Goal: Information Seeking & Learning: Check status

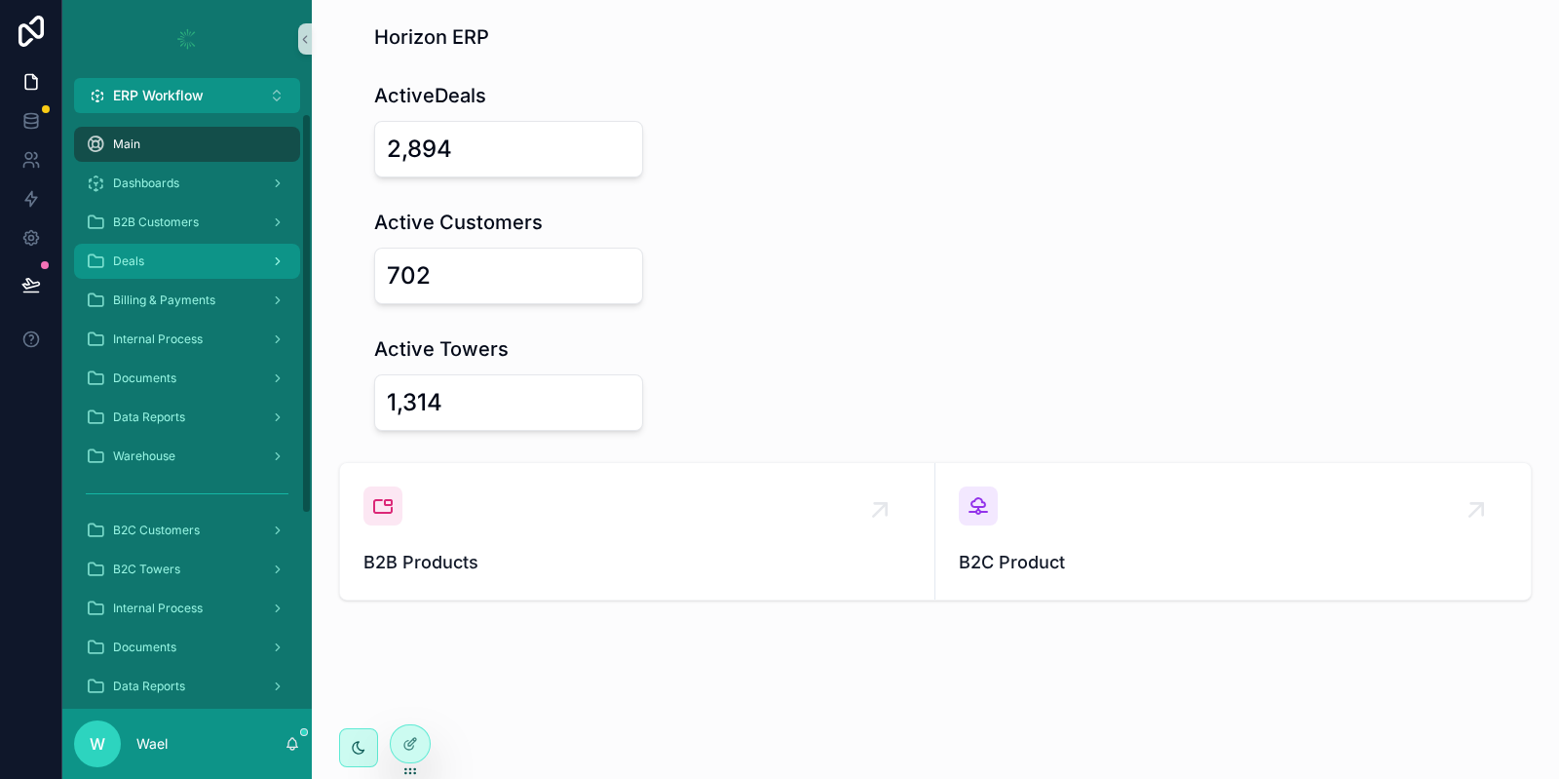
click at [176, 254] on div "Deals" at bounding box center [187, 261] width 203 height 31
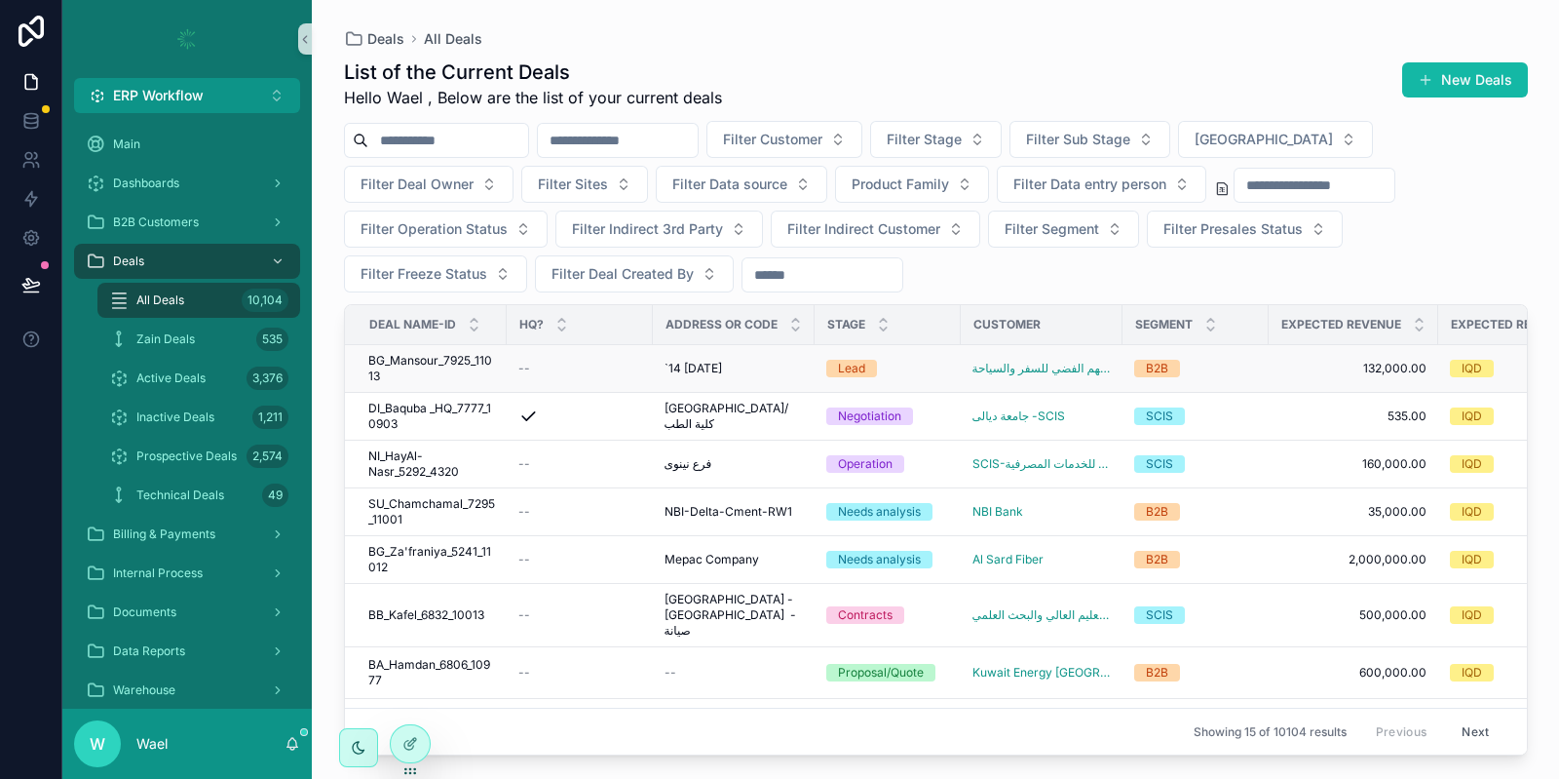
click at [450, 362] on span "BG_Mansour_7925_11013" at bounding box center [431, 368] width 127 height 31
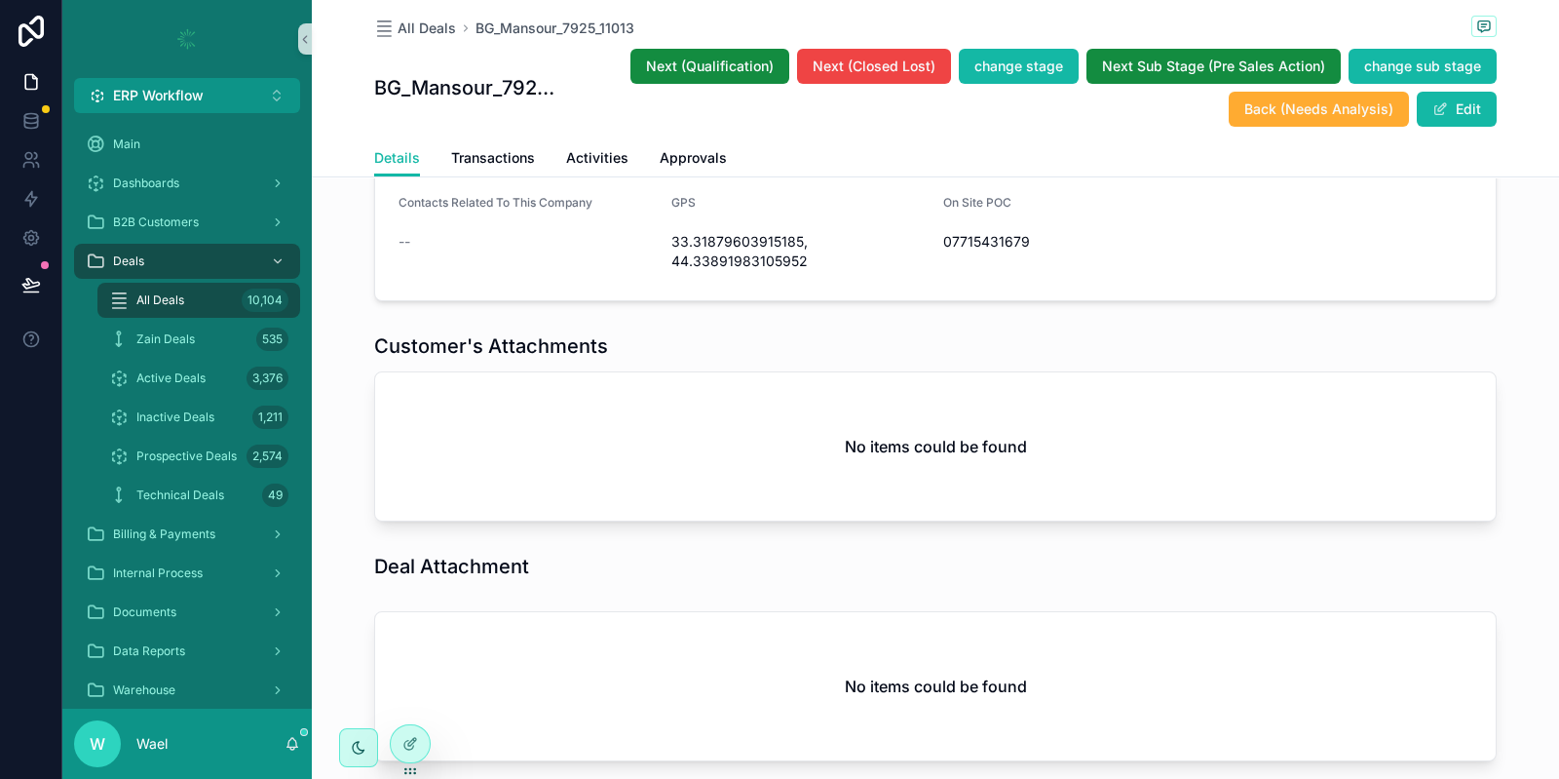
scroll to position [1253, 0]
click at [157, 305] on span "All Deals" at bounding box center [160, 300] width 48 height 16
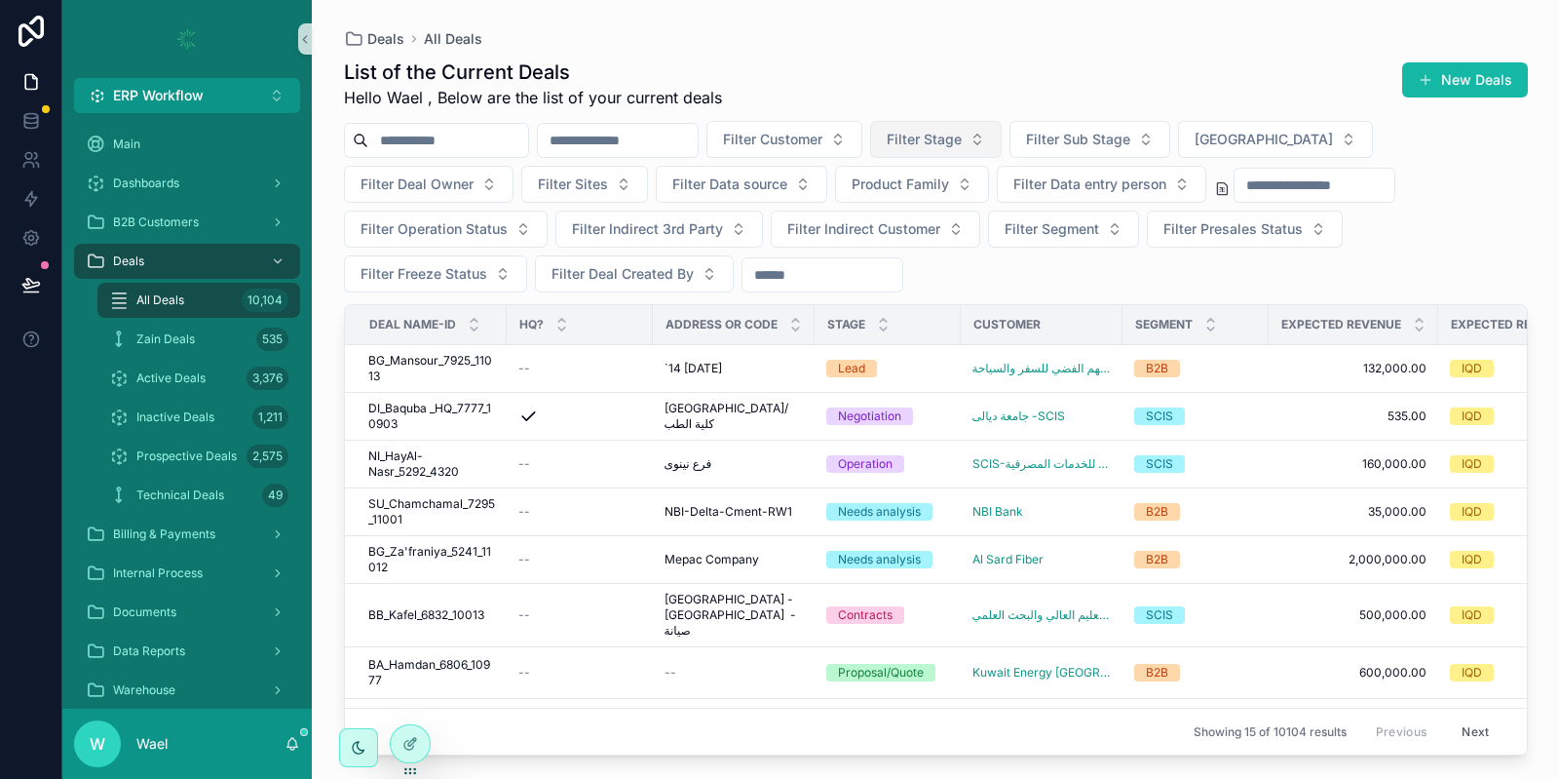
click at [962, 130] on span "Filter Stage" at bounding box center [924, 139] width 75 height 19
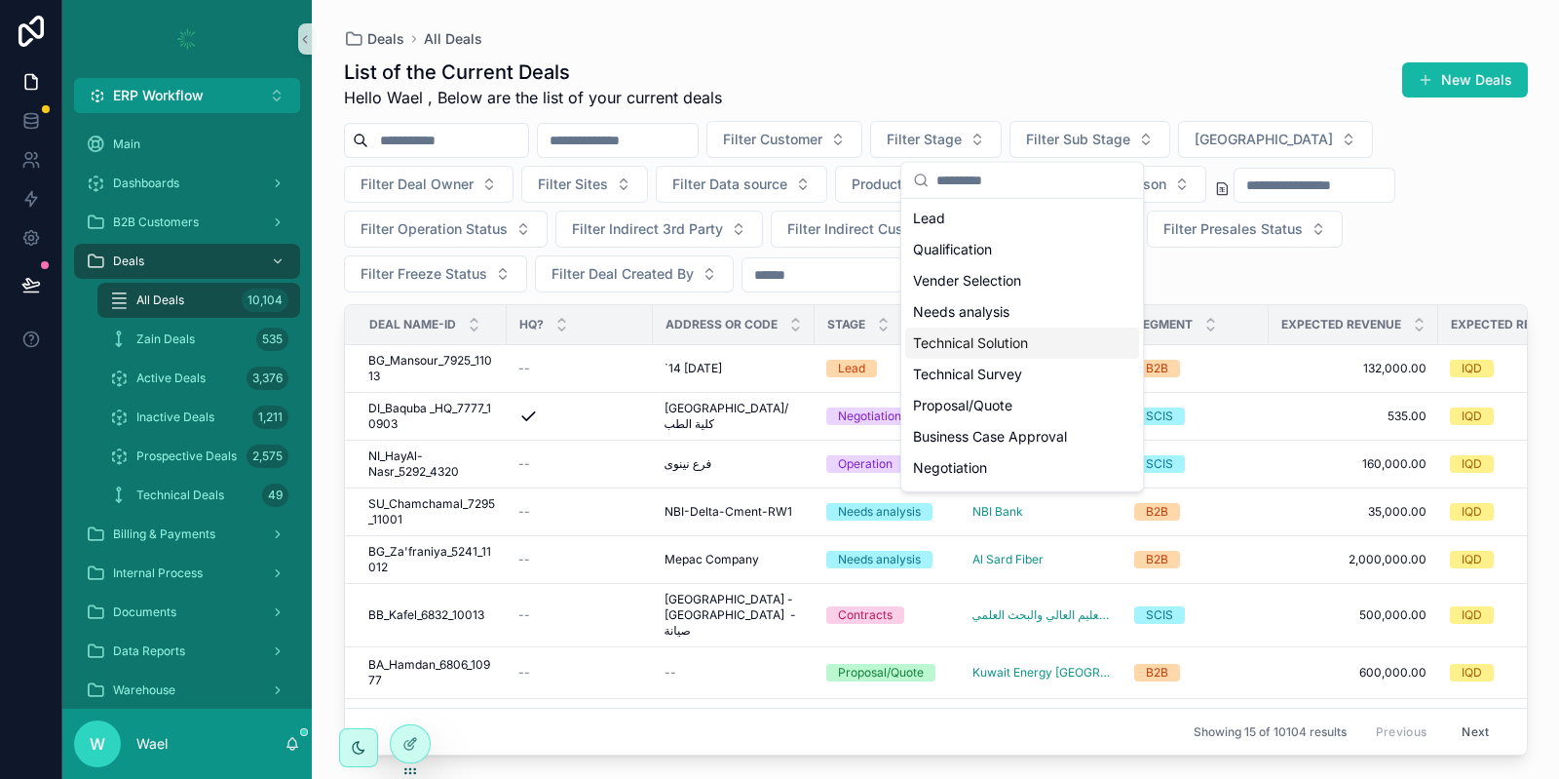
click at [999, 338] on div "Technical Solution" at bounding box center [1022, 342] width 234 height 31
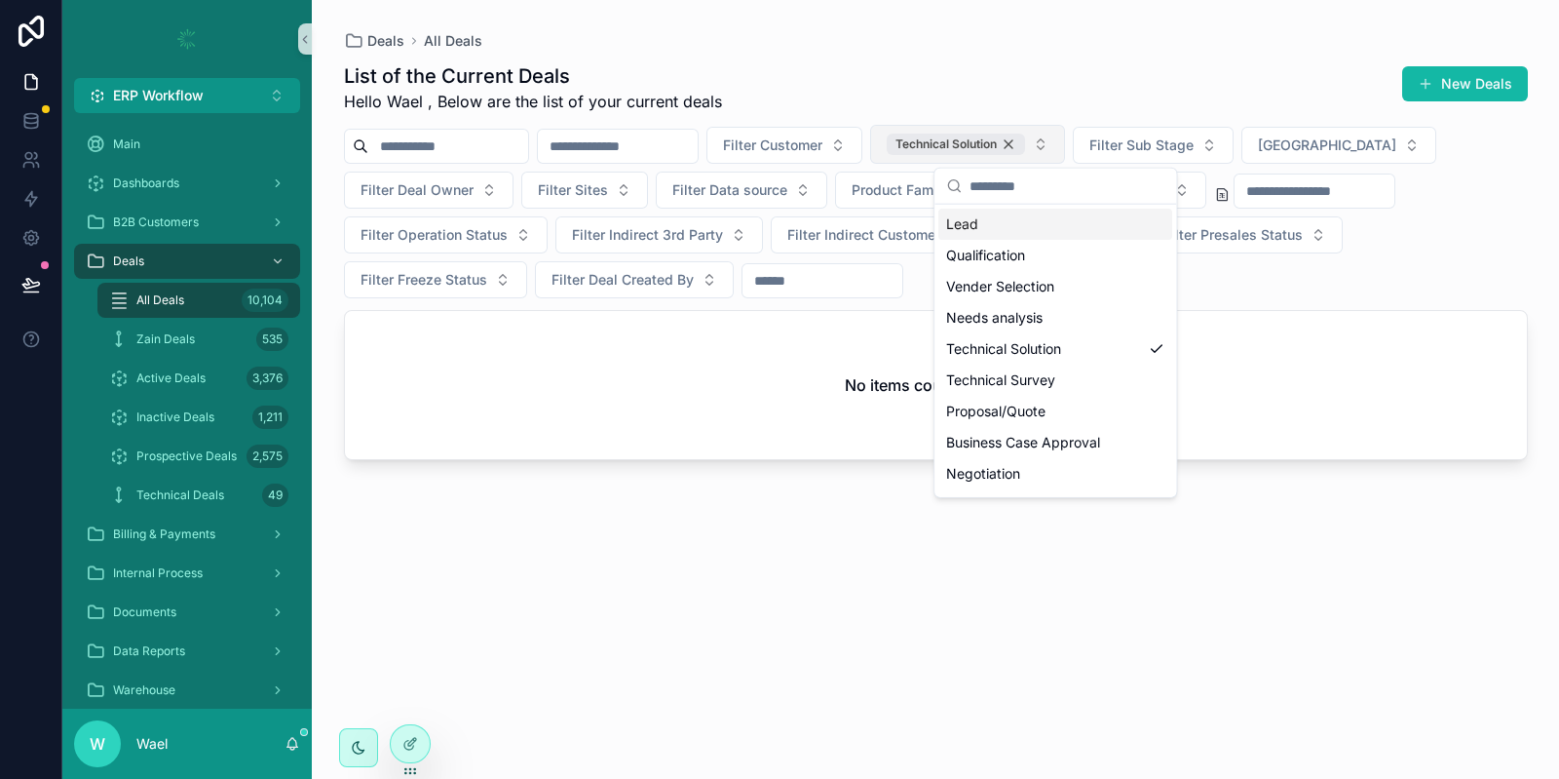
click at [1025, 143] on div "Technical Solution" at bounding box center [956, 144] width 138 height 21
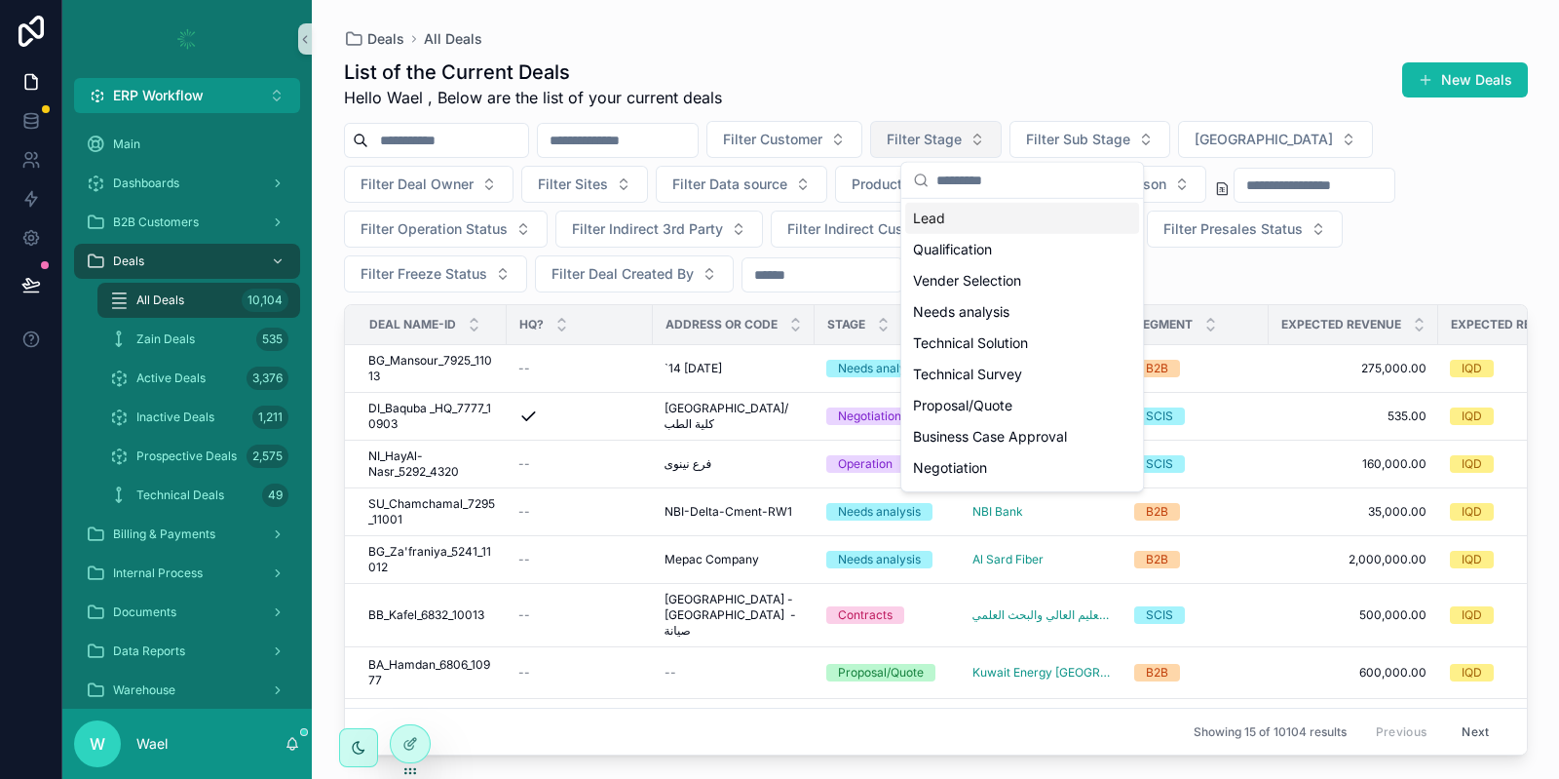
click at [1002, 138] on button "Filter Stage" at bounding box center [936, 139] width 132 height 37
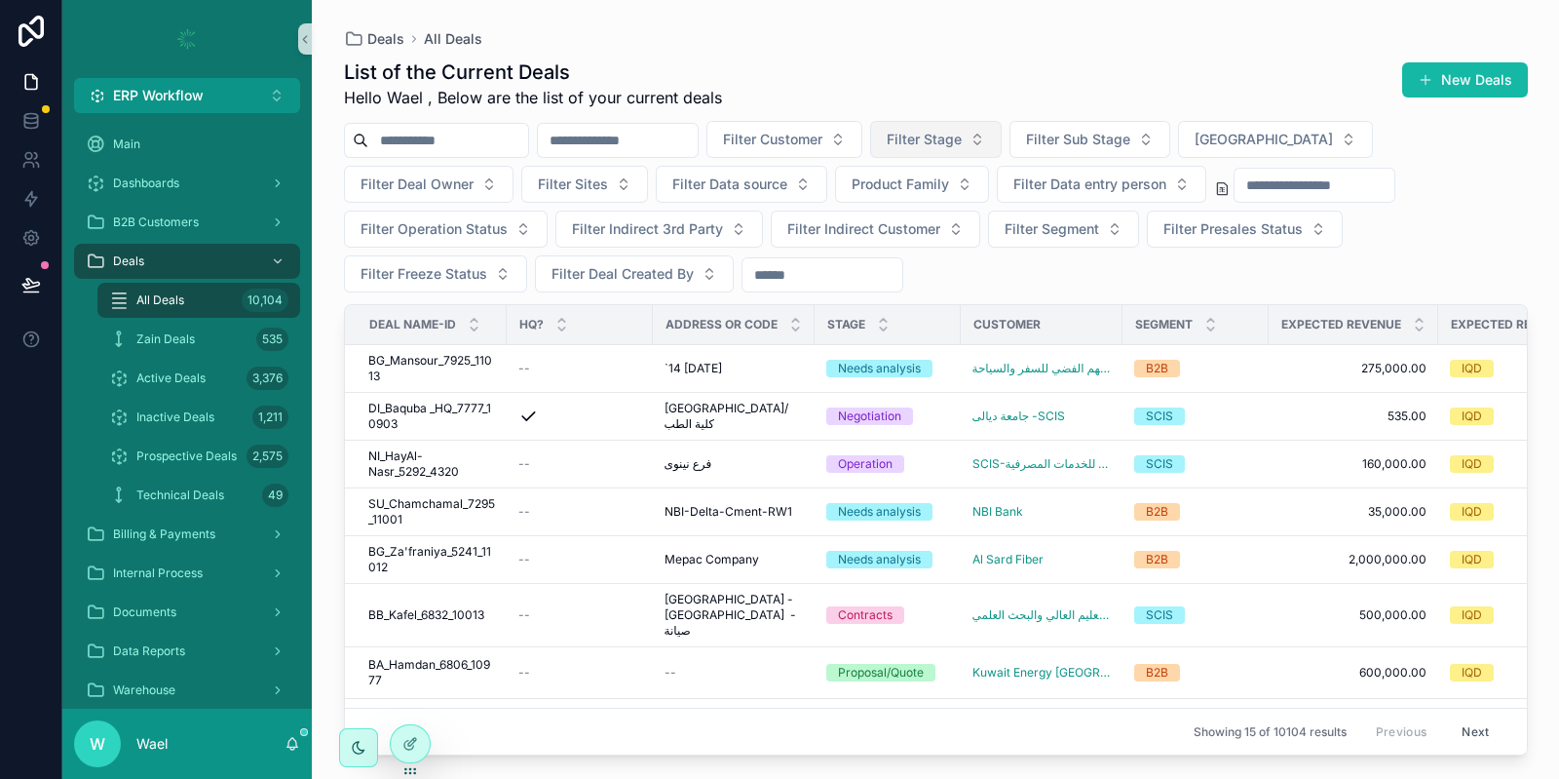
click at [1002, 141] on button "Filter Stage" at bounding box center [936, 139] width 132 height 37
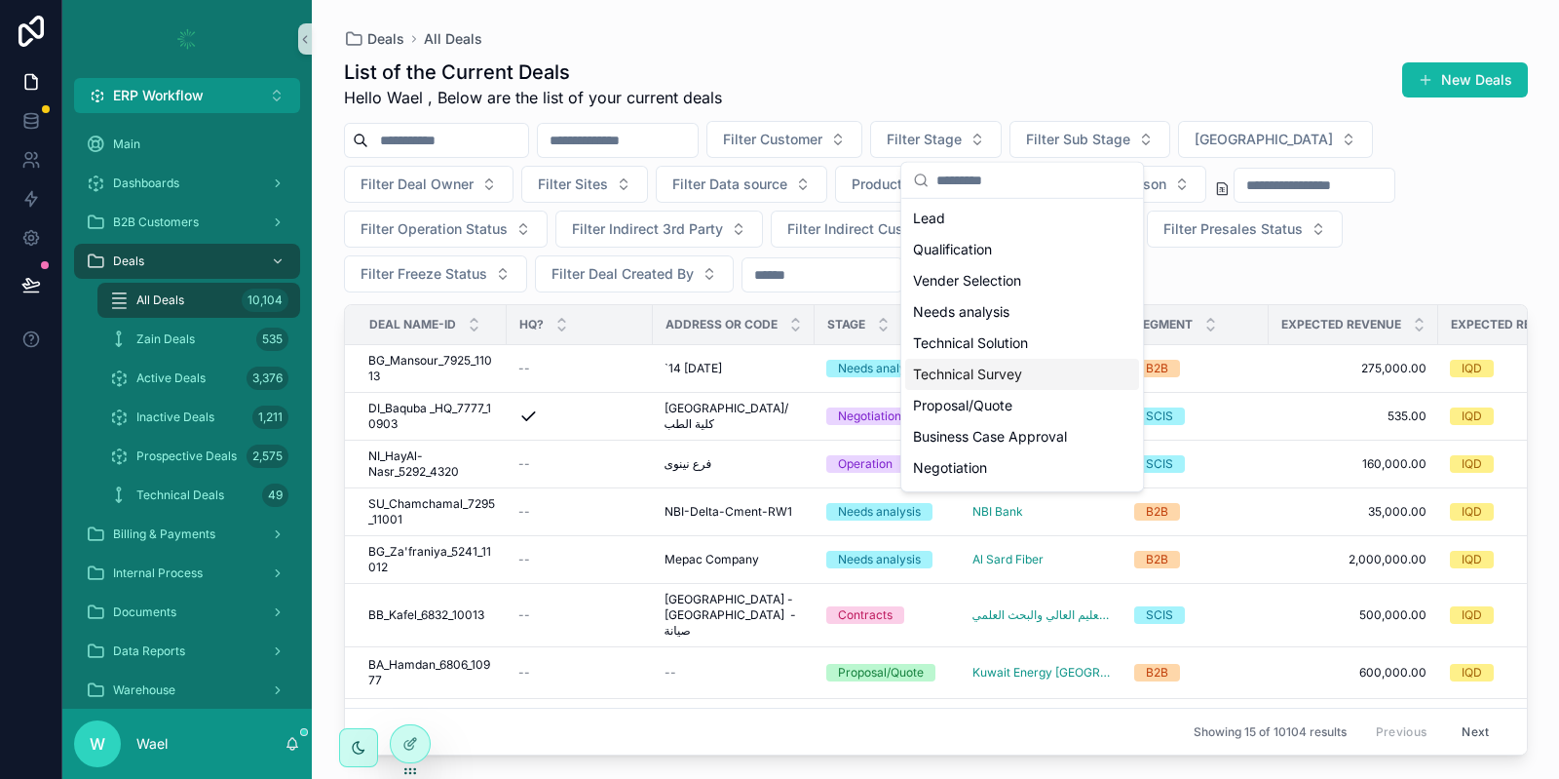
click at [1031, 376] on div "Technical Survey" at bounding box center [1022, 374] width 234 height 31
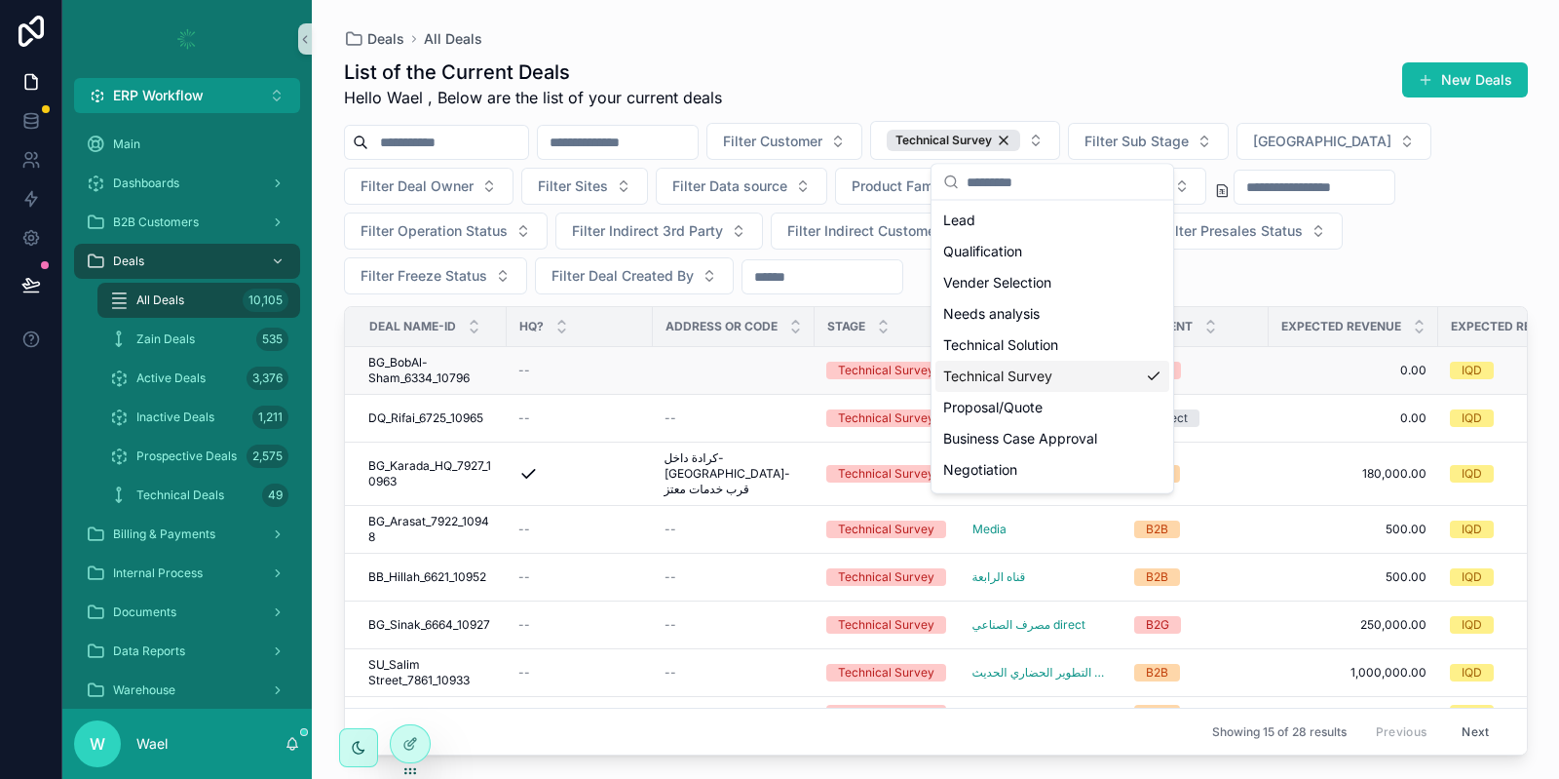
click at [482, 374] on span "BG_BobAl-Sham_6334_10796" at bounding box center [431, 370] width 127 height 31
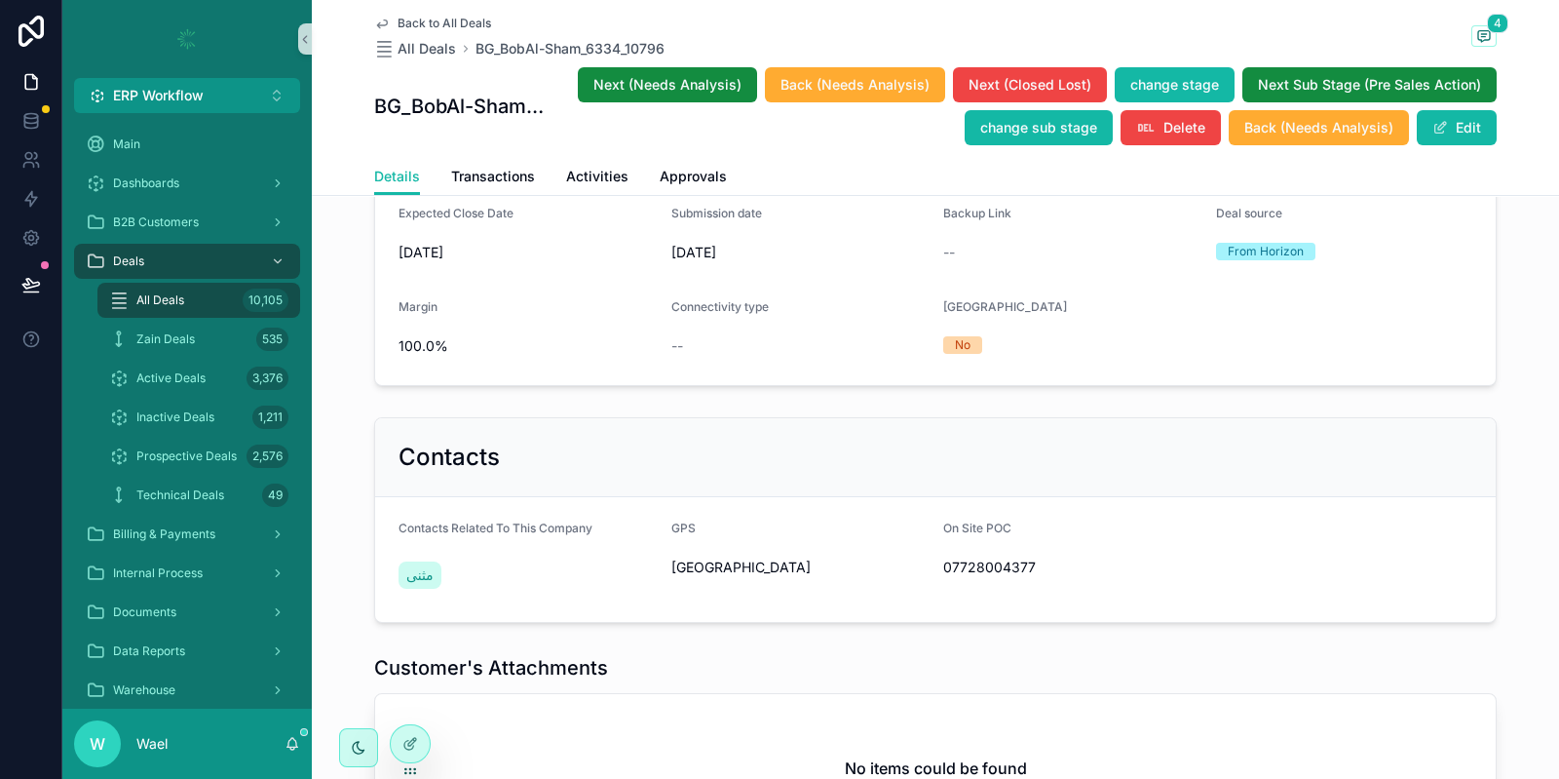
scroll to position [1016, 0]
drag, startPoint x: 665, startPoint y: 582, endPoint x: 967, endPoint y: 582, distance: 302.1
click at [967, 582] on form "Contacts Related To This Company مثنى GPS 33°29'23.1"N 44°21'00.4"E On Site POC…" at bounding box center [935, 558] width 1121 height 125
click at [967, 576] on span "07728004377" at bounding box center [1071, 566] width 257 height 19
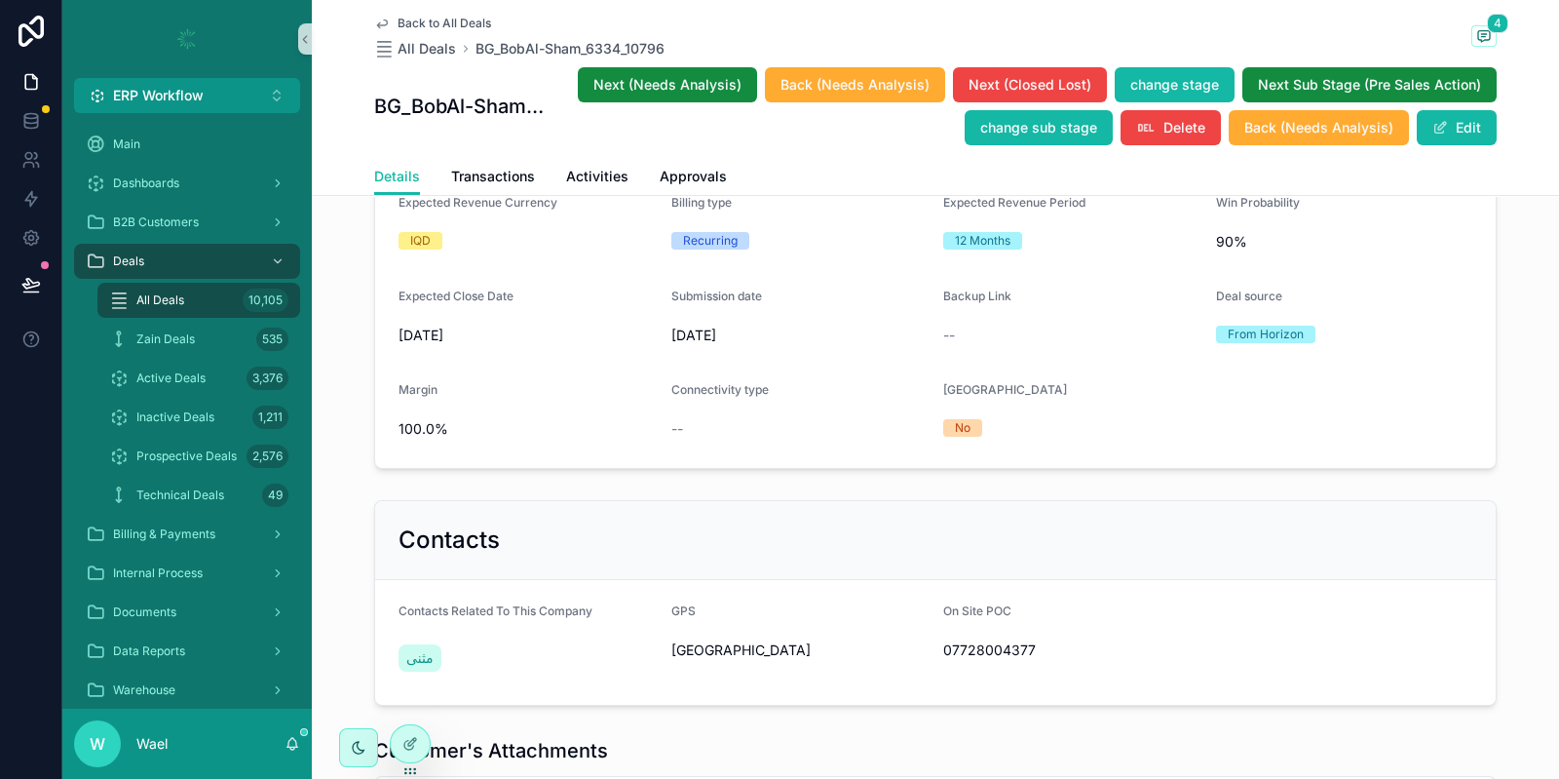
scroll to position [944, 0]
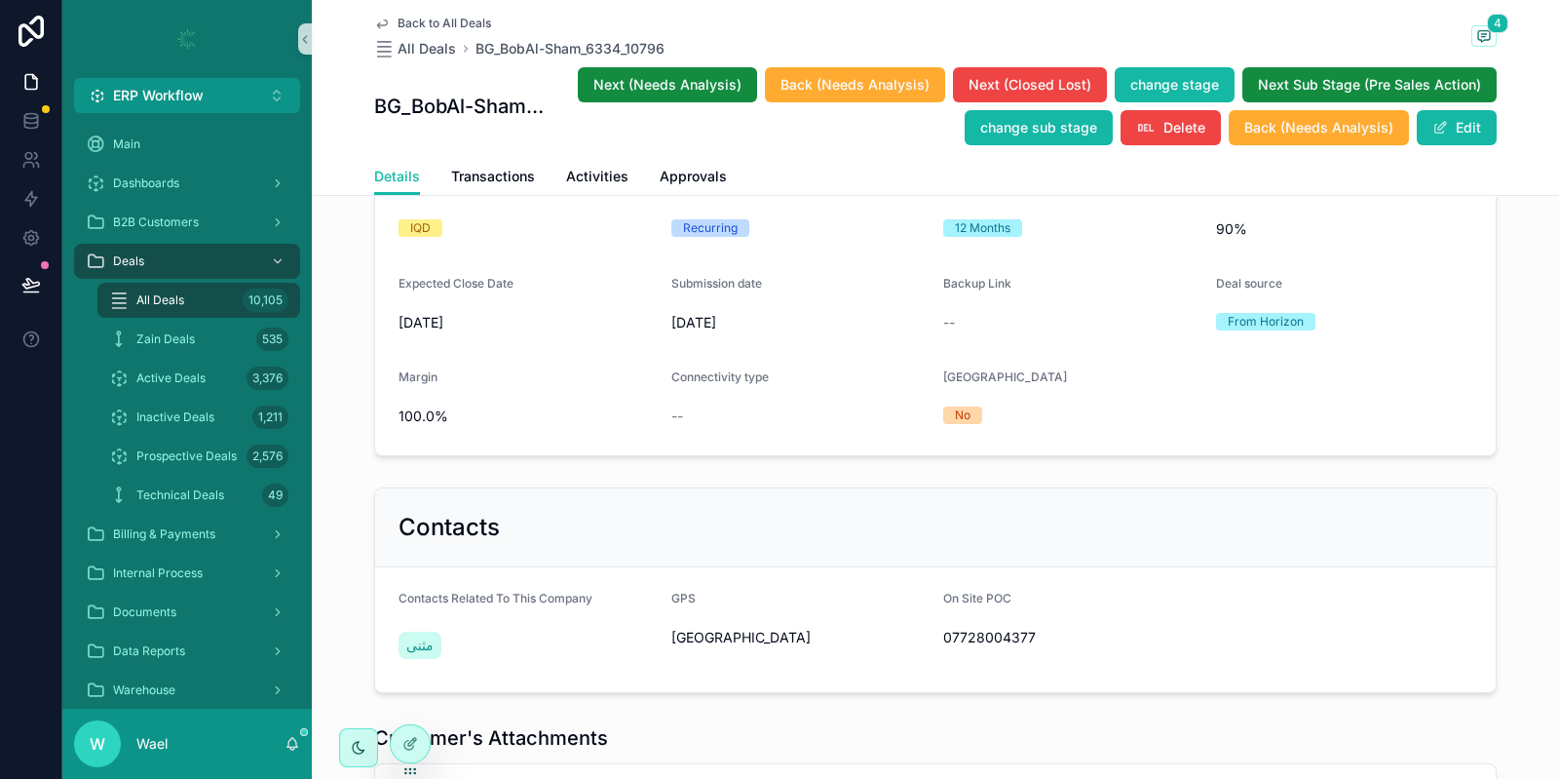
click at [687, 644] on span "33°29'23.1"N 44°21'00.4"E" at bounding box center [800, 637] width 257 height 19
copy span "33°29'23.1"N 44°21'00.4"E"
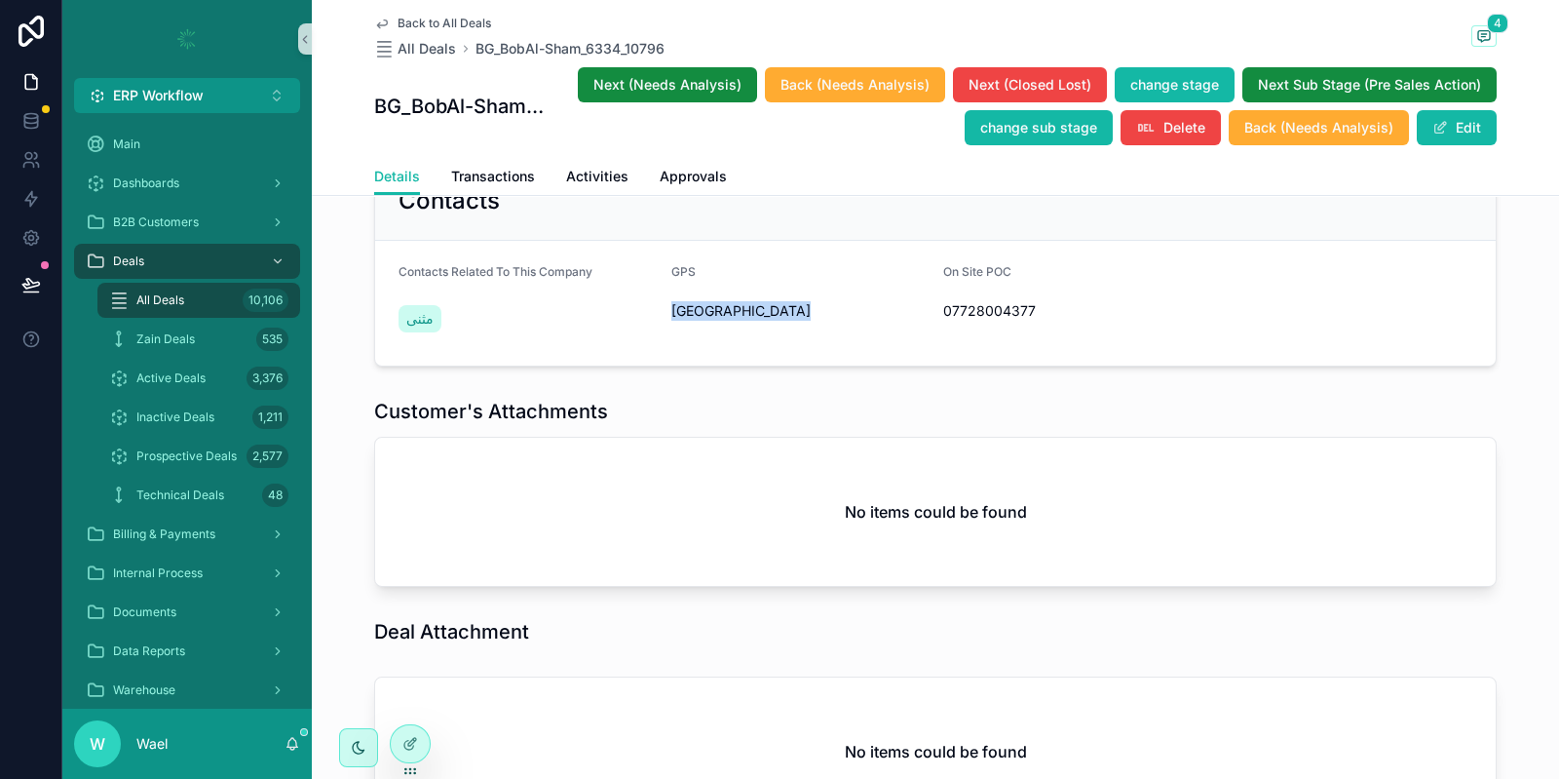
scroll to position [1269, 0]
click at [409, 738] on icon at bounding box center [411, 744] width 16 height 16
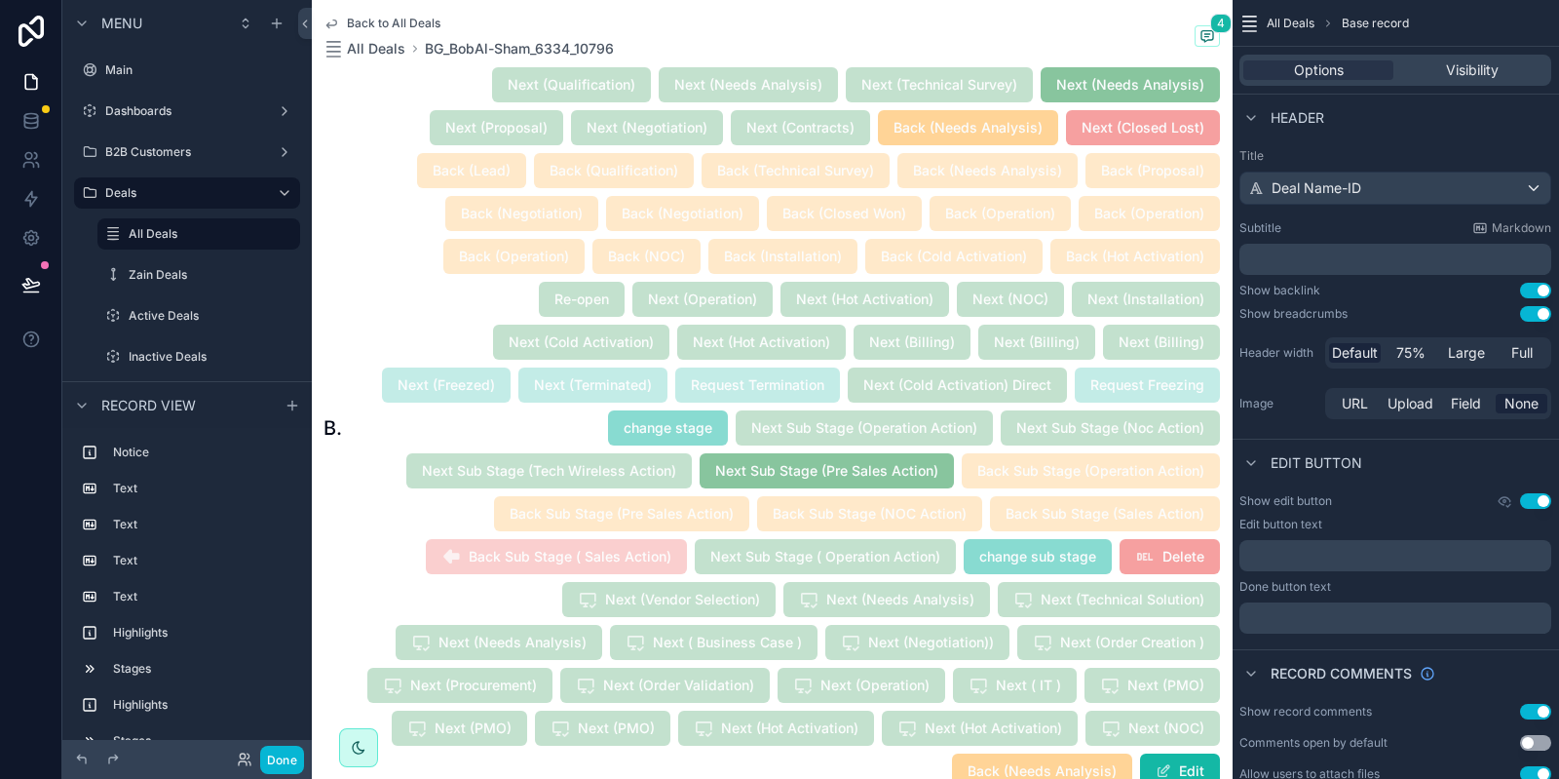
scroll to position [3160, 0]
click at [150, 153] on label "B2B Customers" at bounding box center [183, 152] width 156 height 16
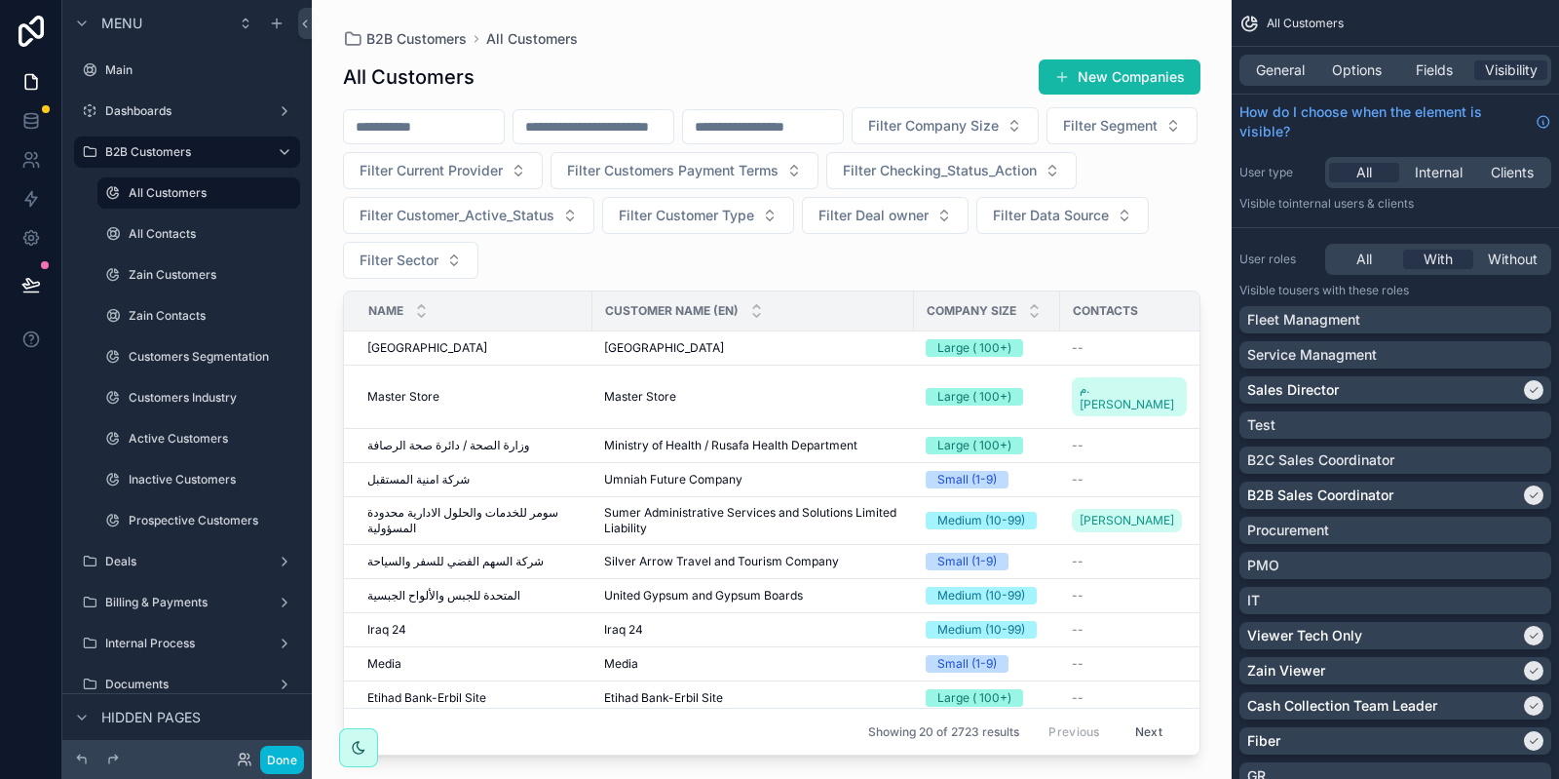
click at [436, 346] on div "scrollable content" at bounding box center [772, 377] width 920 height 755
click at [436, 346] on span "[GEOGRAPHIC_DATA]" at bounding box center [427, 348] width 120 height 16
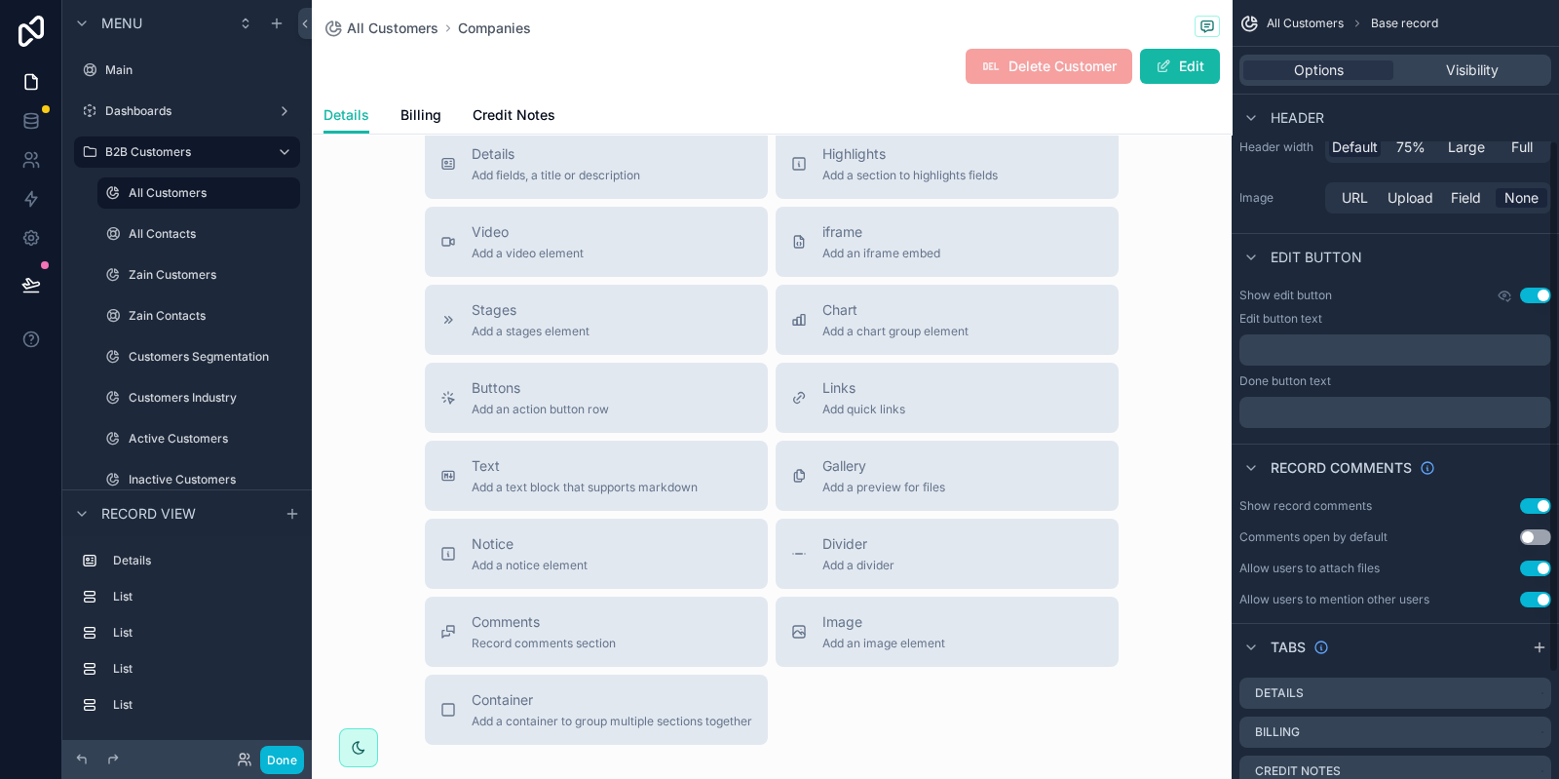
scroll to position [207, 0]
click at [1175, 396] on div "Title Add a title and subtitle List Add a list related to this record Details A…" at bounding box center [772, 398] width 920 height 694
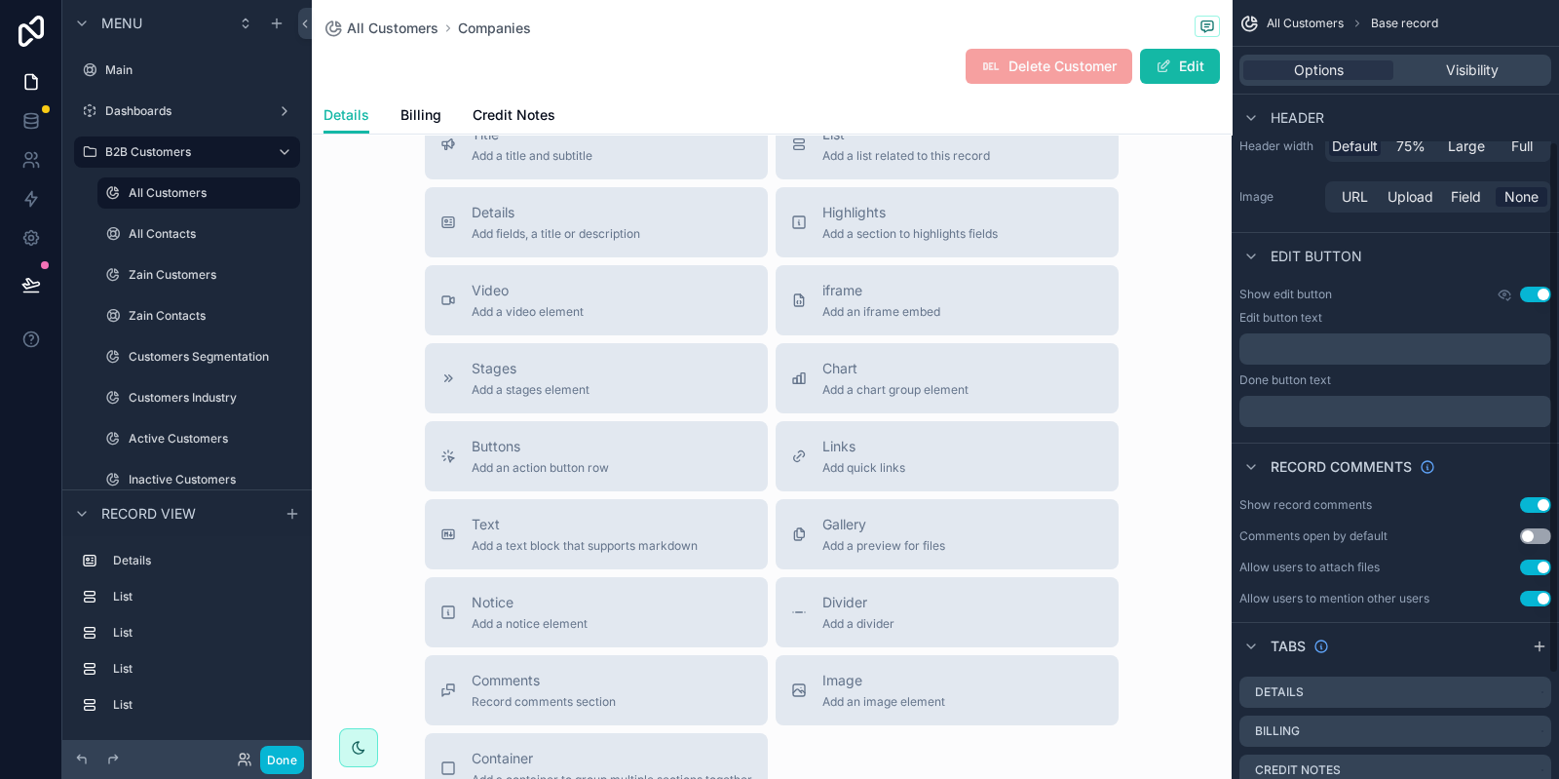
scroll to position [361, 0]
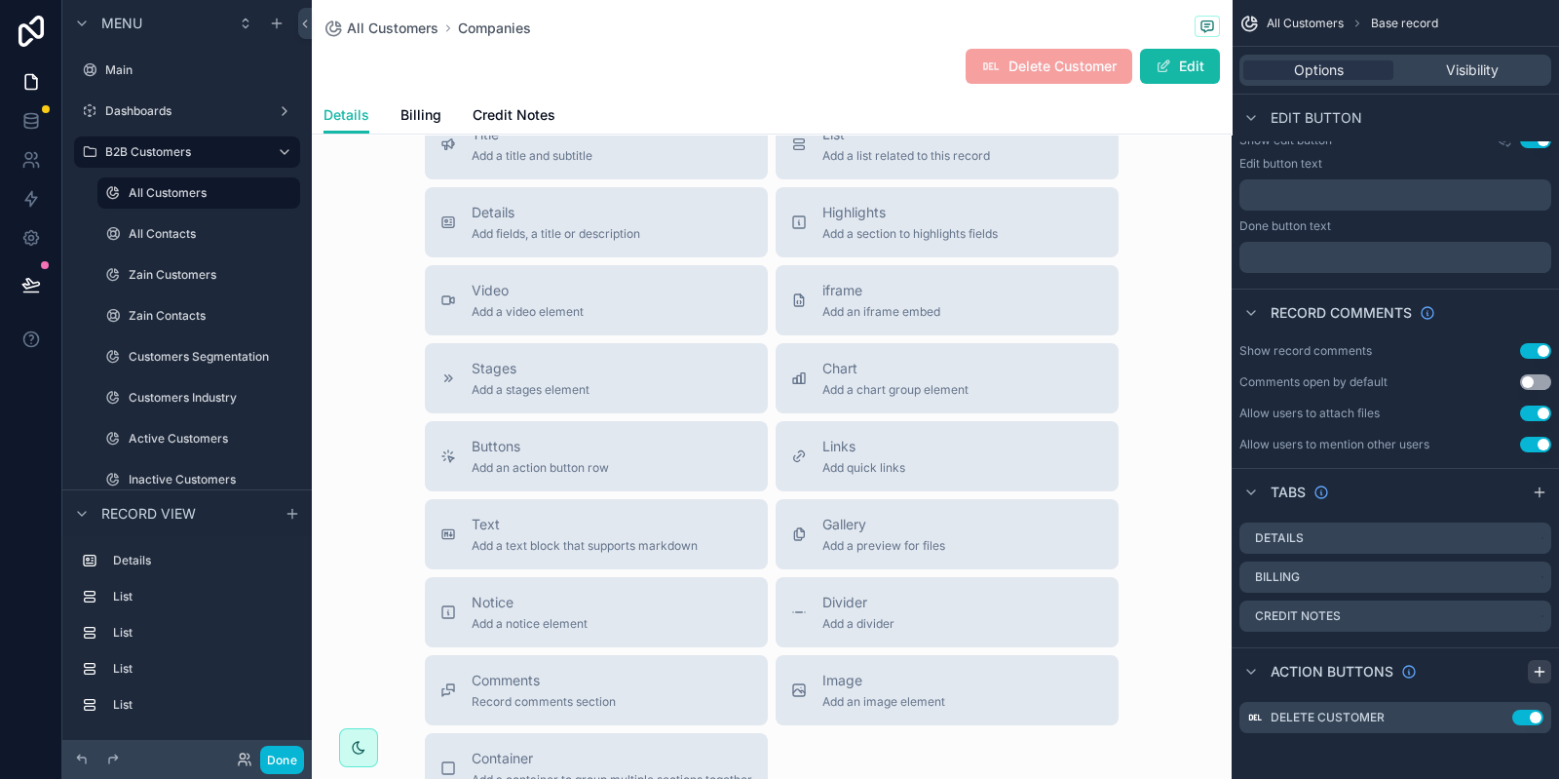
click at [1541, 672] on icon "scrollable content" at bounding box center [1540, 672] width 16 height 16
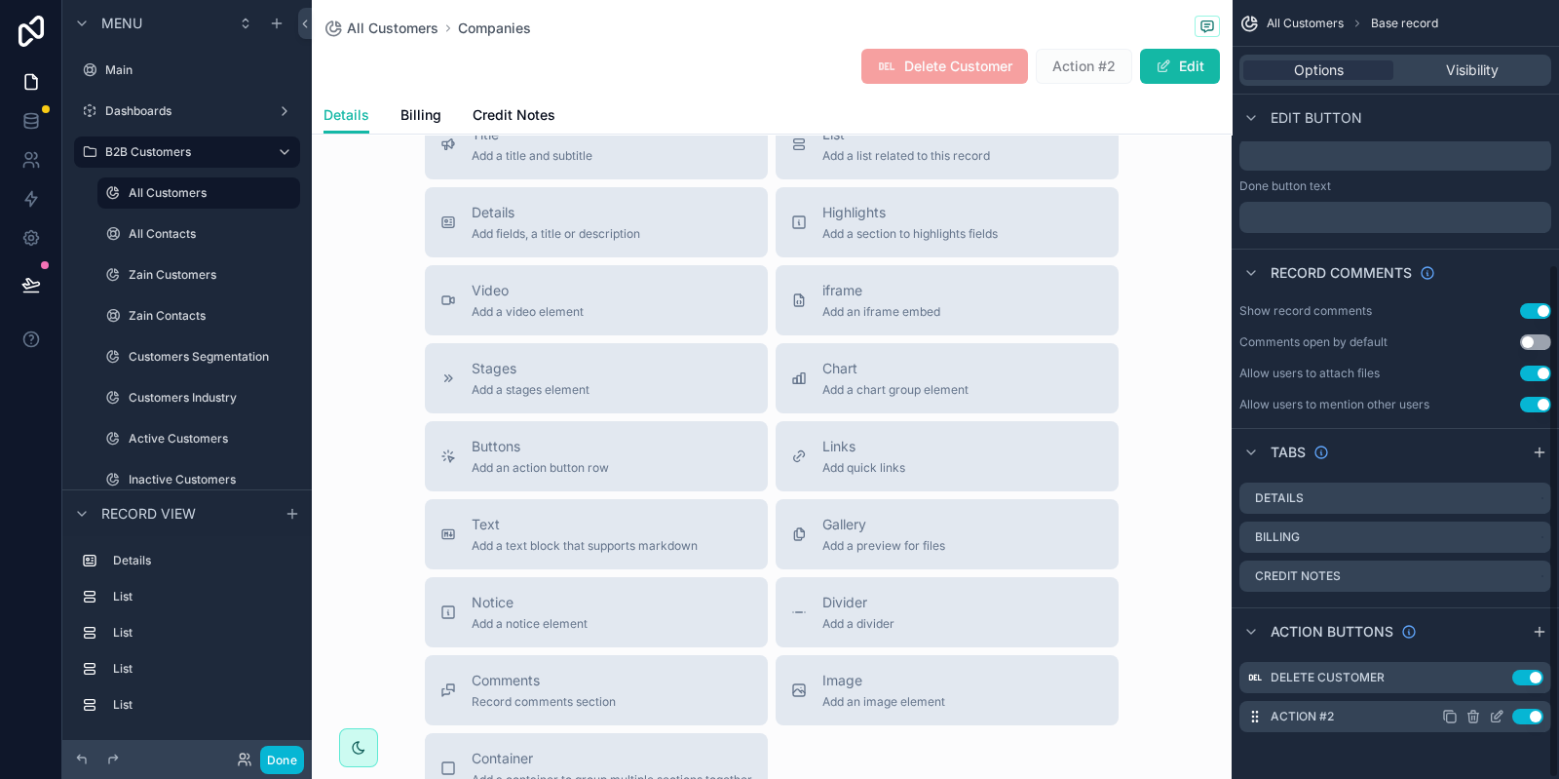
scroll to position [399, 0]
click at [1494, 718] on icon "scrollable content" at bounding box center [1497, 719] width 16 height 16
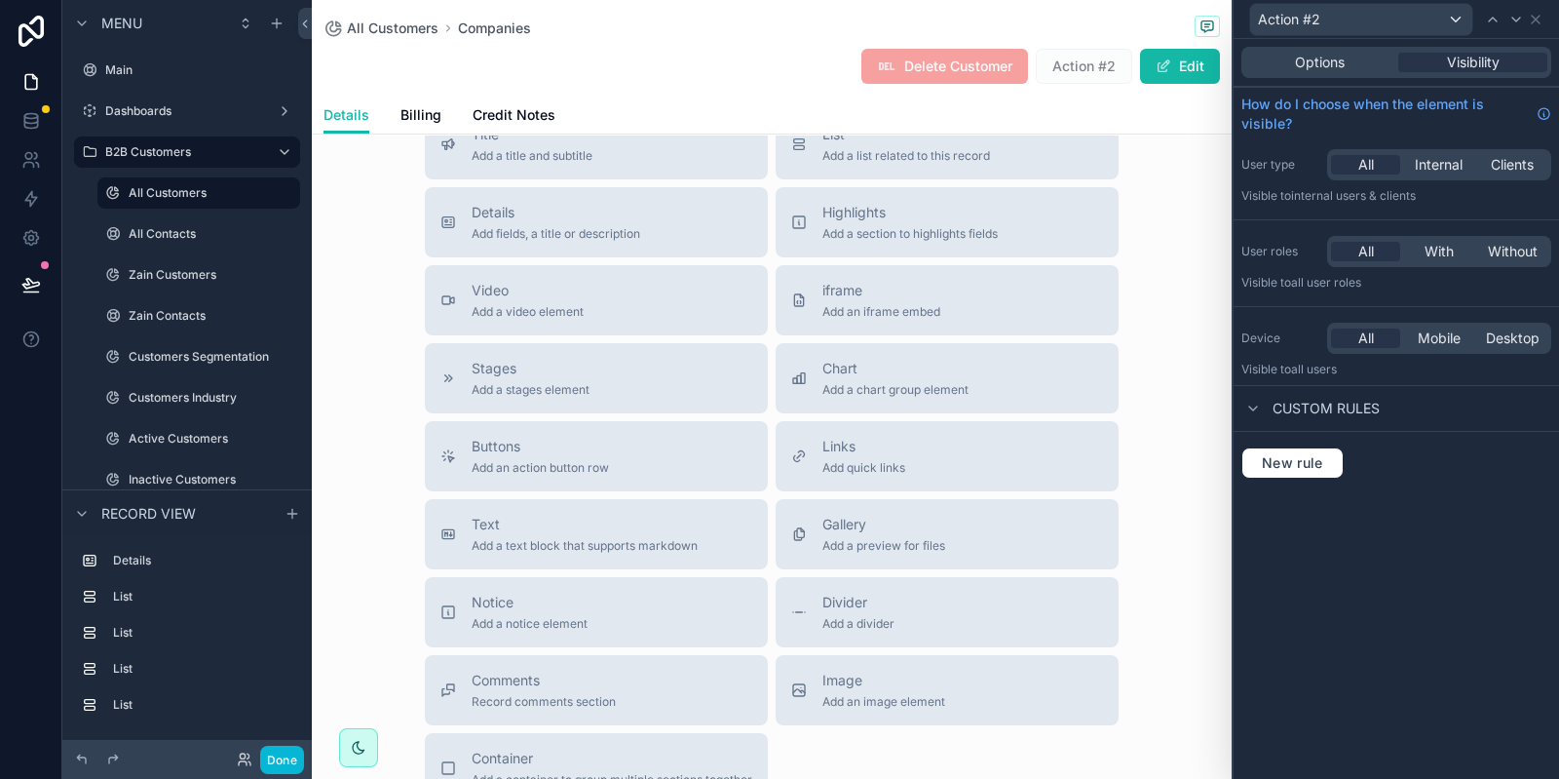
drag, startPoint x: 1306, startPoint y: 58, endPoint x: 1308, endPoint y: 74, distance: 16.7
click at [1306, 57] on span "Options" at bounding box center [1320, 62] width 50 height 19
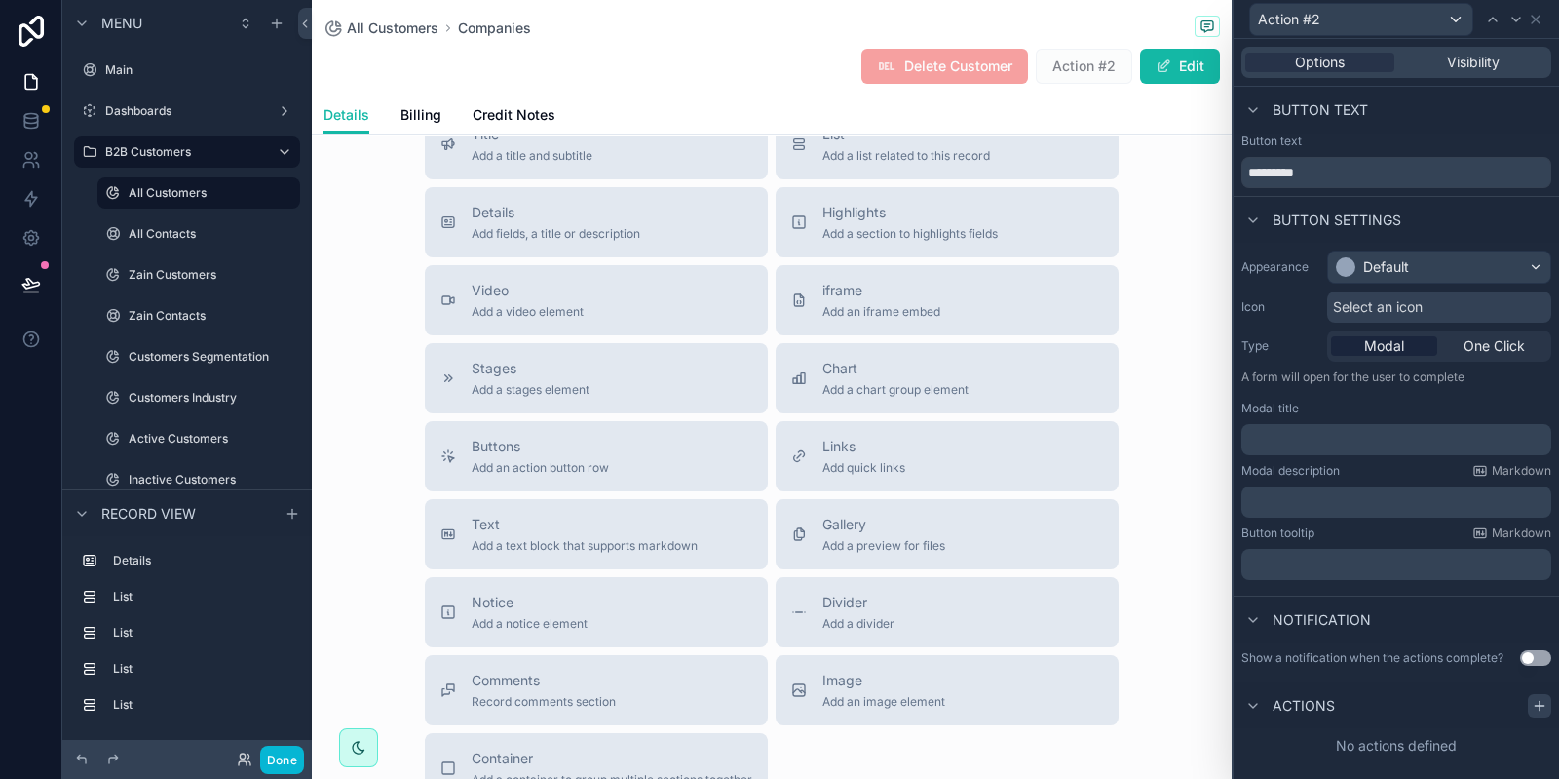
click at [1540, 710] on icon at bounding box center [1540, 706] width 16 height 16
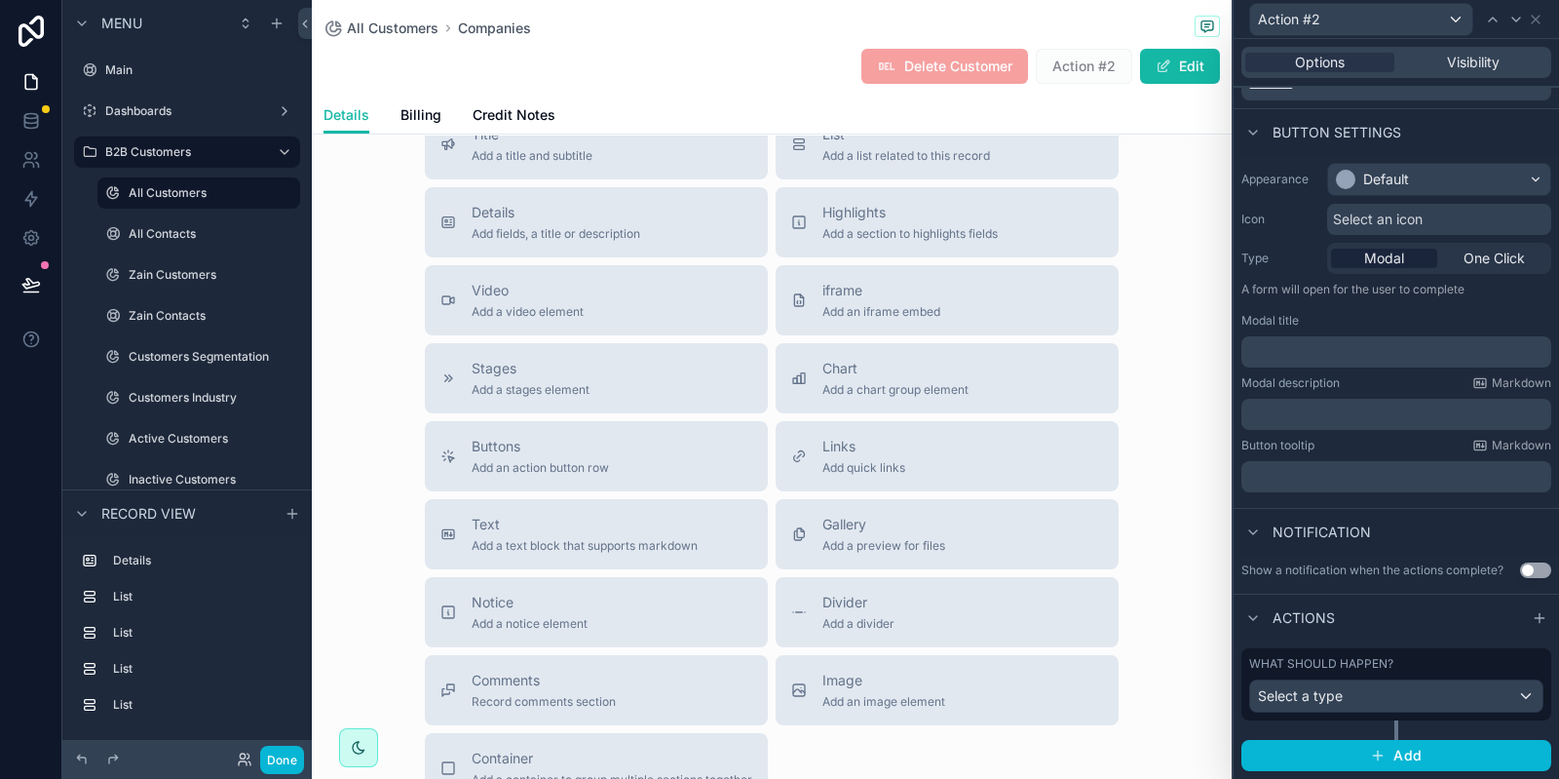
scroll to position [101, 0]
click at [1295, 699] on span "Select a type" at bounding box center [1300, 695] width 85 height 17
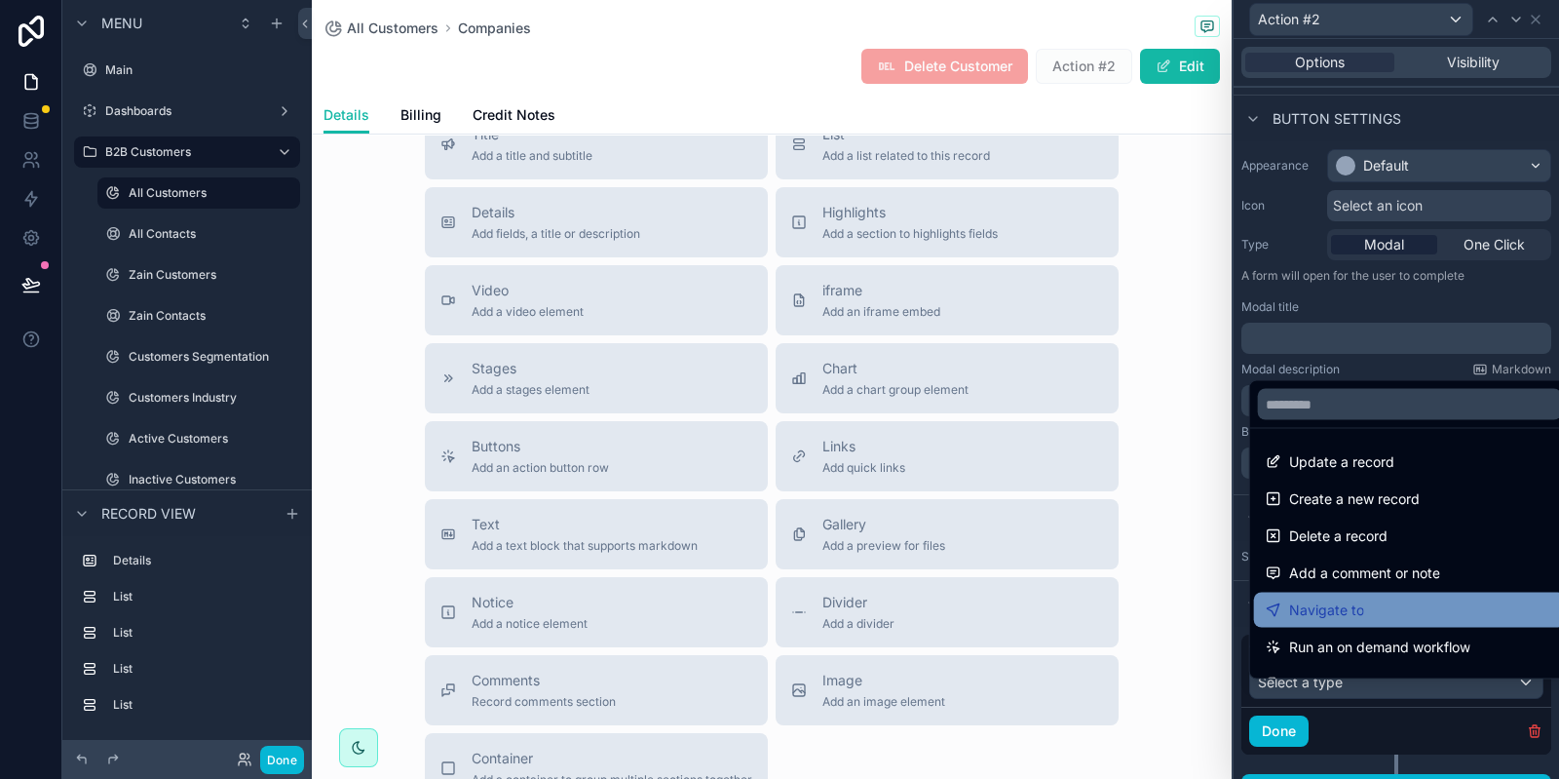
click at [1364, 601] on div "Navigate to" at bounding box center [1410, 609] width 289 height 23
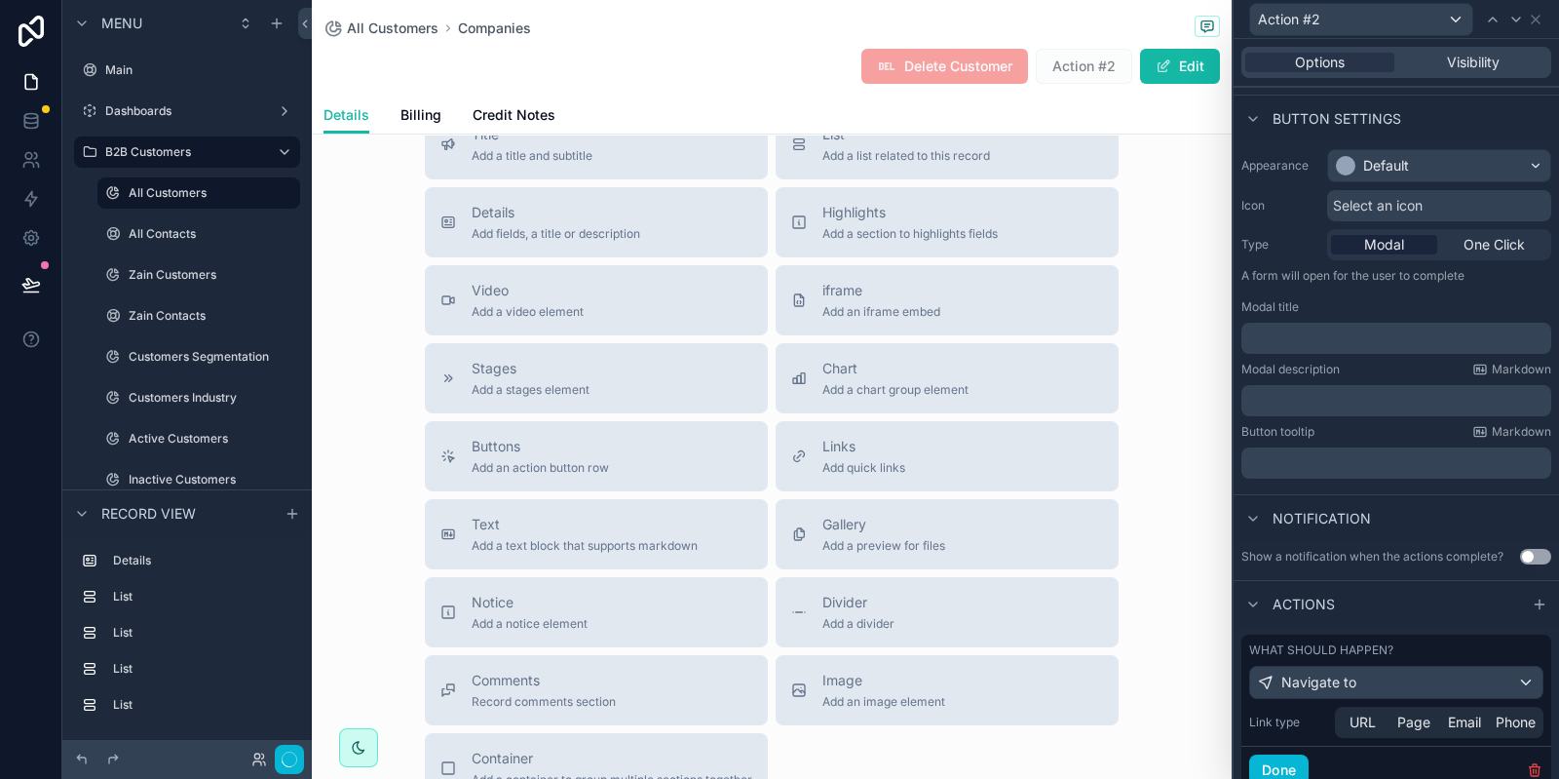
scroll to position [186, 0]
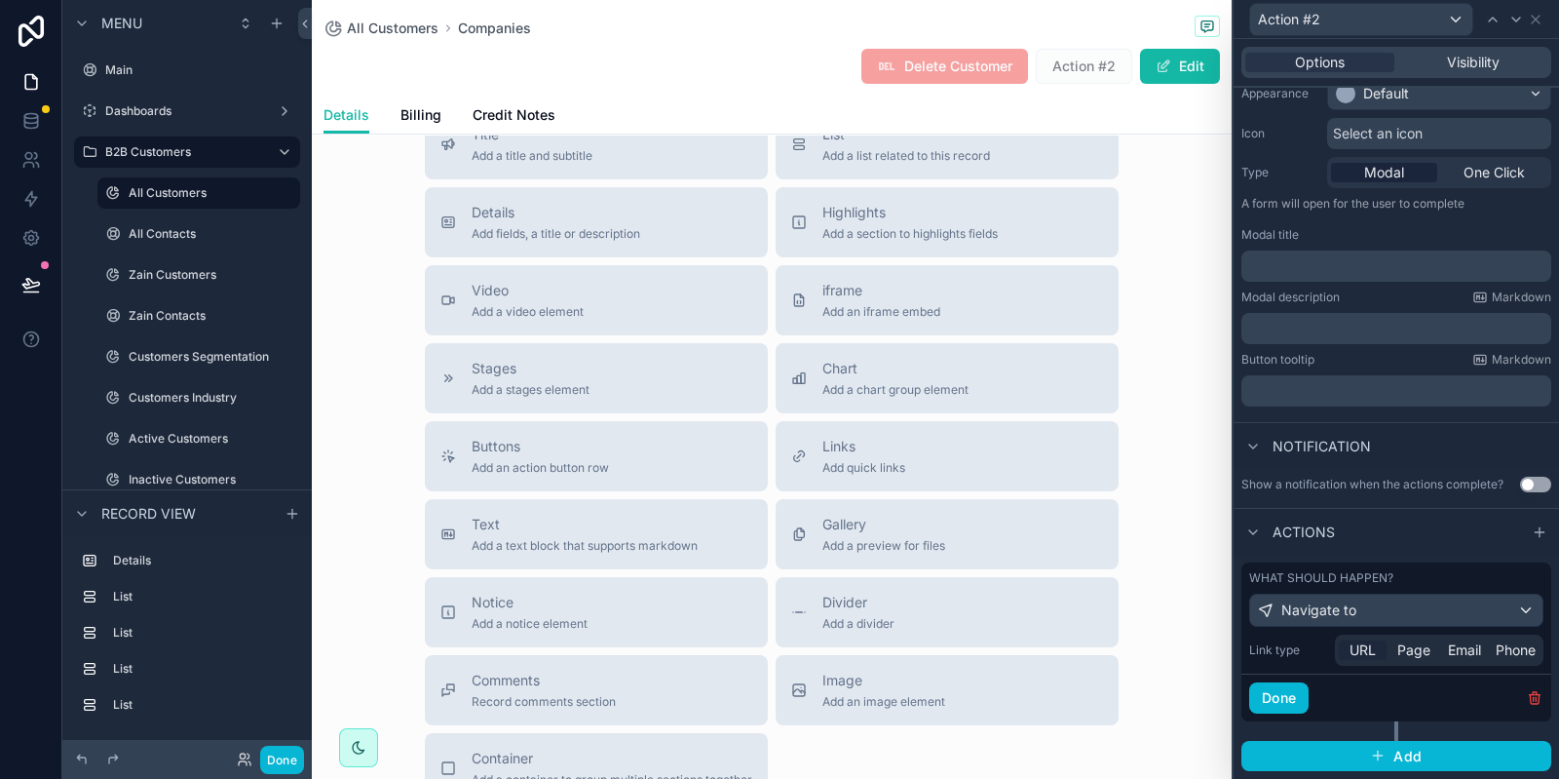
click at [1367, 650] on span "URL" at bounding box center [1363, 649] width 26 height 19
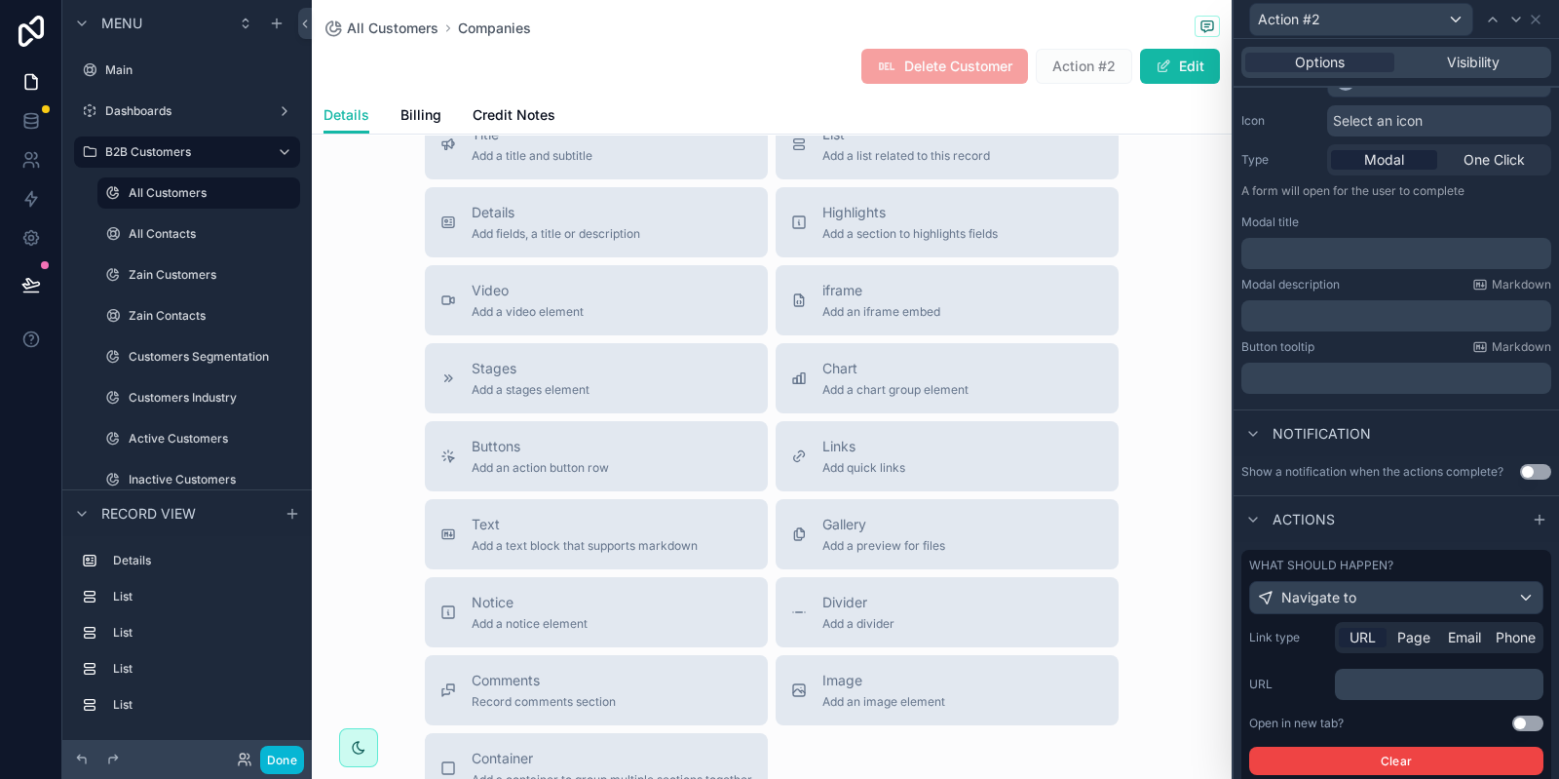
scroll to position [308, 0]
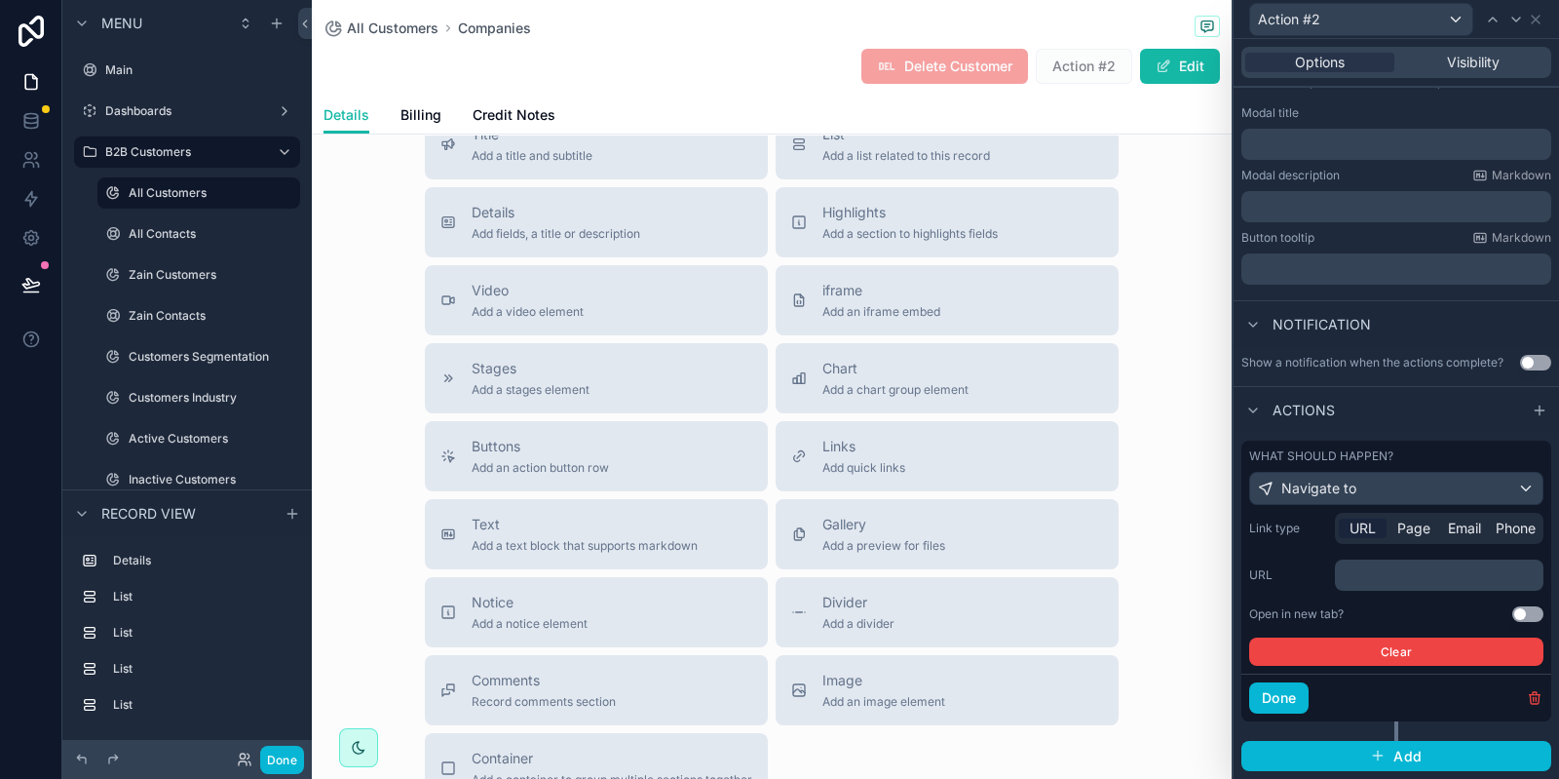
click at [1427, 580] on p "﻿" at bounding box center [1441, 574] width 197 height 19
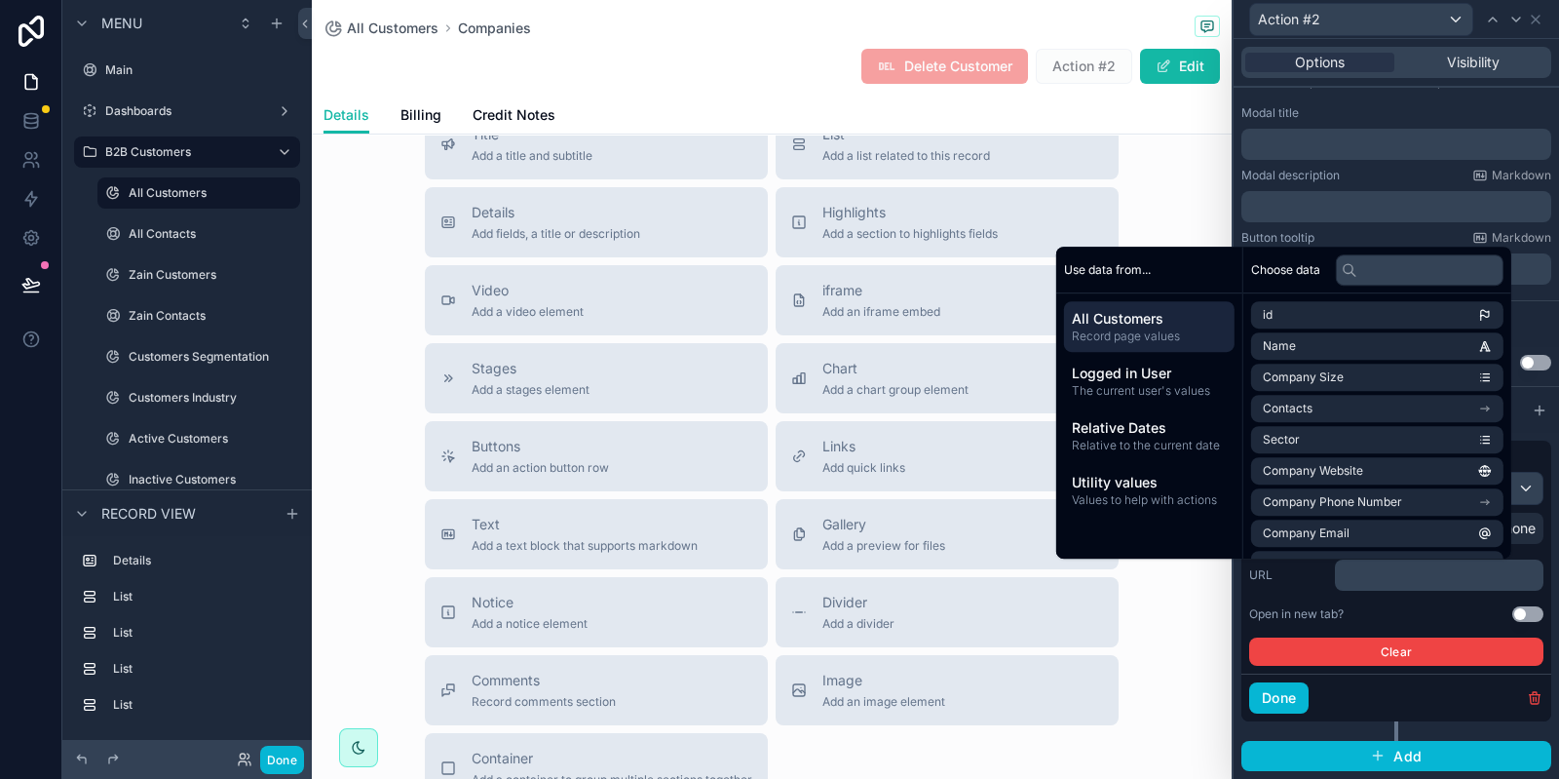
click at [1302, 599] on div "Link type URL Page Email Phone URL ﻿ Open in new tab? Use setting Clear" at bounding box center [1397, 589] width 294 height 153
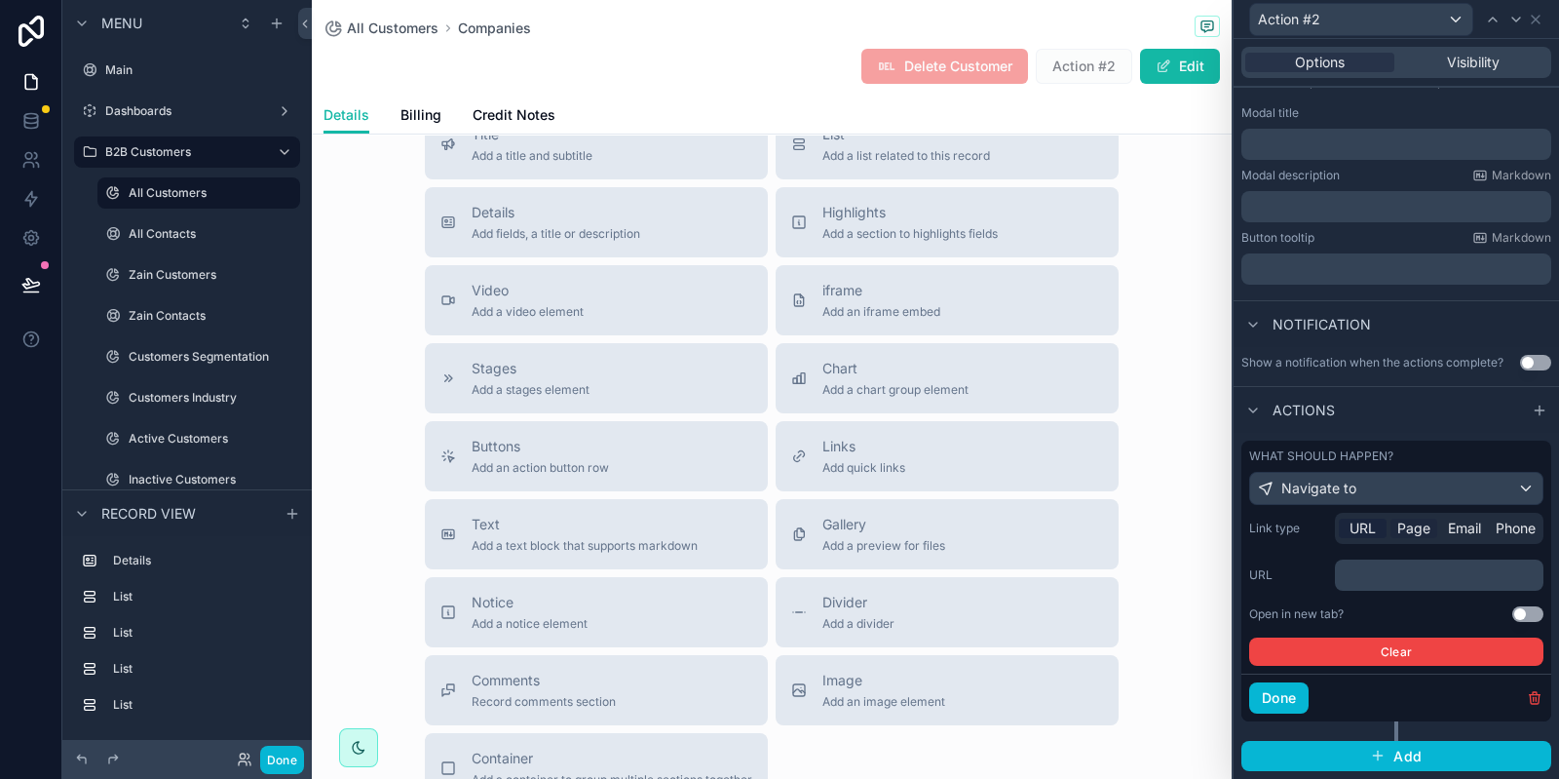
click at [1404, 525] on span "Page" at bounding box center [1414, 528] width 33 height 19
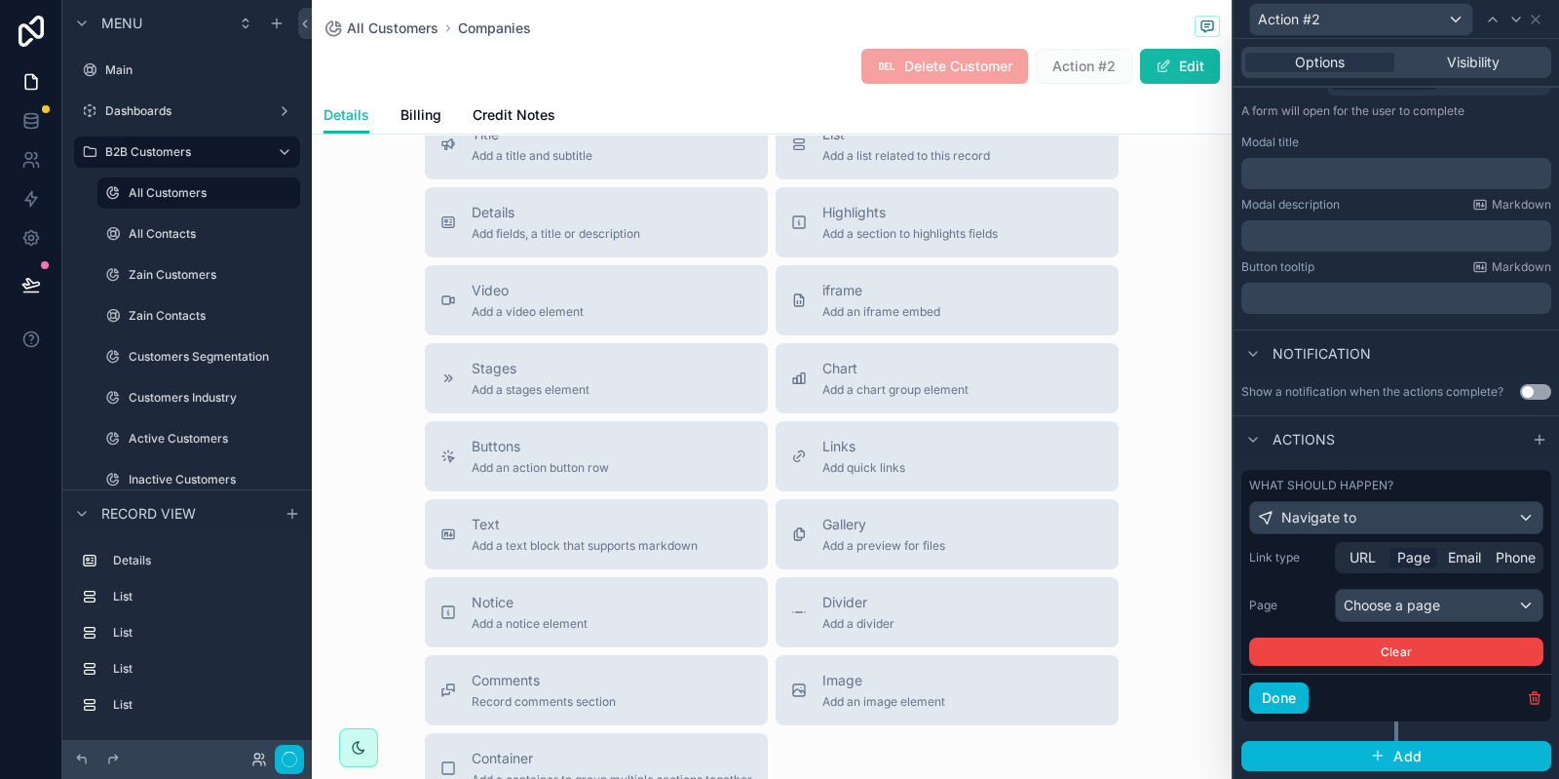
scroll to position [278, 0]
click at [1439, 602] on div "Choose a page" at bounding box center [1439, 605] width 207 height 31
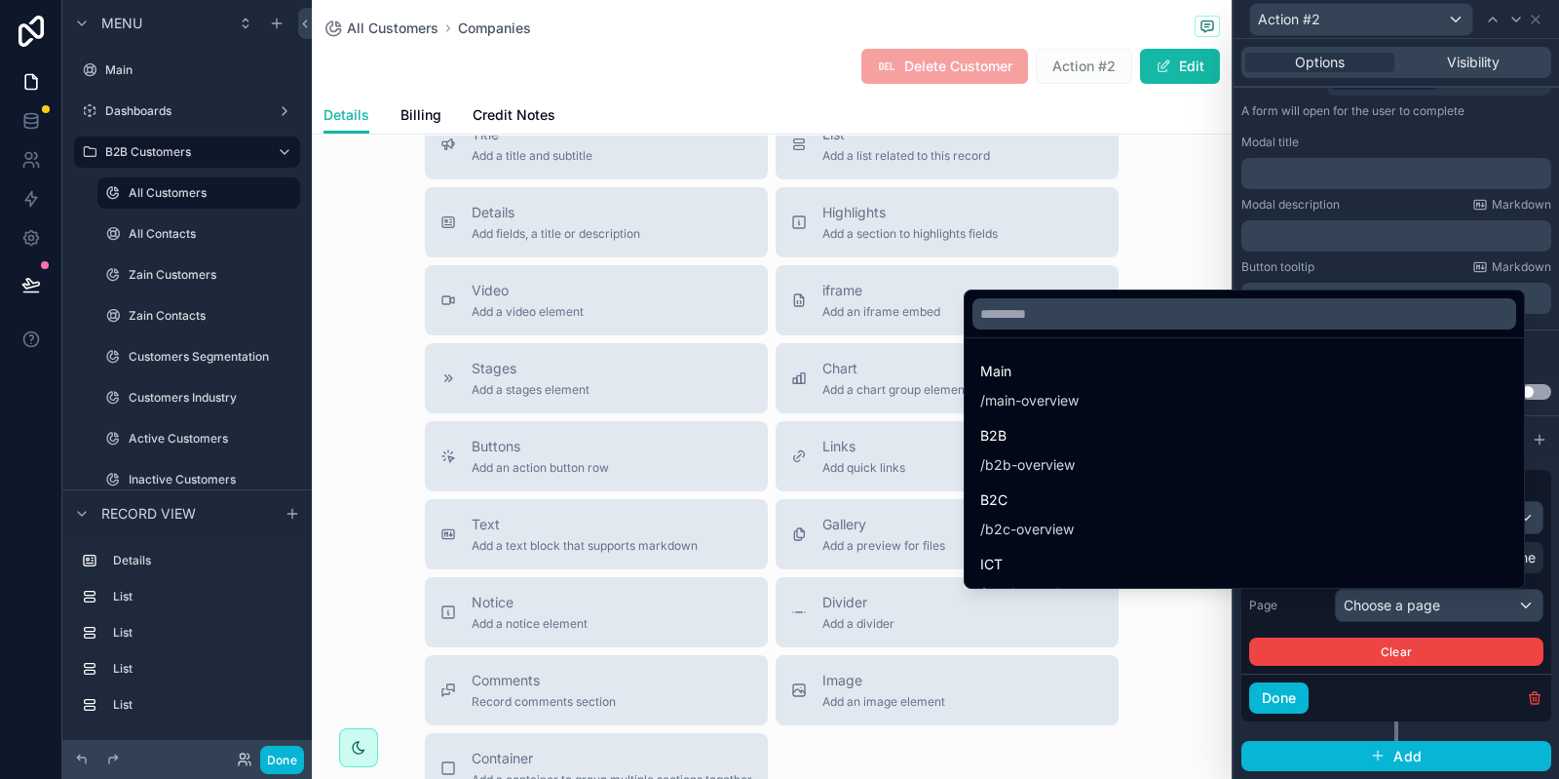
click at [1433, 602] on div at bounding box center [1397, 389] width 326 height 779
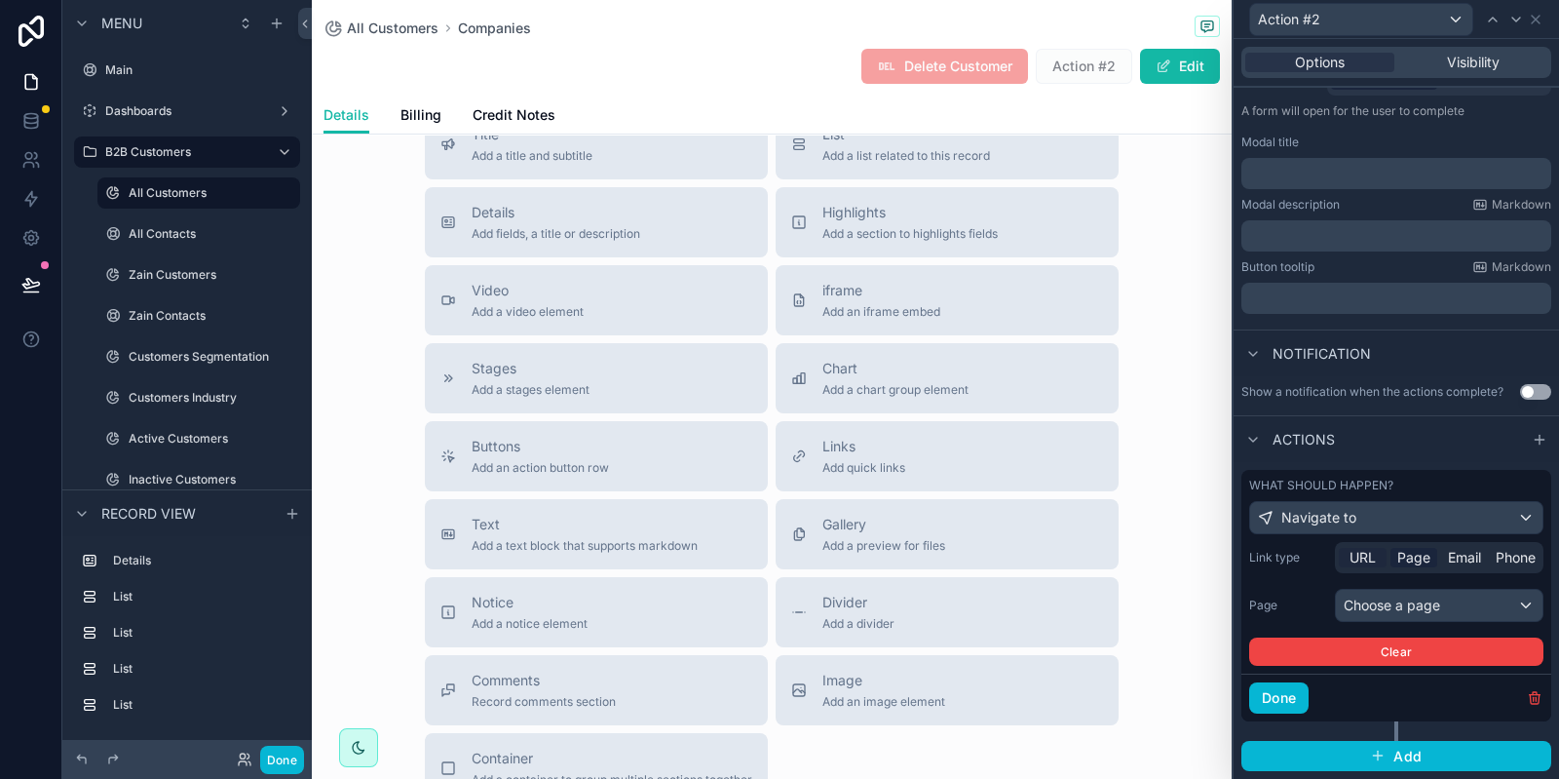
click at [1364, 567] on span "URL" at bounding box center [1363, 557] width 26 height 19
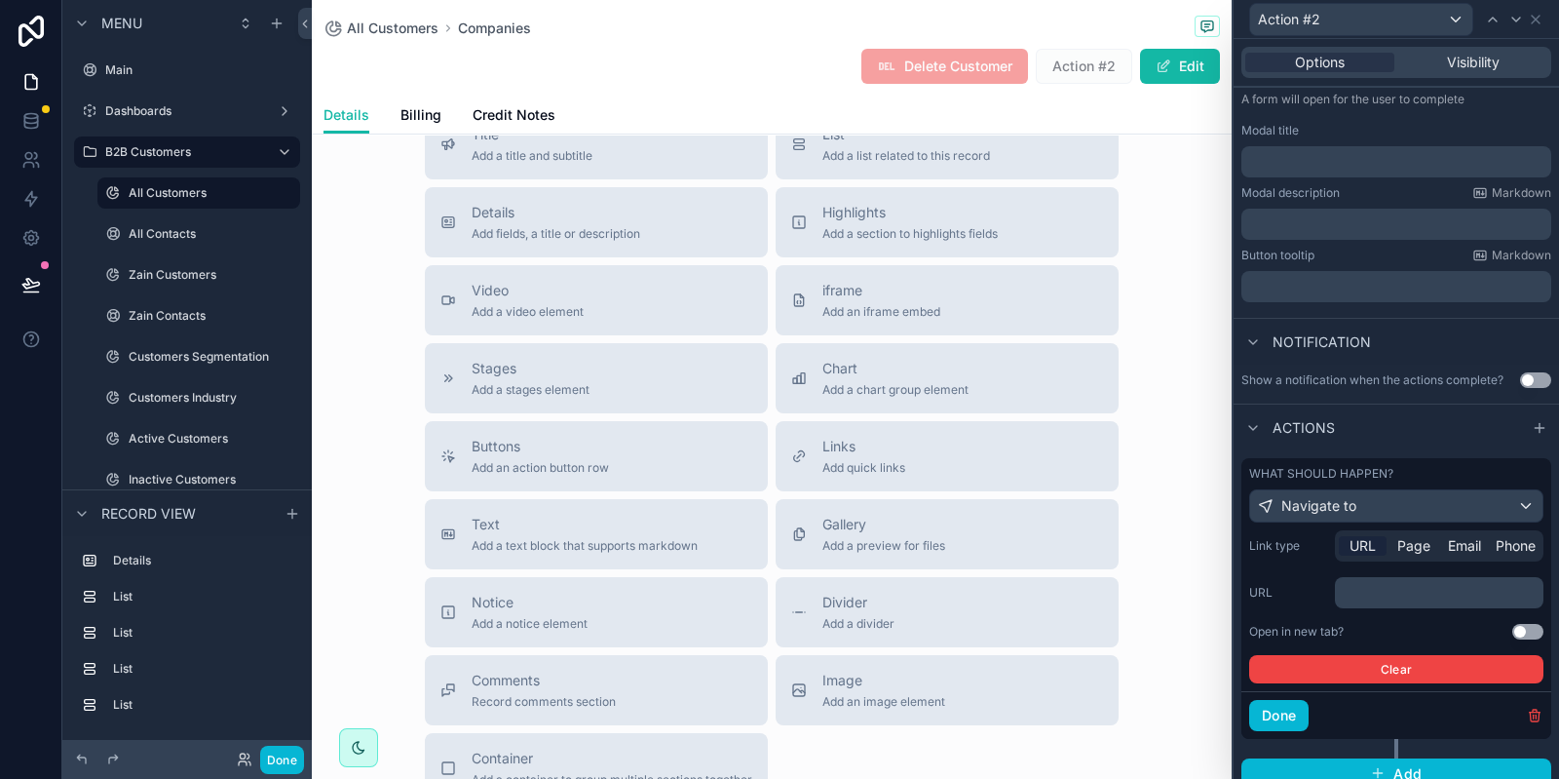
scroll to position [308, 0]
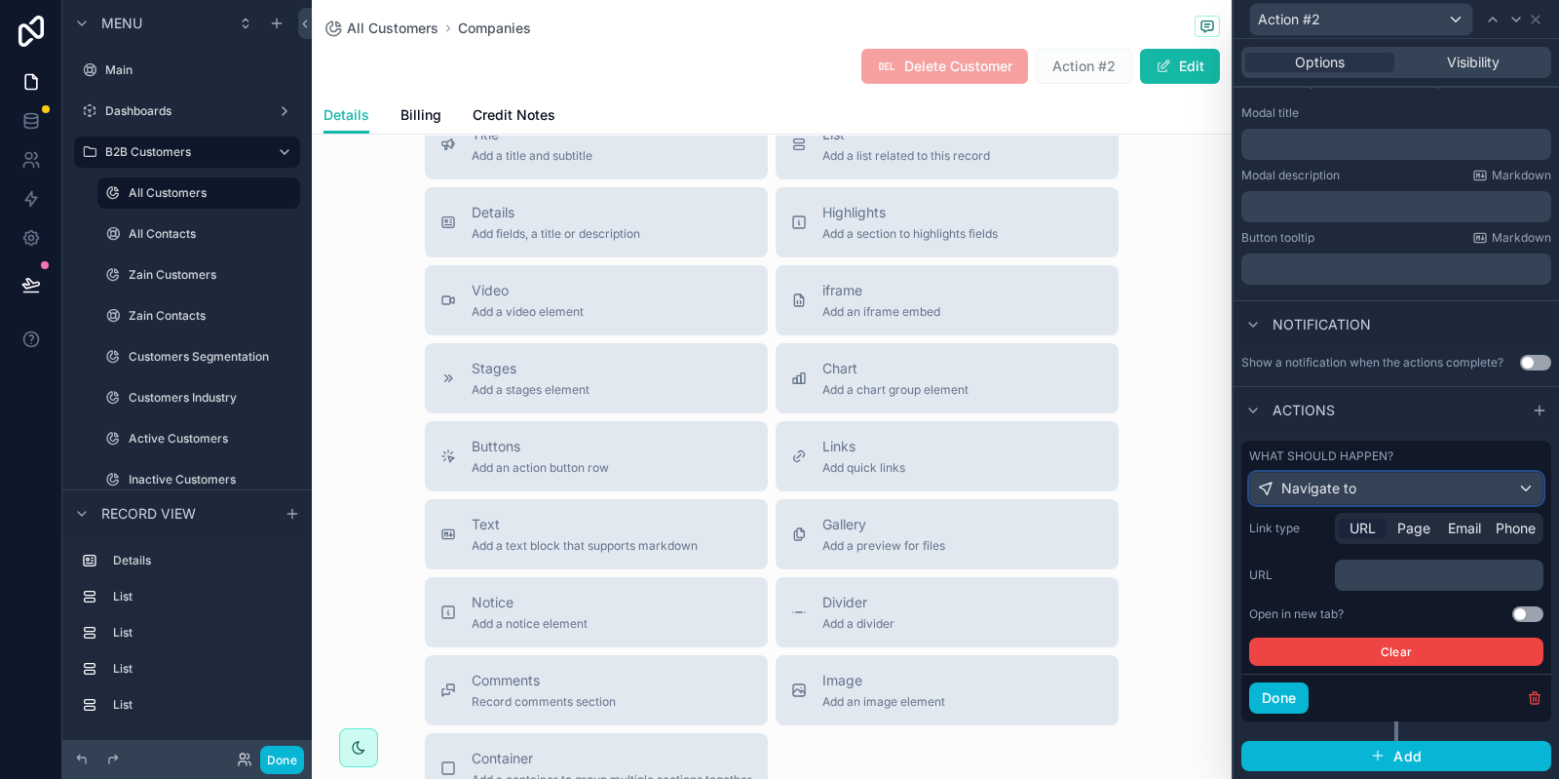
click at [1380, 480] on div "Navigate to" at bounding box center [1396, 488] width 292 height 31
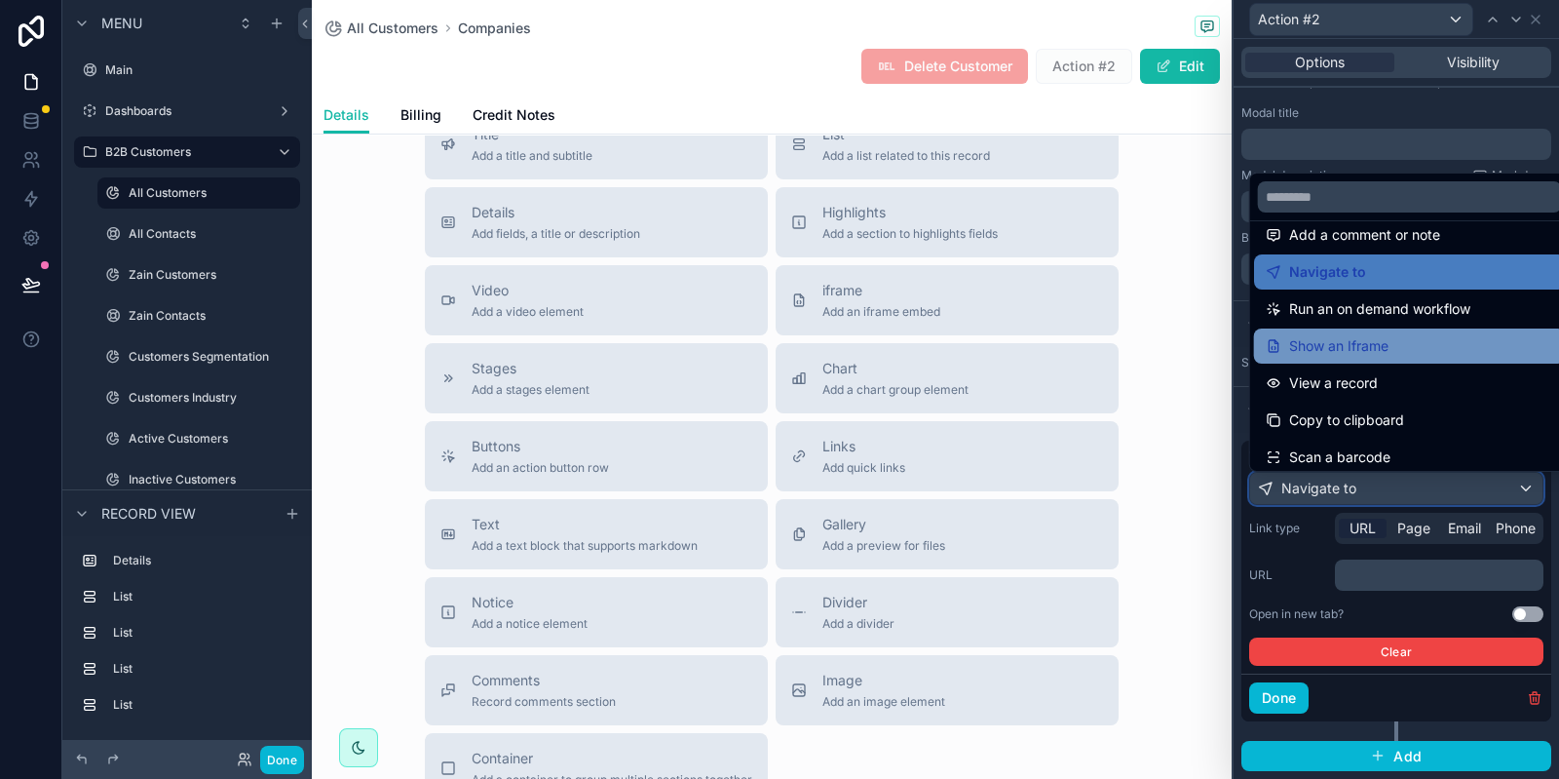
scroll to position [175, 0]
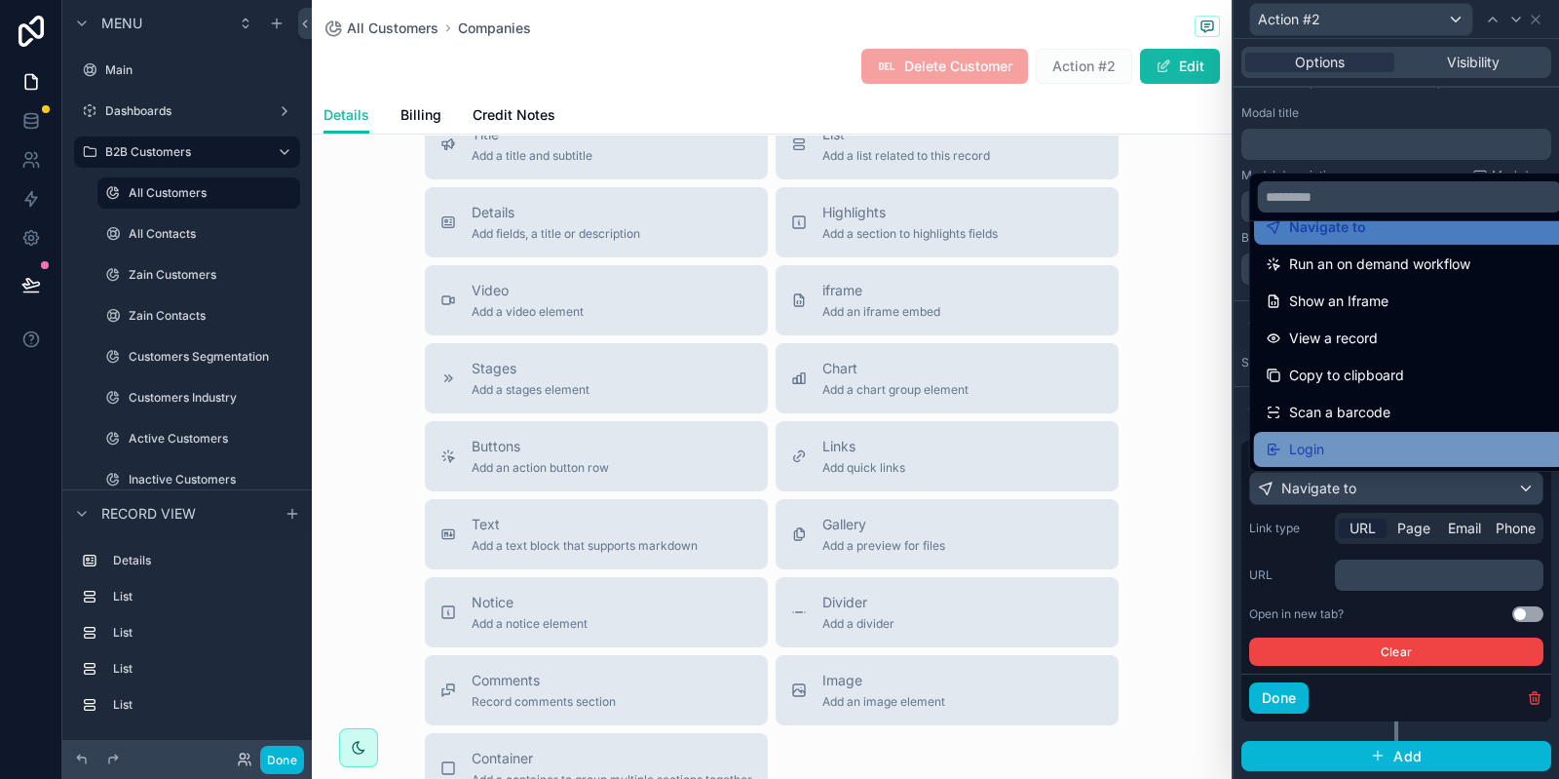
click at [1302, 442] on span "Login" at bounding box center [1306, 449] width 35 height 23
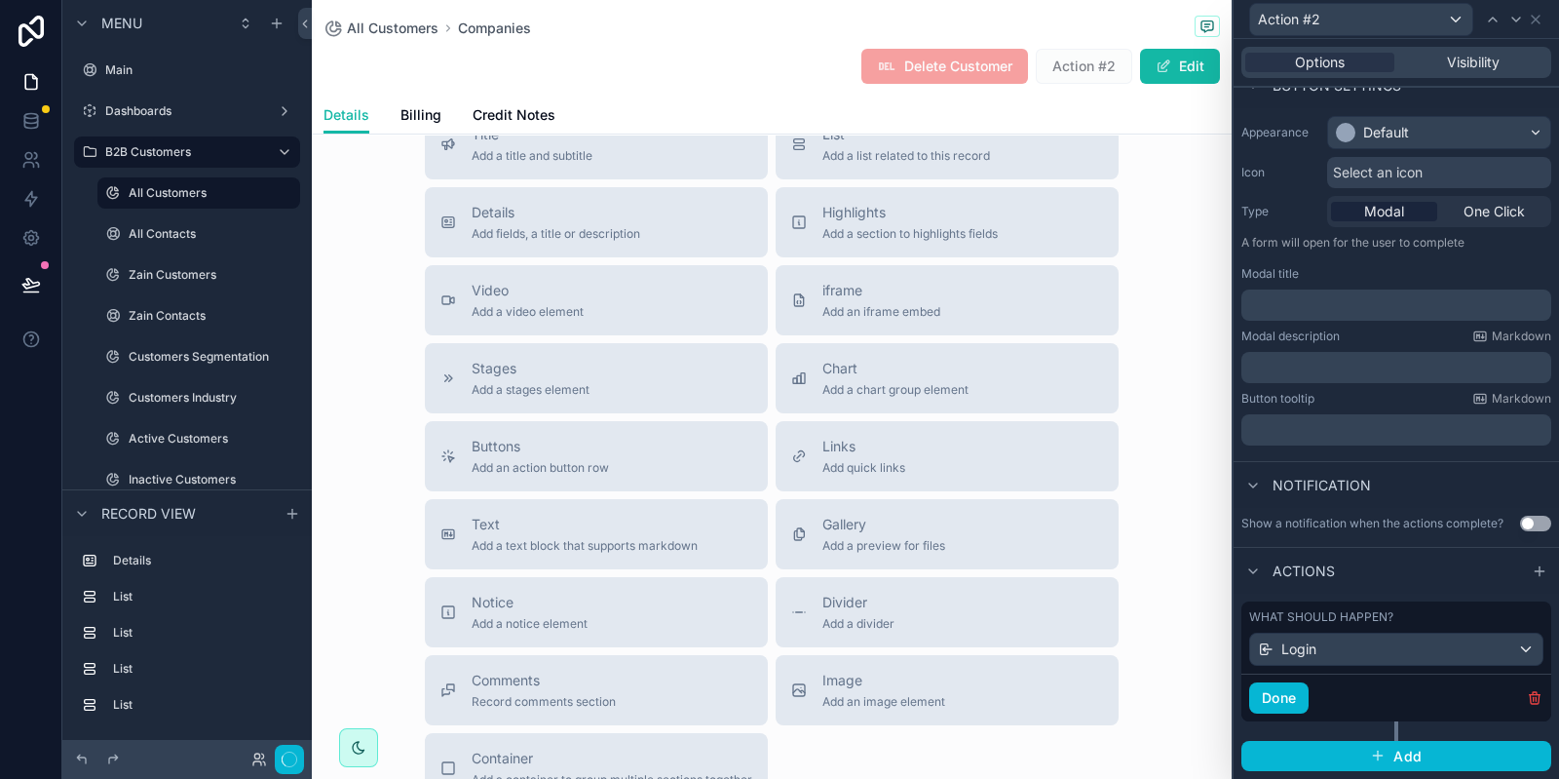
scroll to position [147, 0]
click at [1281, 699] on button "Done" at bounding box center [1279, 697] width 59 height 31
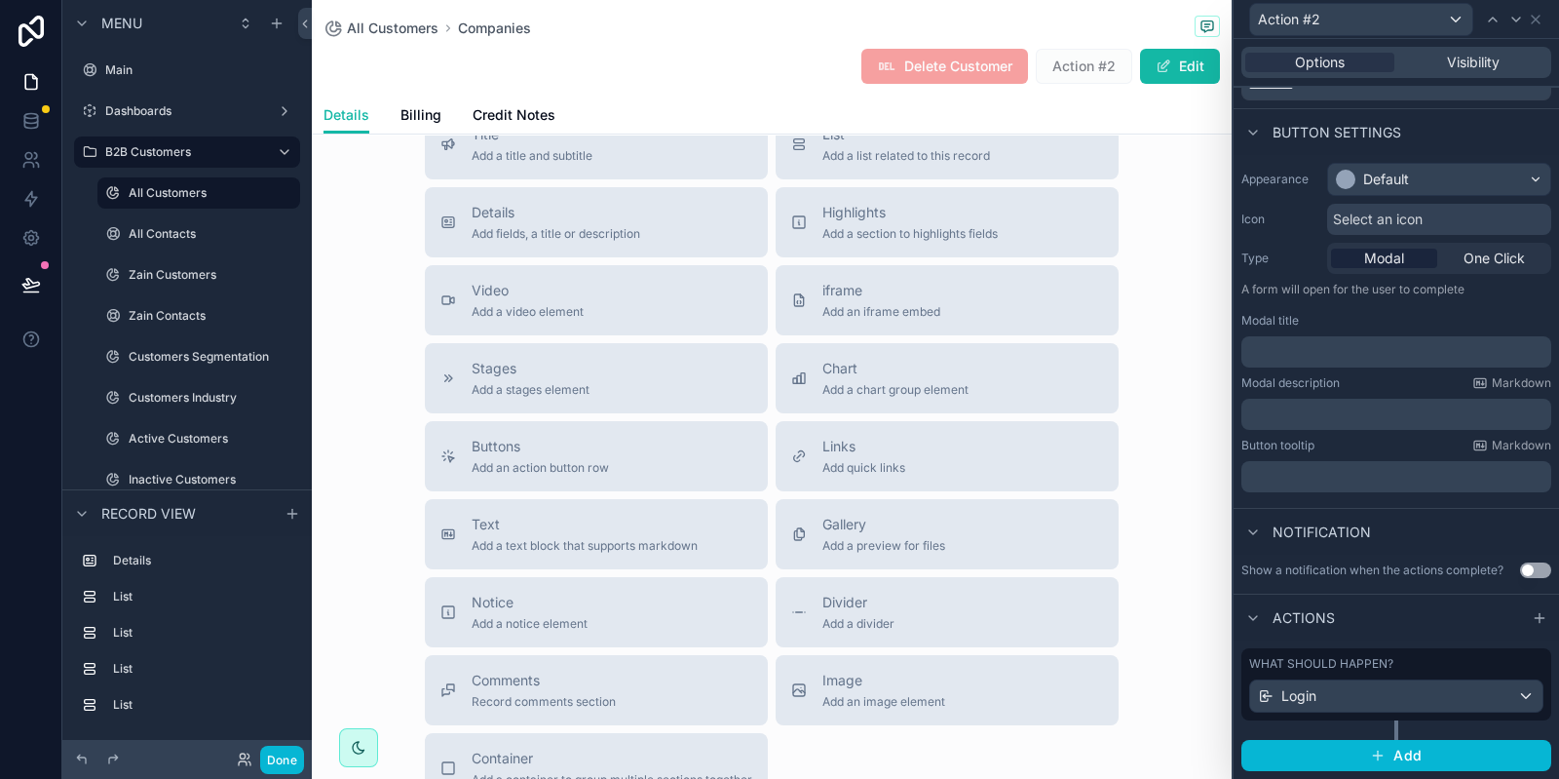
scroll to position [101, 0]
click at [277, 760] on button "Done" at bounding box center [282, 760] width 44 height 28
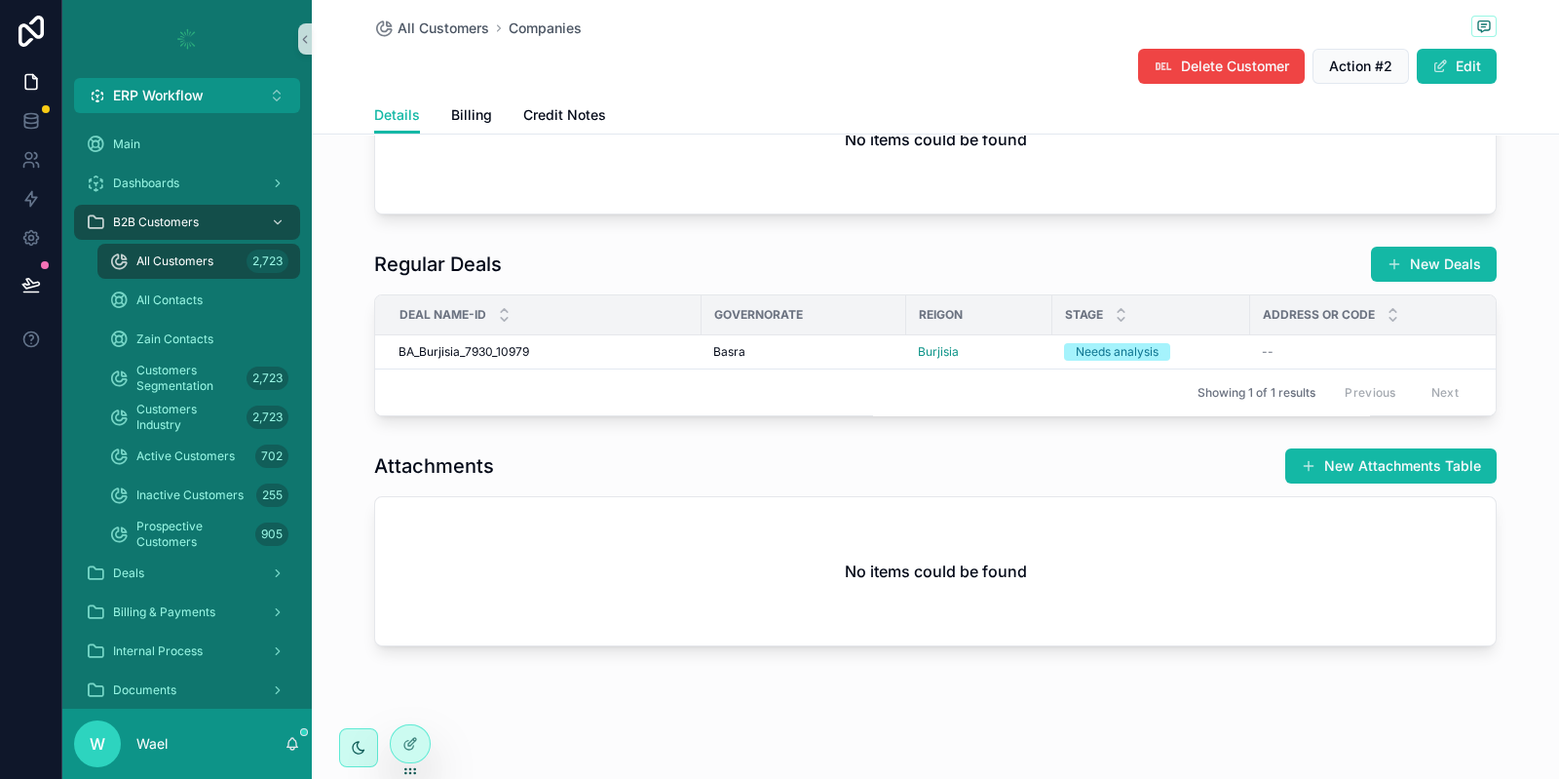
scroll to position [857, 0]
click at [1355, 59] on span "Action #2" at bounding box center [1360, 66] width 63 height 19
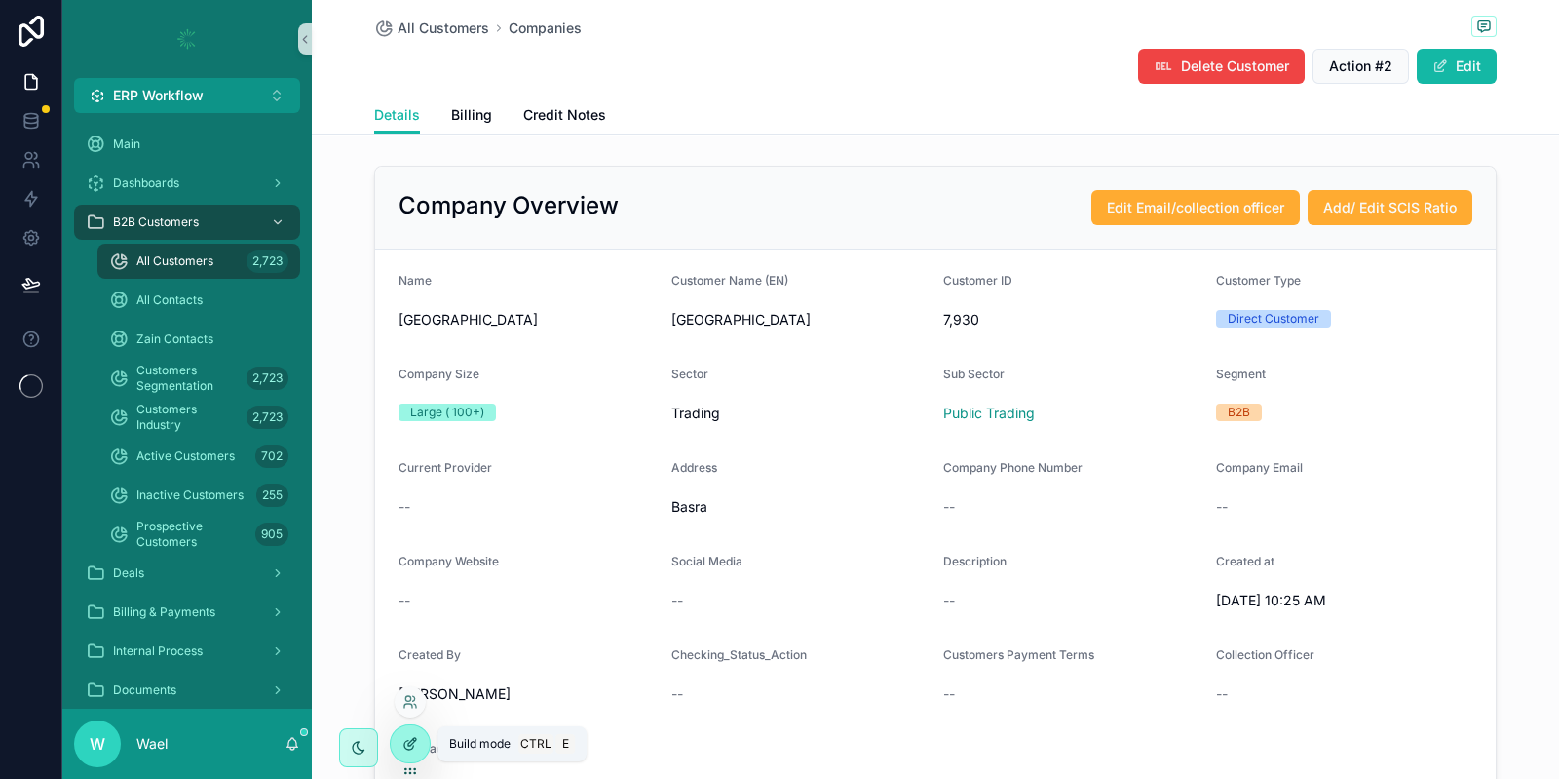
click at [420, 741] on div at bounding box center [410, 743] width 39 height 37
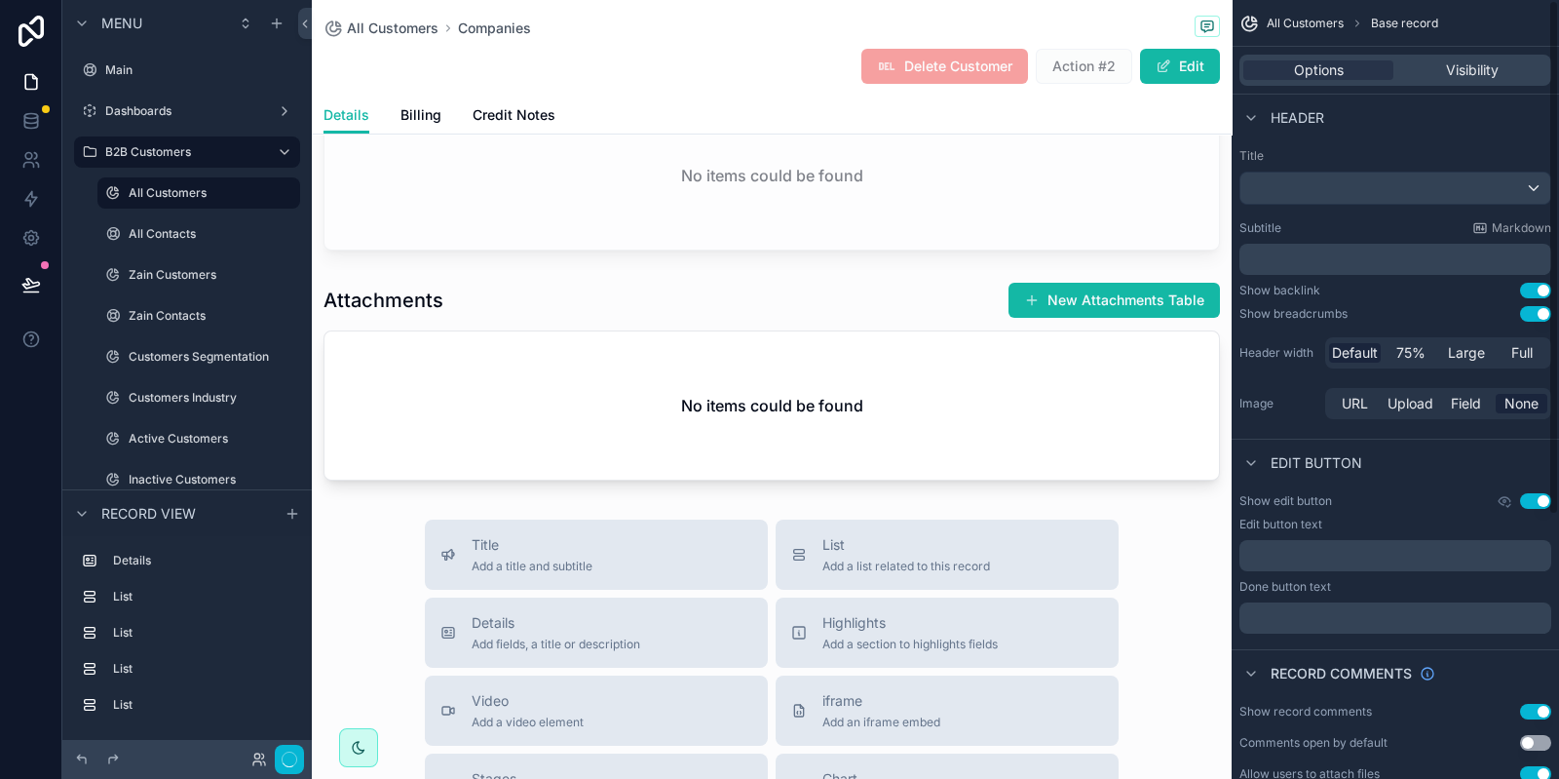
scroll to position [399, 0]
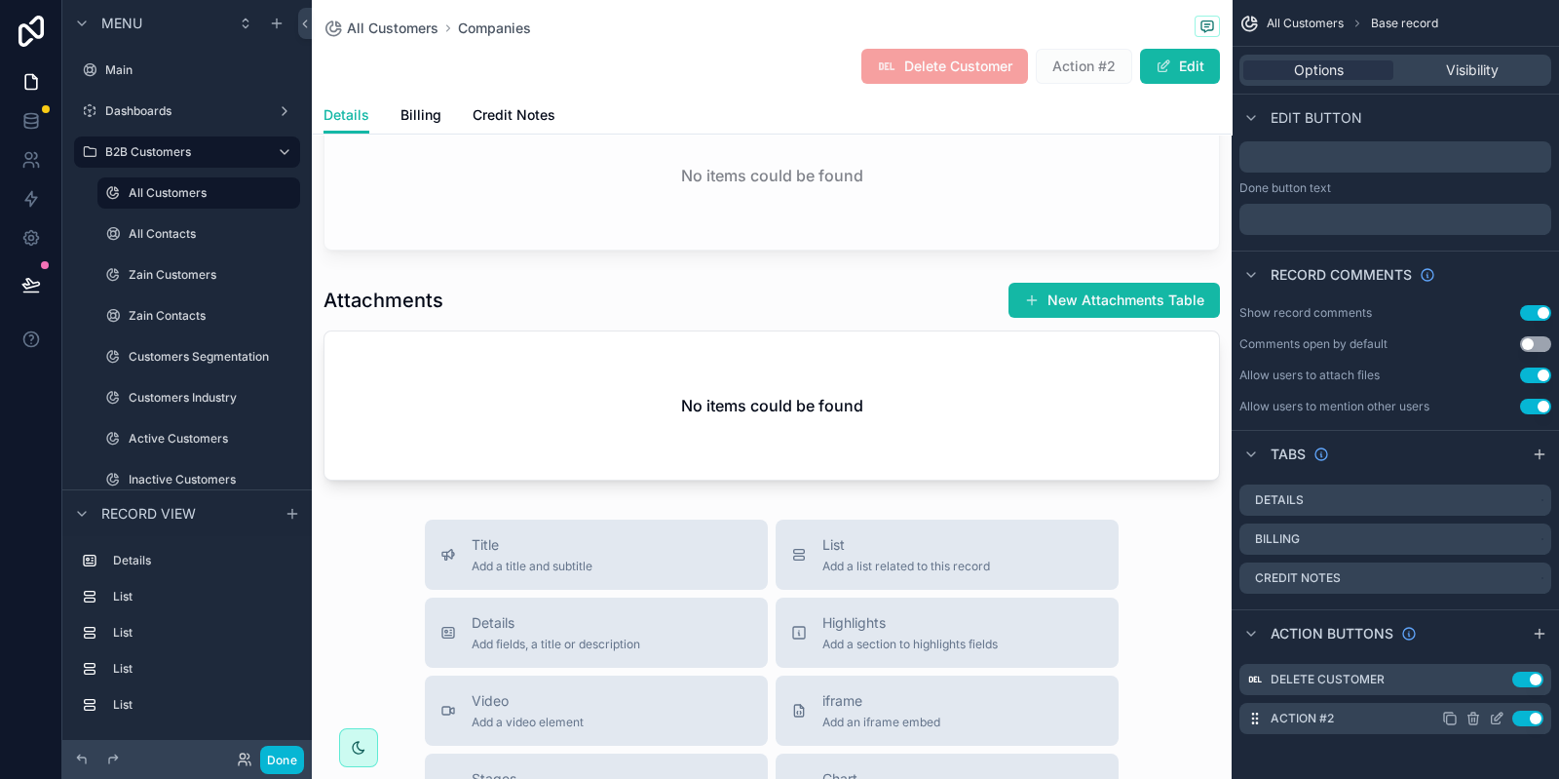
click at [1493, 715] on icon "scrollable content" at bounding box center [1496, 719] width 9 height 9
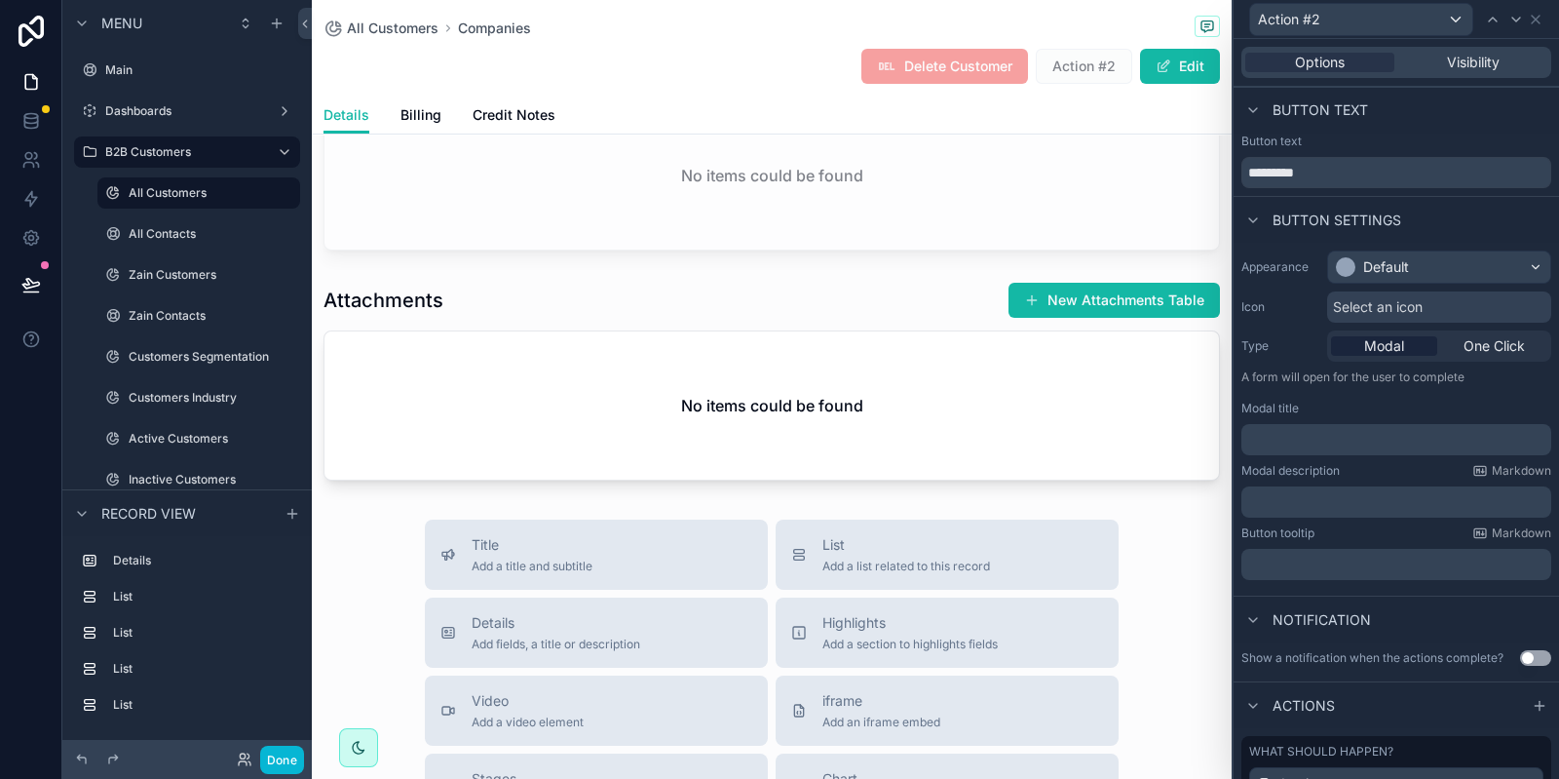
scroll to position [101, 0]
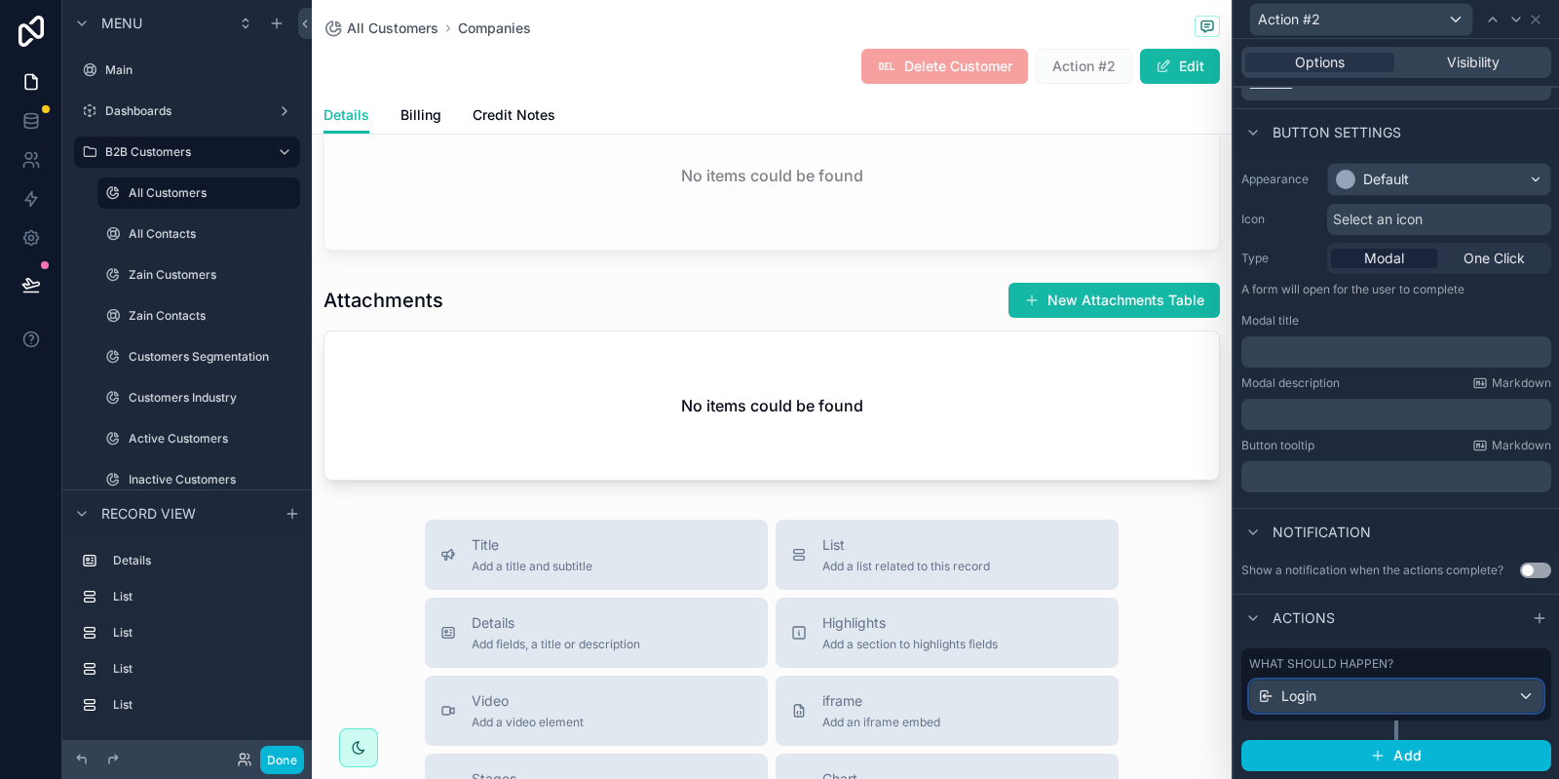
click at [1328, 694] on div "Login" at bounding box center [1396, 695] width 292 height 31
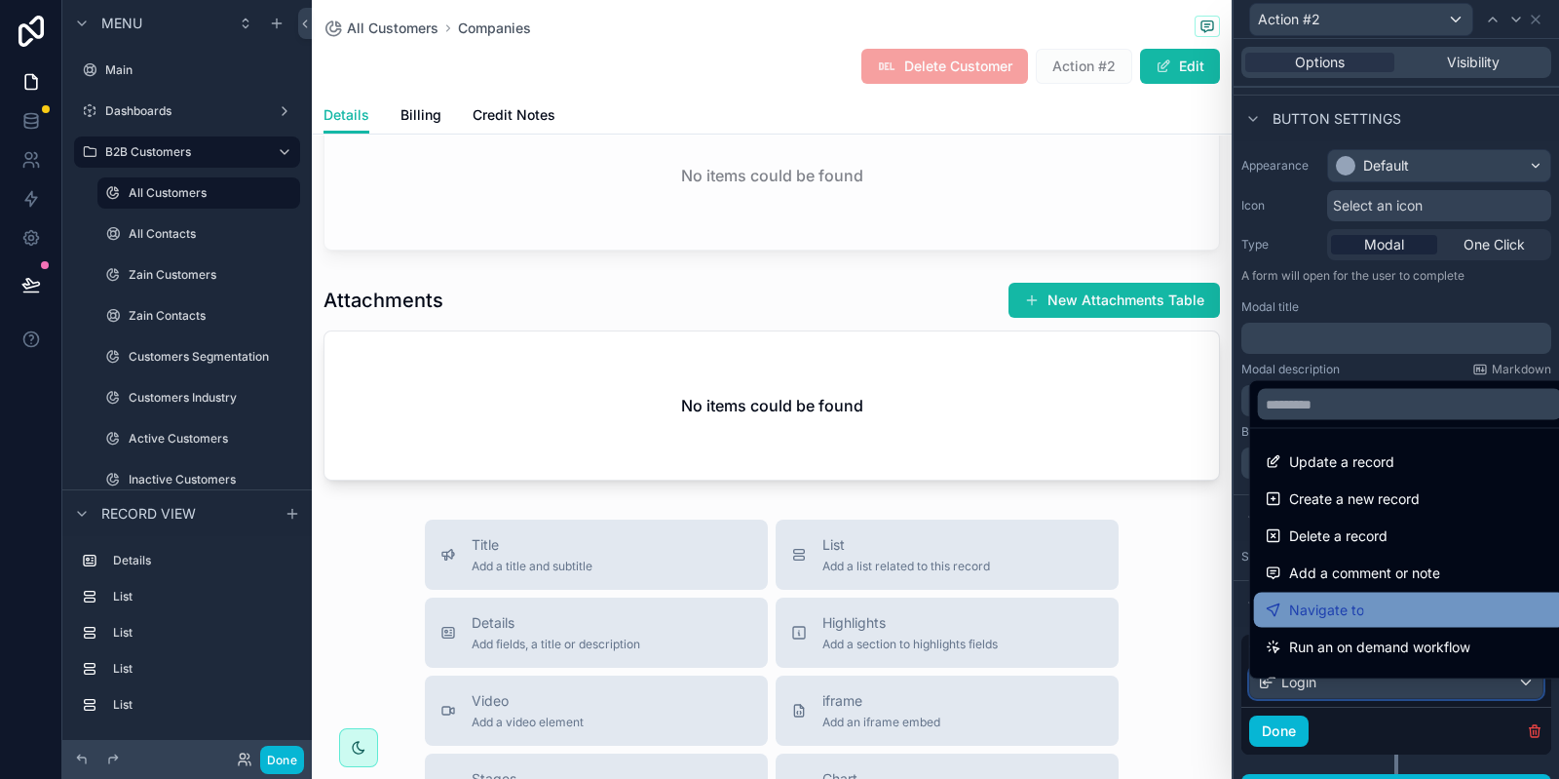
scroll to position [175, 0]
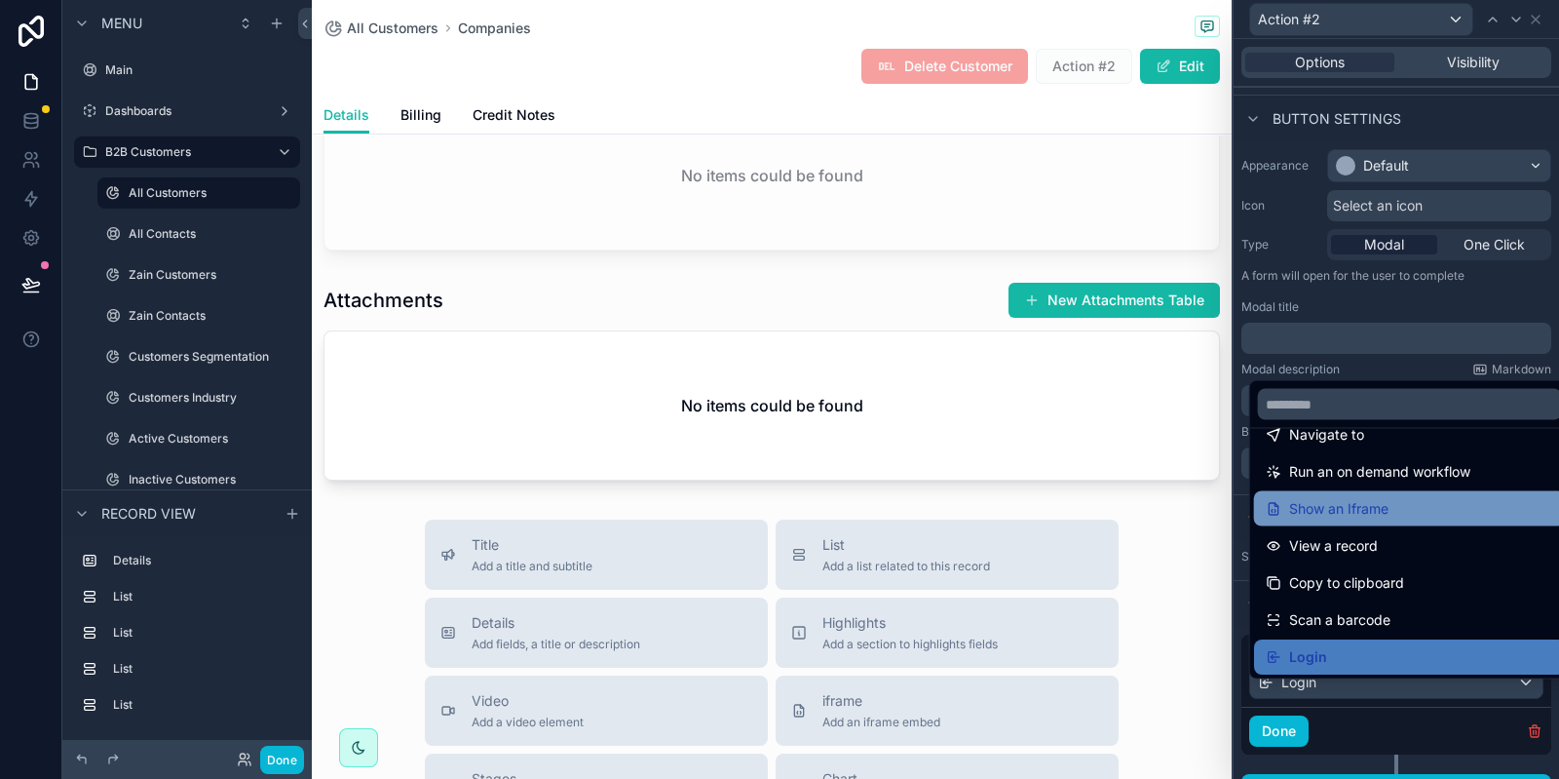
click at [1321, 520] on div "Show an Iframe" at bounding box center [1410, 508] width 312 height 35
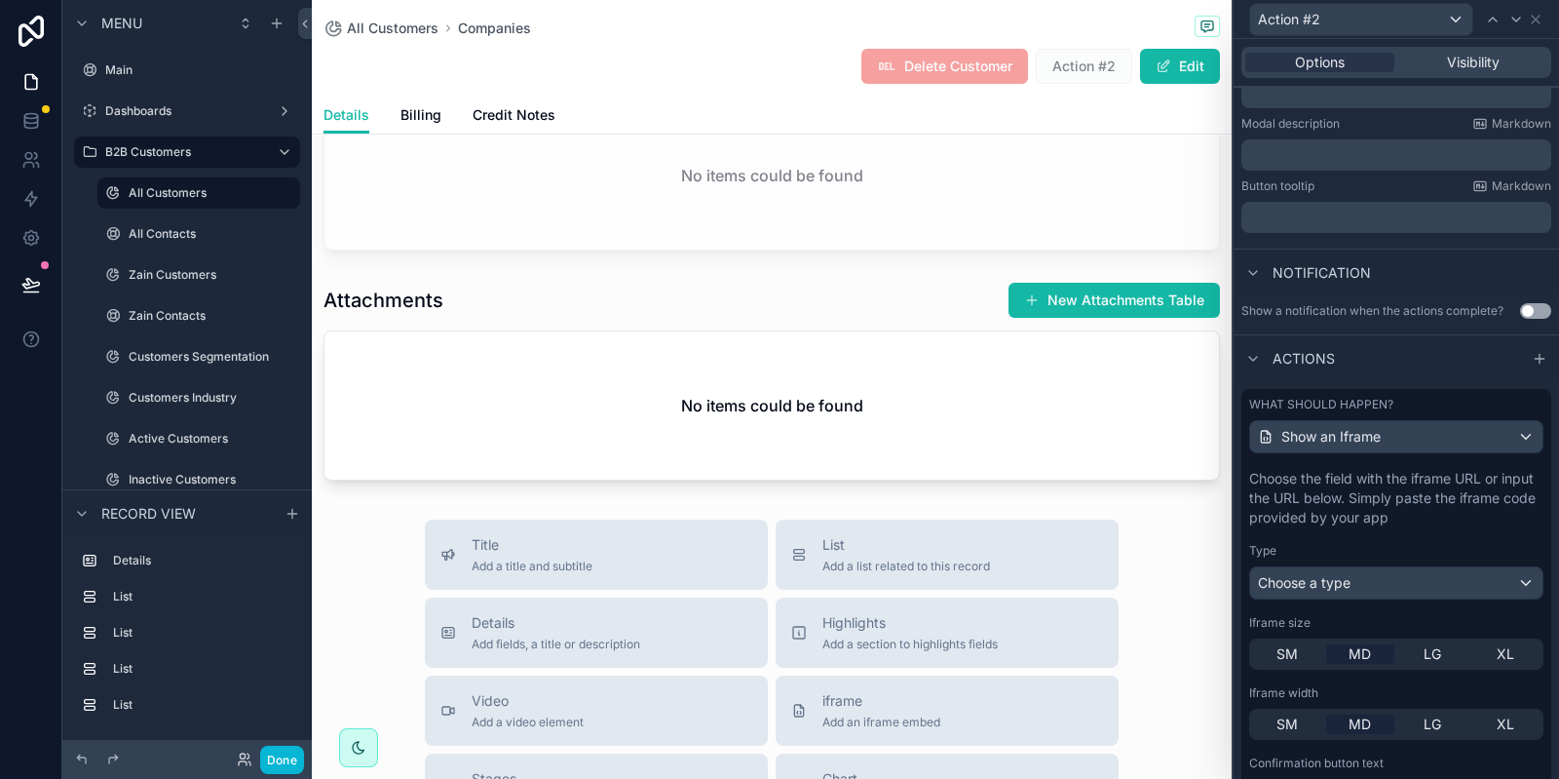
scroll to position [359, 0]
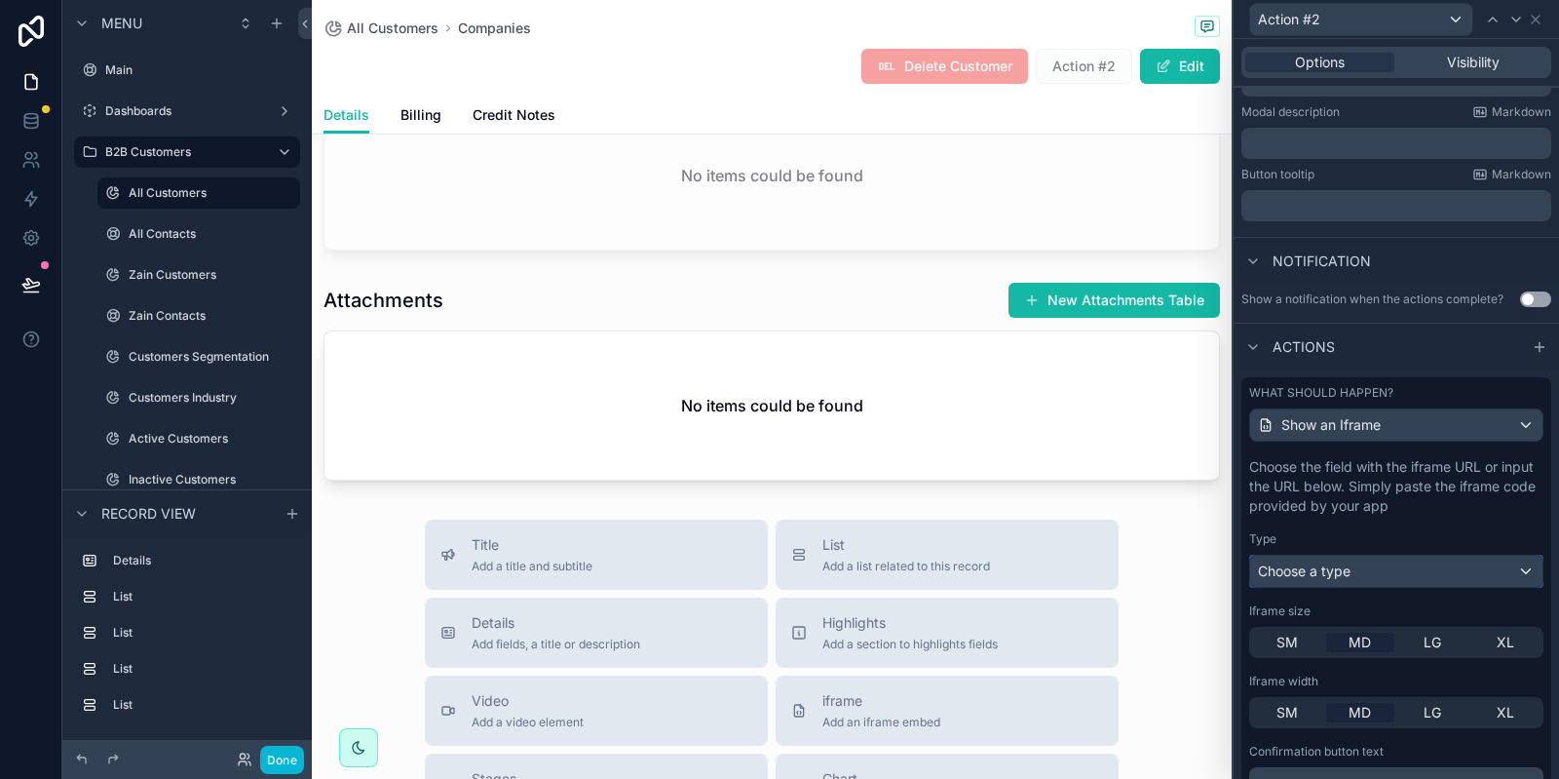
click at [1328, 579] on span "Choose a type" at bounding box center [1304, 570] width 93 height 17
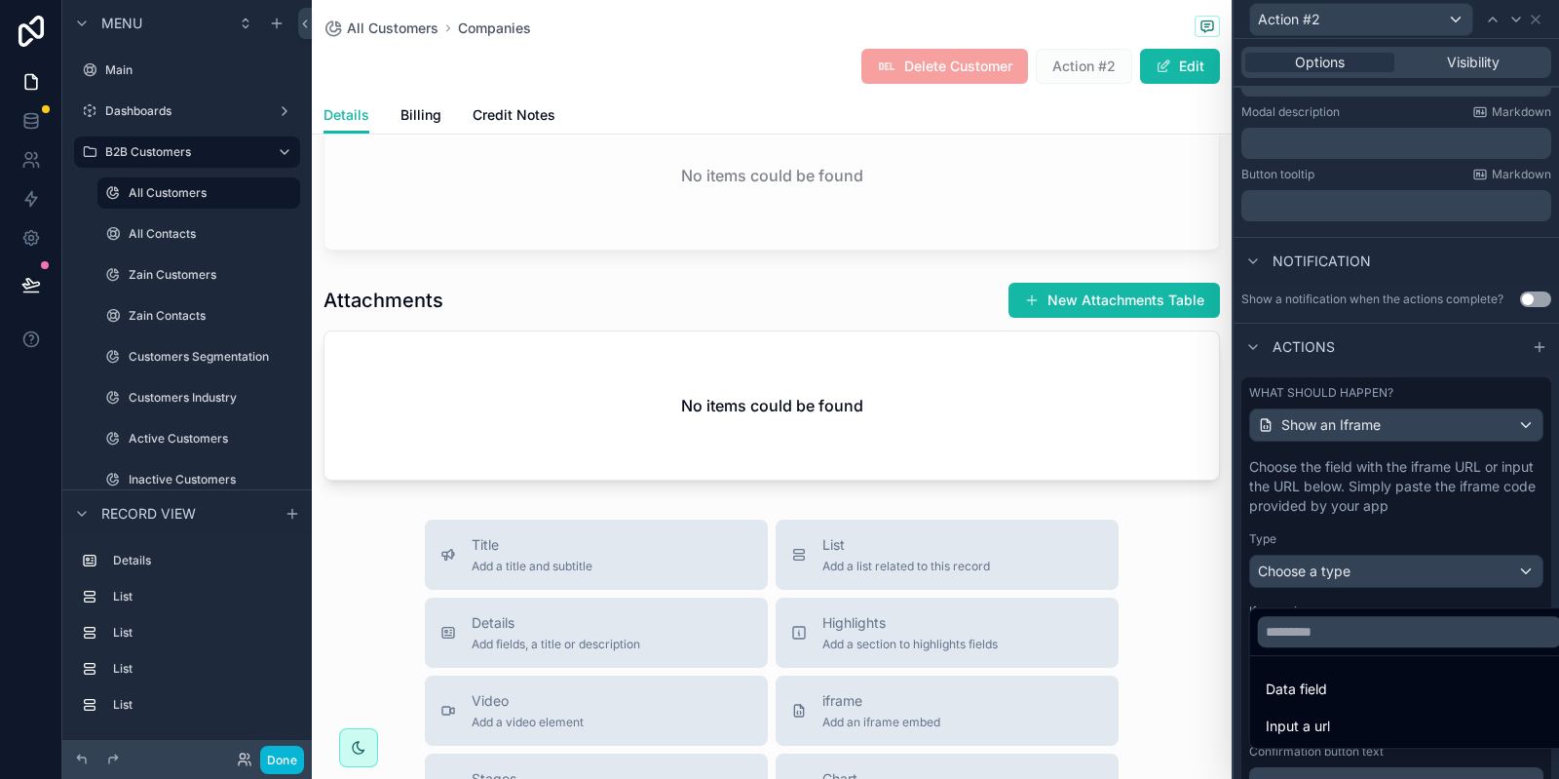
click at [1315, 536] on div at bounding box center [1397, 389] width 326 height 779
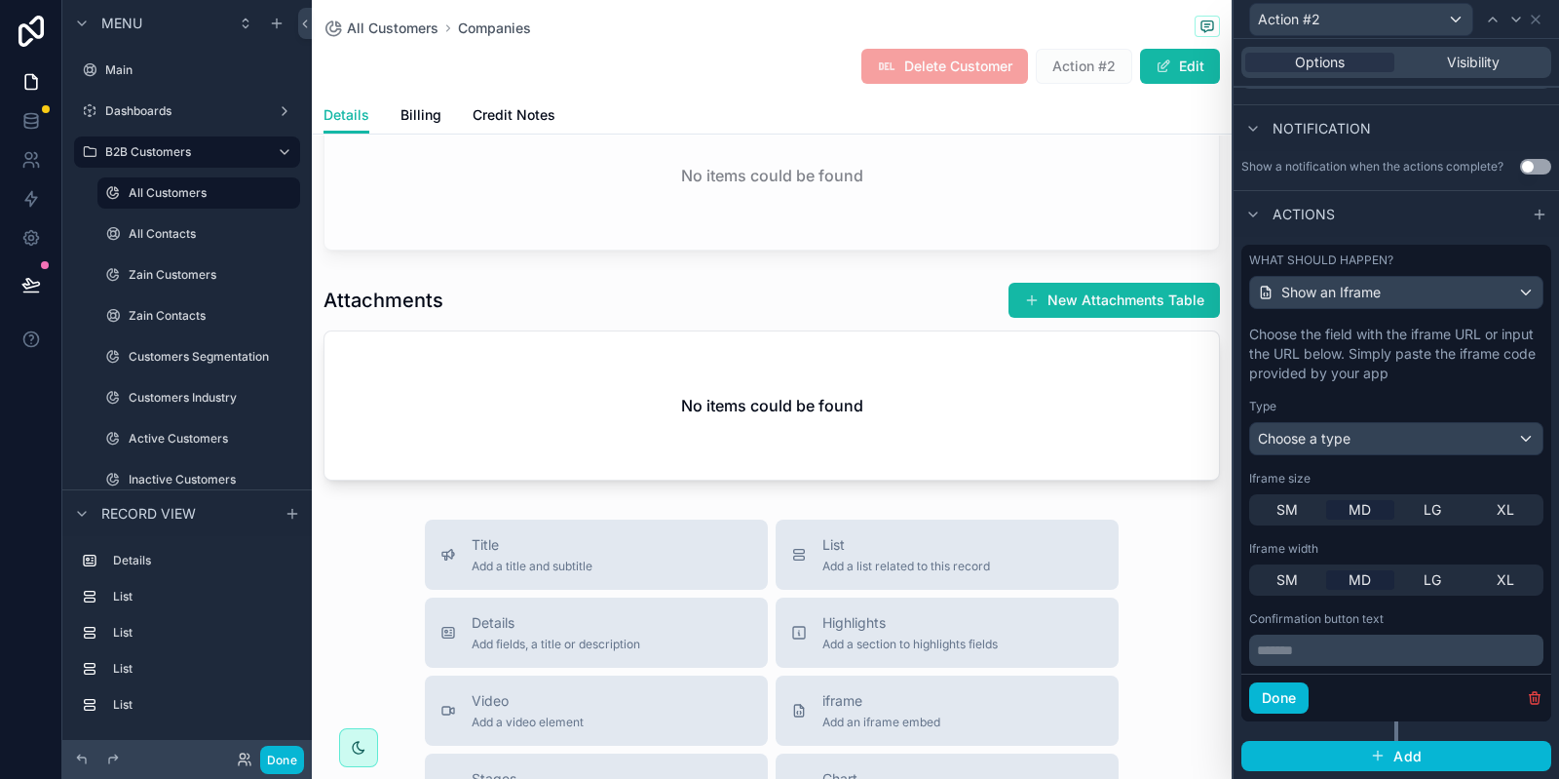
scroll to position [503, 0]
click at [1321, 426] on div "Choose a type" at bounding box center [1396, 438] width 292 height 31
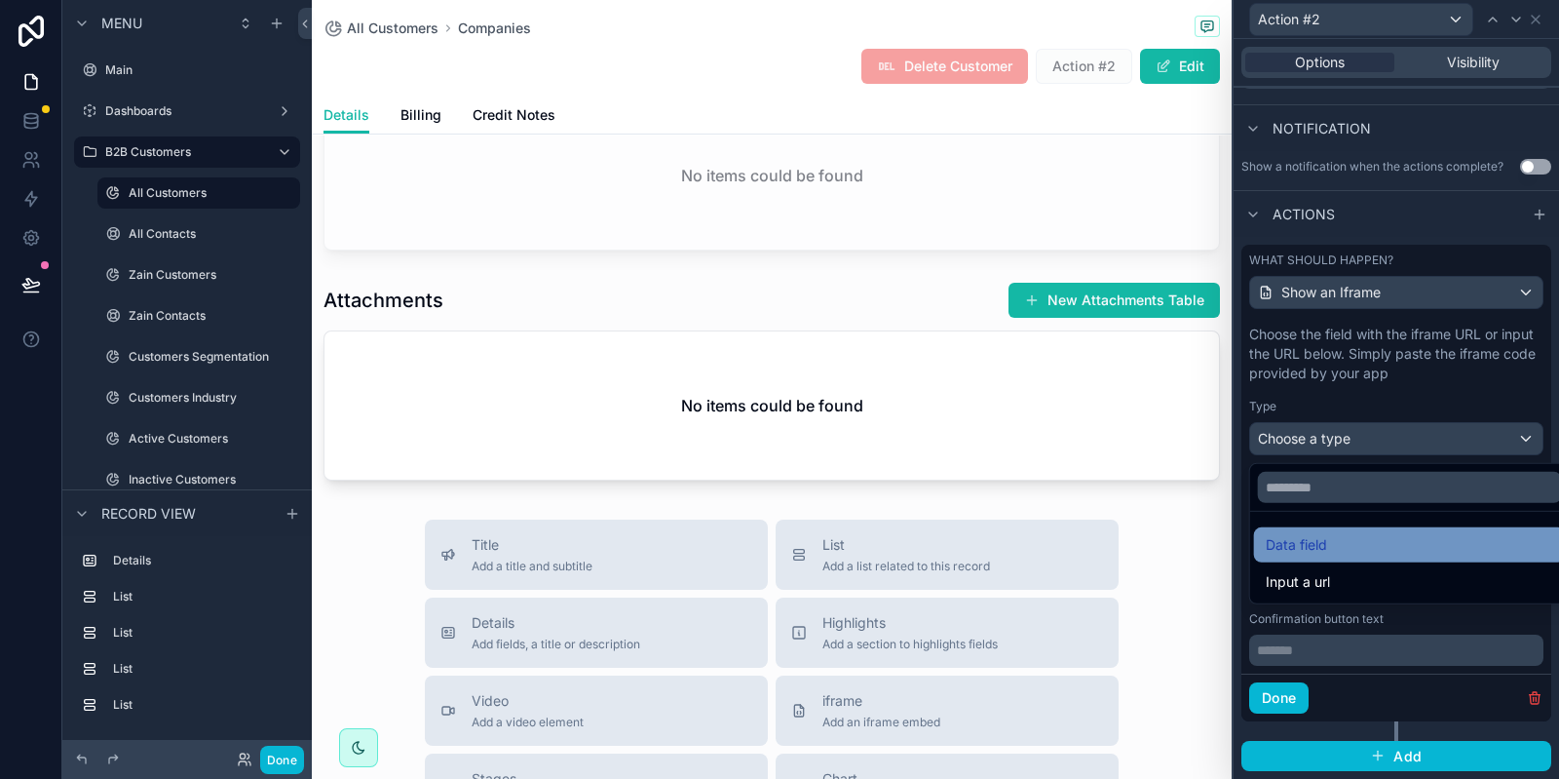
click at [1331, 548] on div "Data field" at bounding box center [1410, 544] width 289 height 23
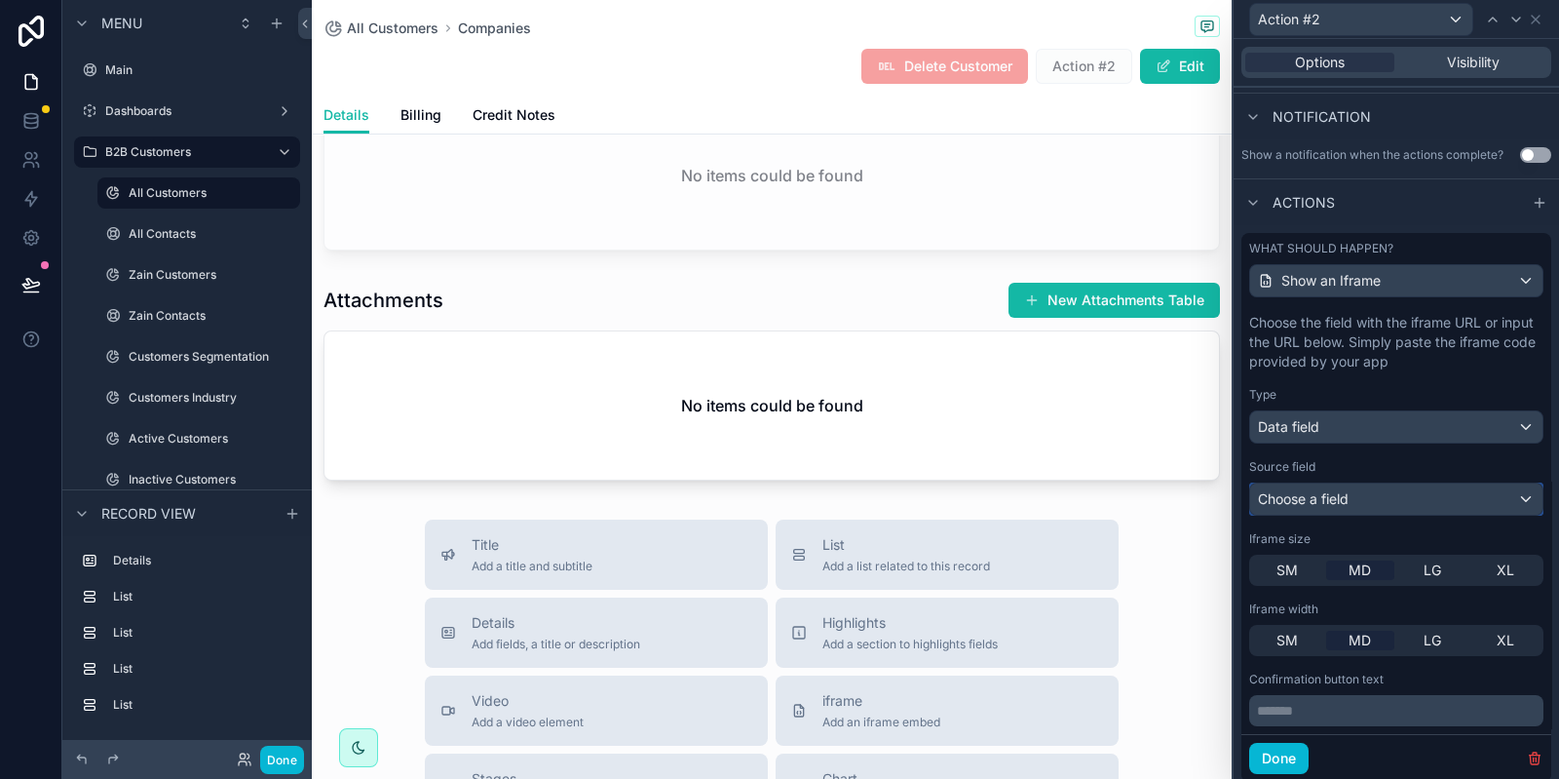
click at [1321, 507] on span "Choose a field" at bounding box center [1303, 498] width 91 height 17
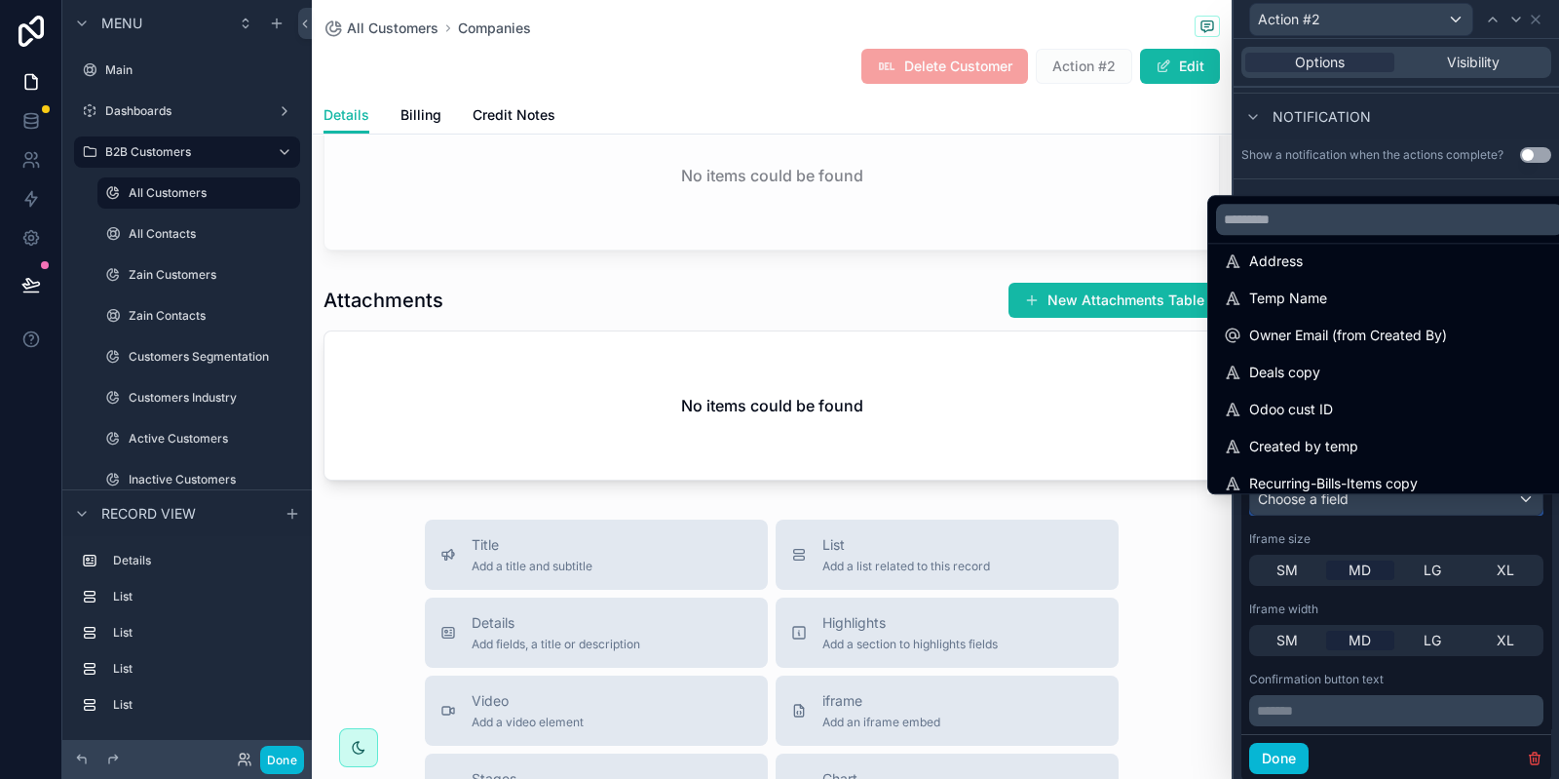
scroll to position [0, 0]
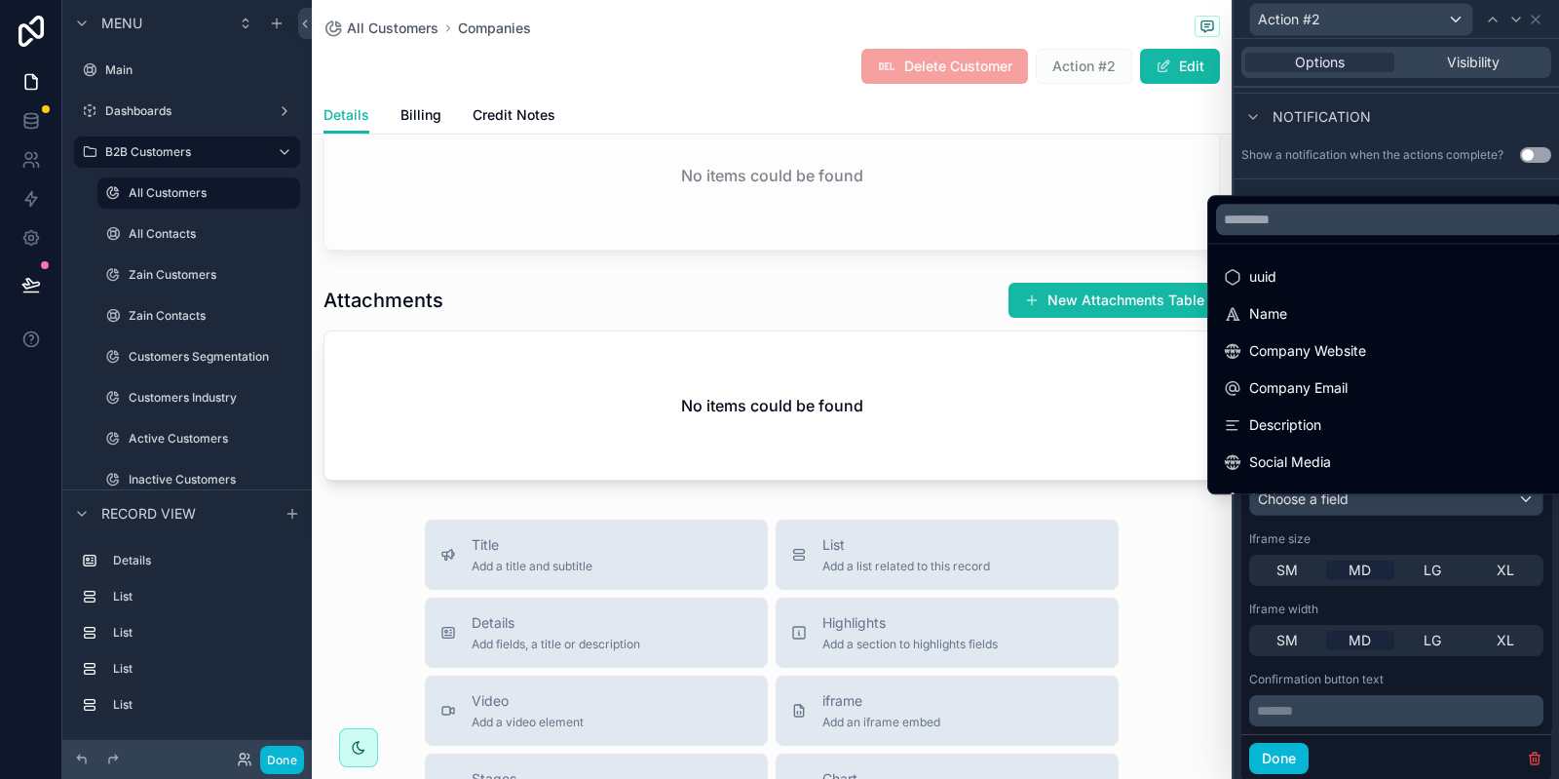
click at [1373, 535] on div at bounding box center [1397, 389] width 326 height 779
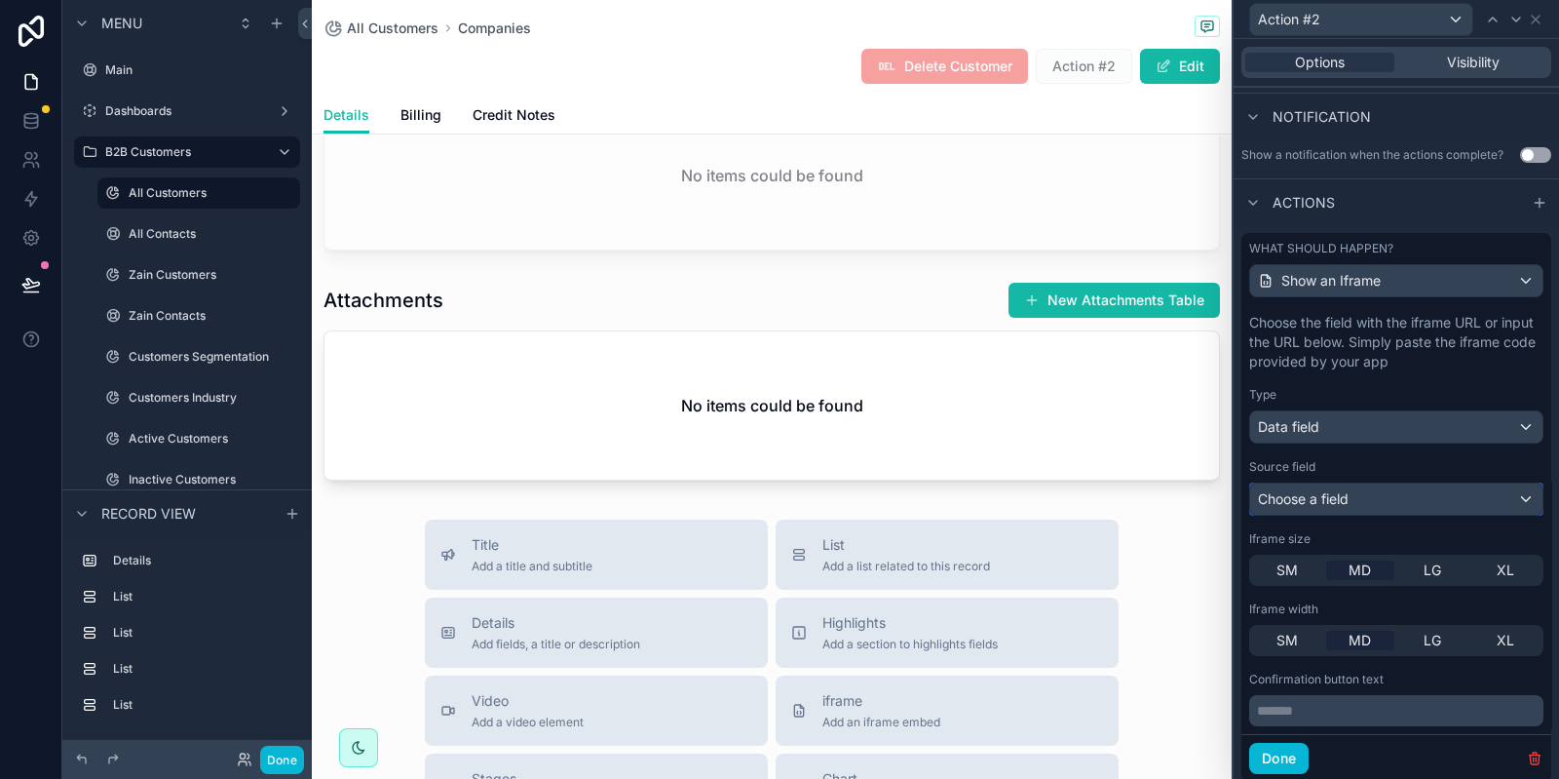
click at [1326, 507] on span "Choose a field" at bounding box center [1303, 498] width 91 height 17
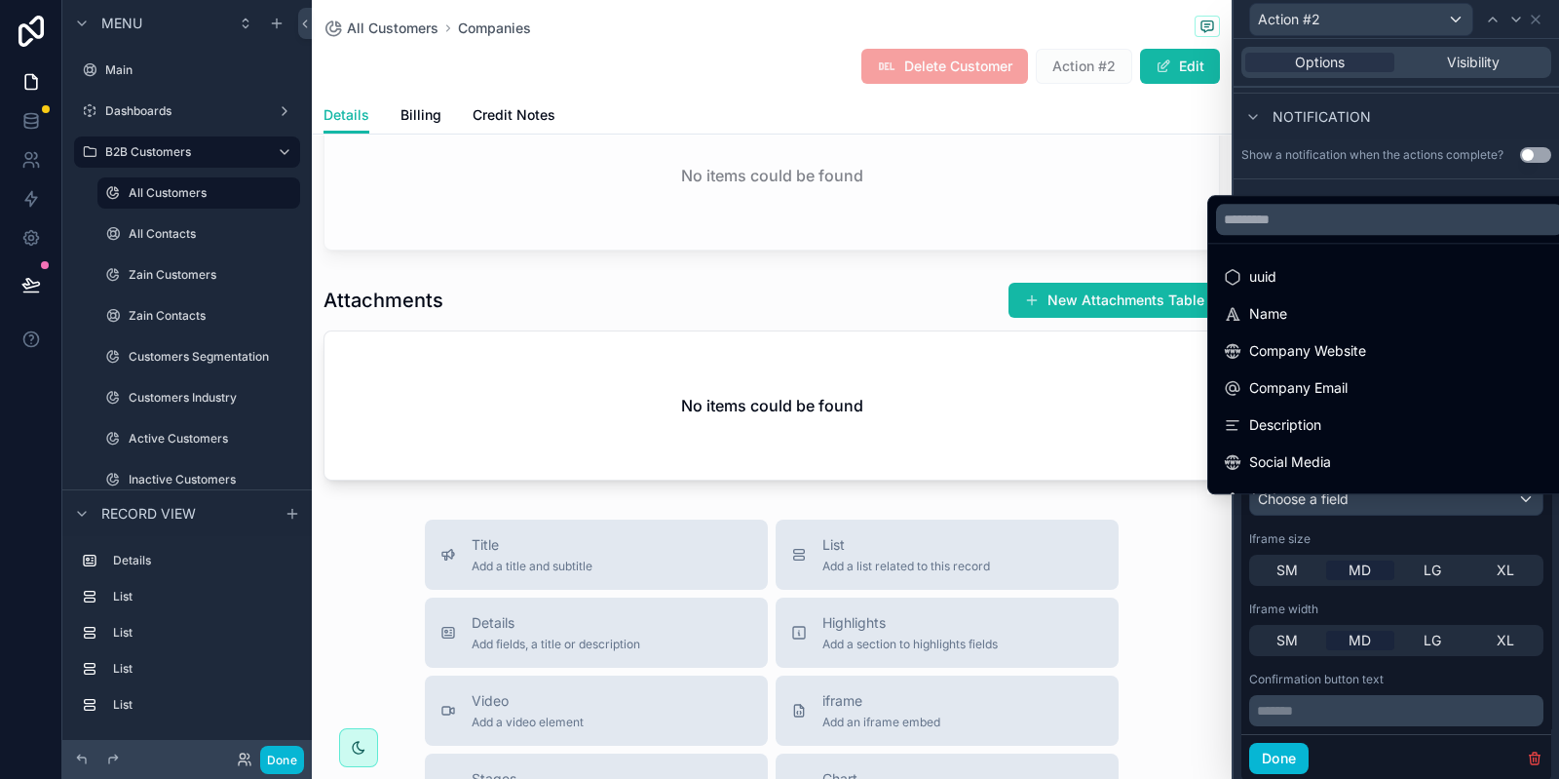
click at [1405, 544] on div at bounding box center [1397, 389] width 326 height 779
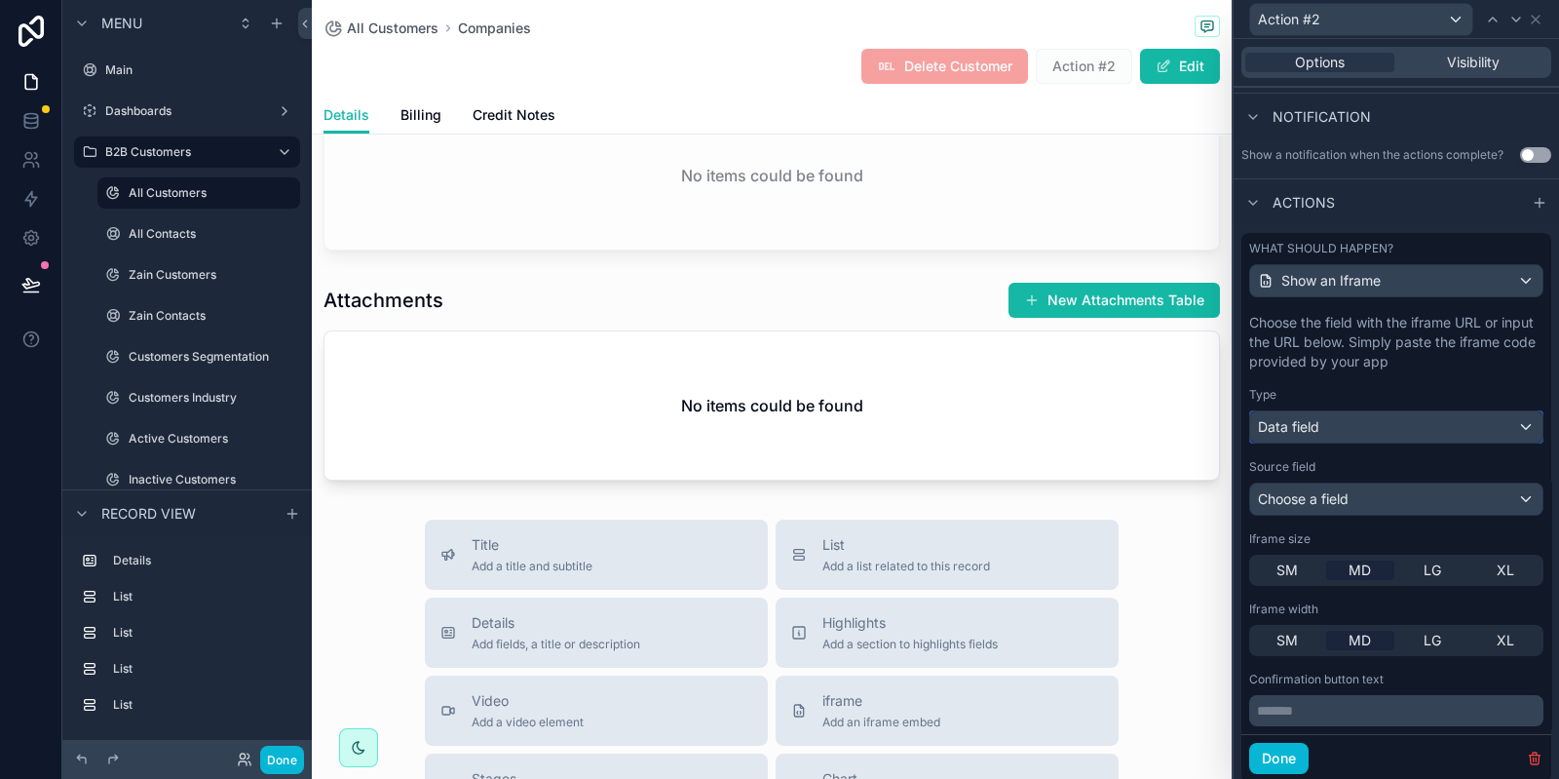
click at [1358, 440] on div "Data field" at bounding box center [1396, 426] width 292 height 31
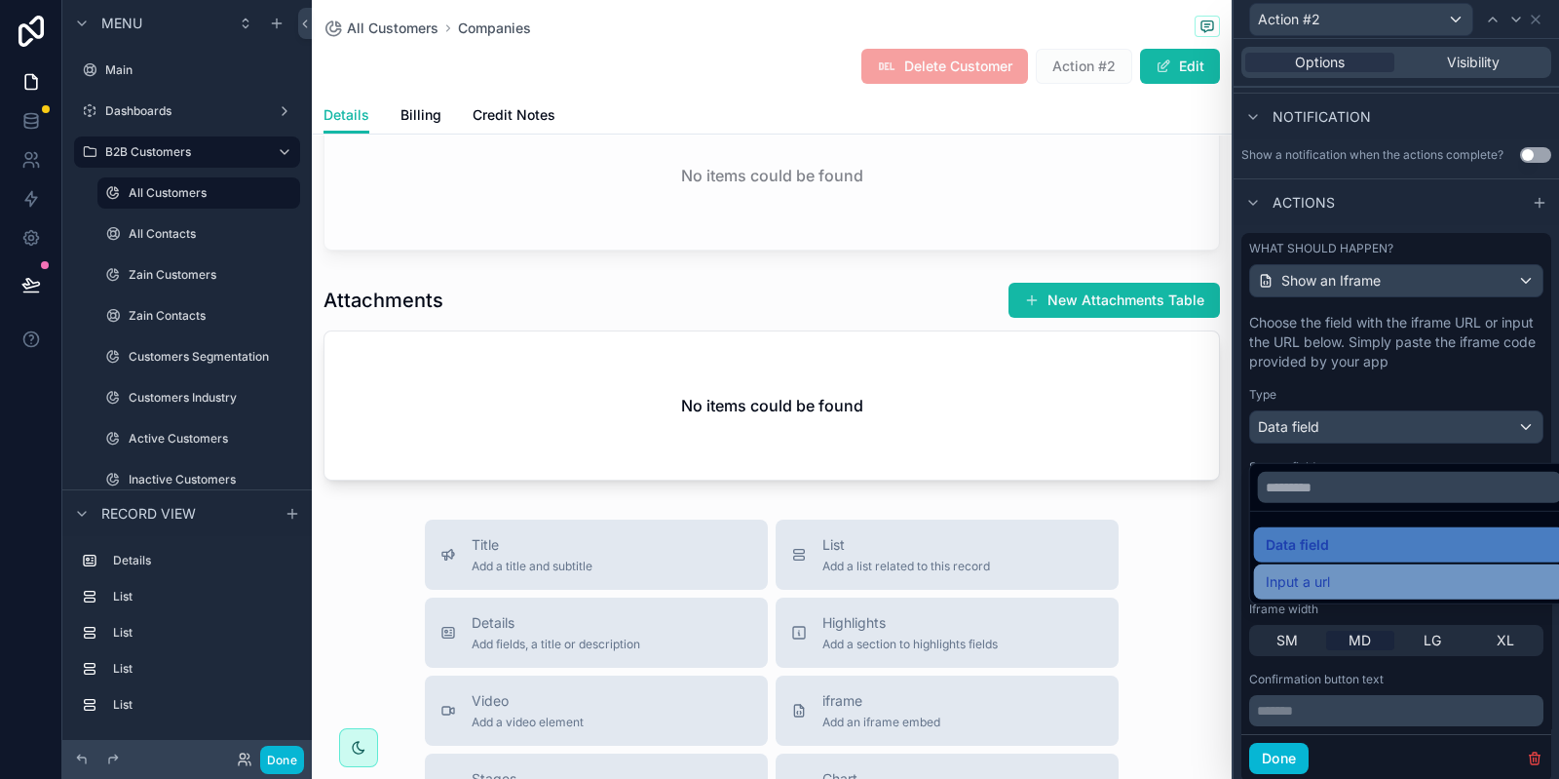
click at [1314, 579] on span "Input a url" at bounding box center [1298, 581] width 64 height 23
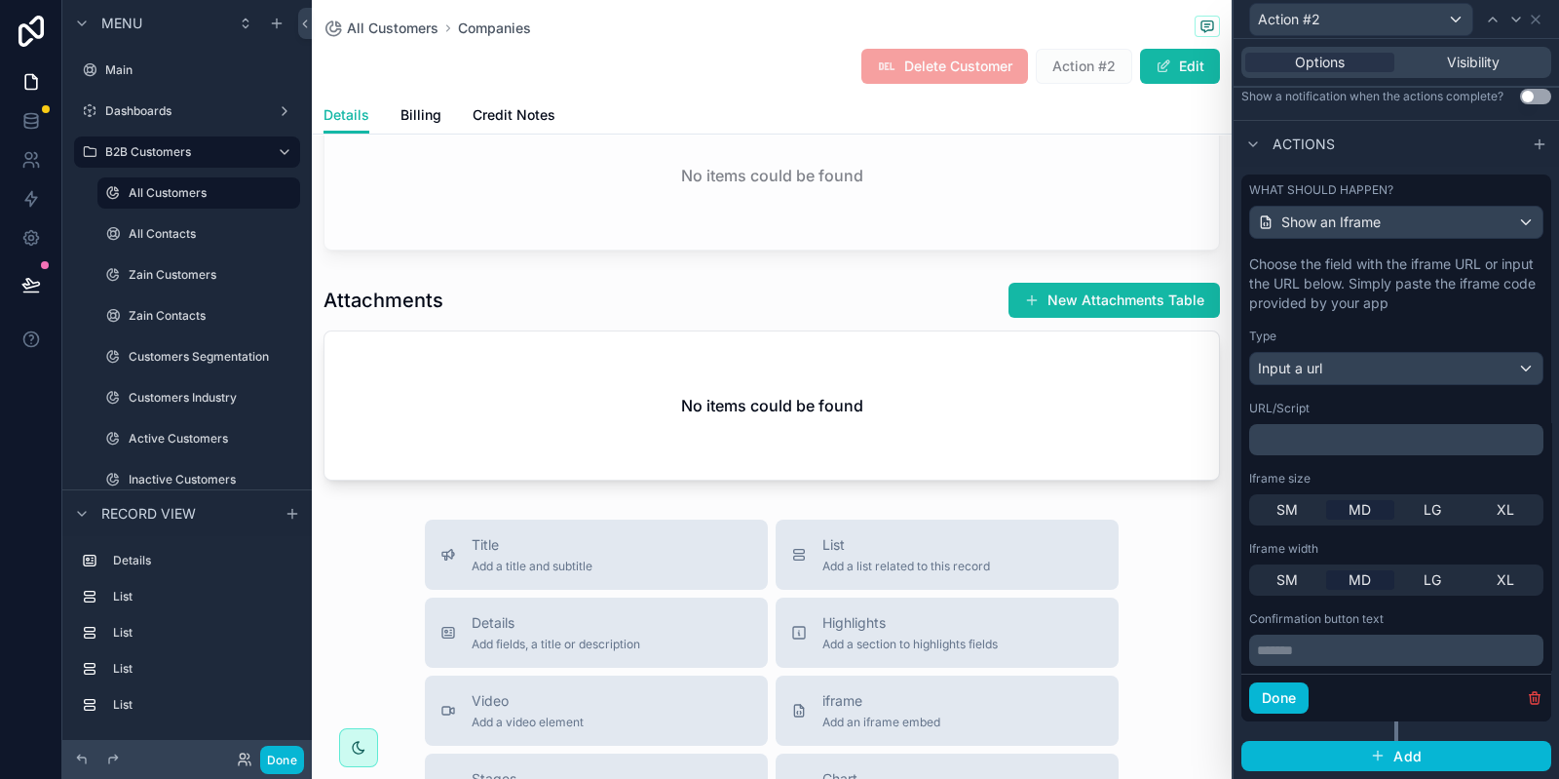
scroll to position [574, 0]
click at [1379, 654] on p "******* ﻿" at bounding box center [1398, 649] width 283 height 19
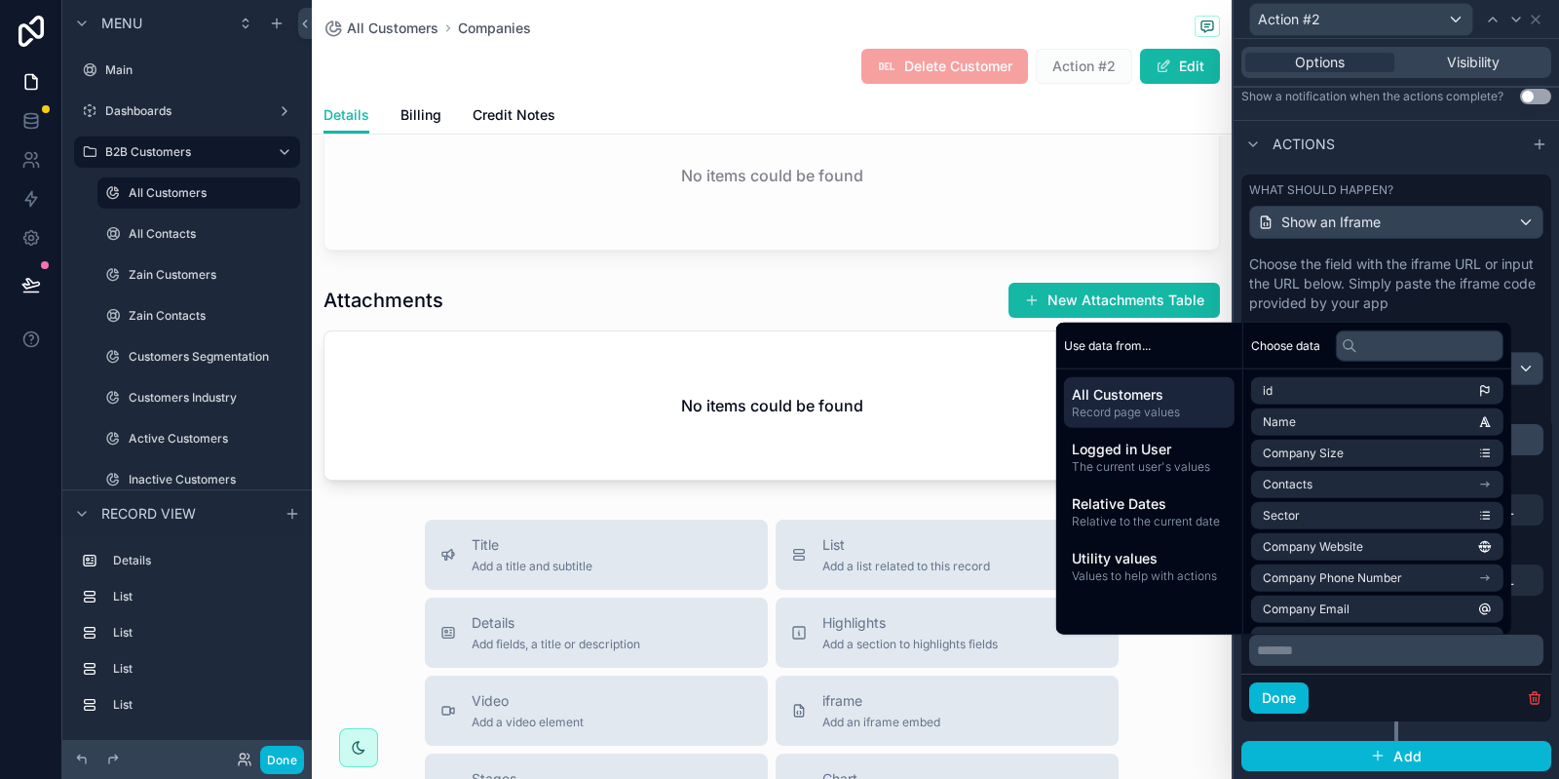
click at [1384, 691] on div "Done" at bounding box center [1397, 697] width 310 height 48
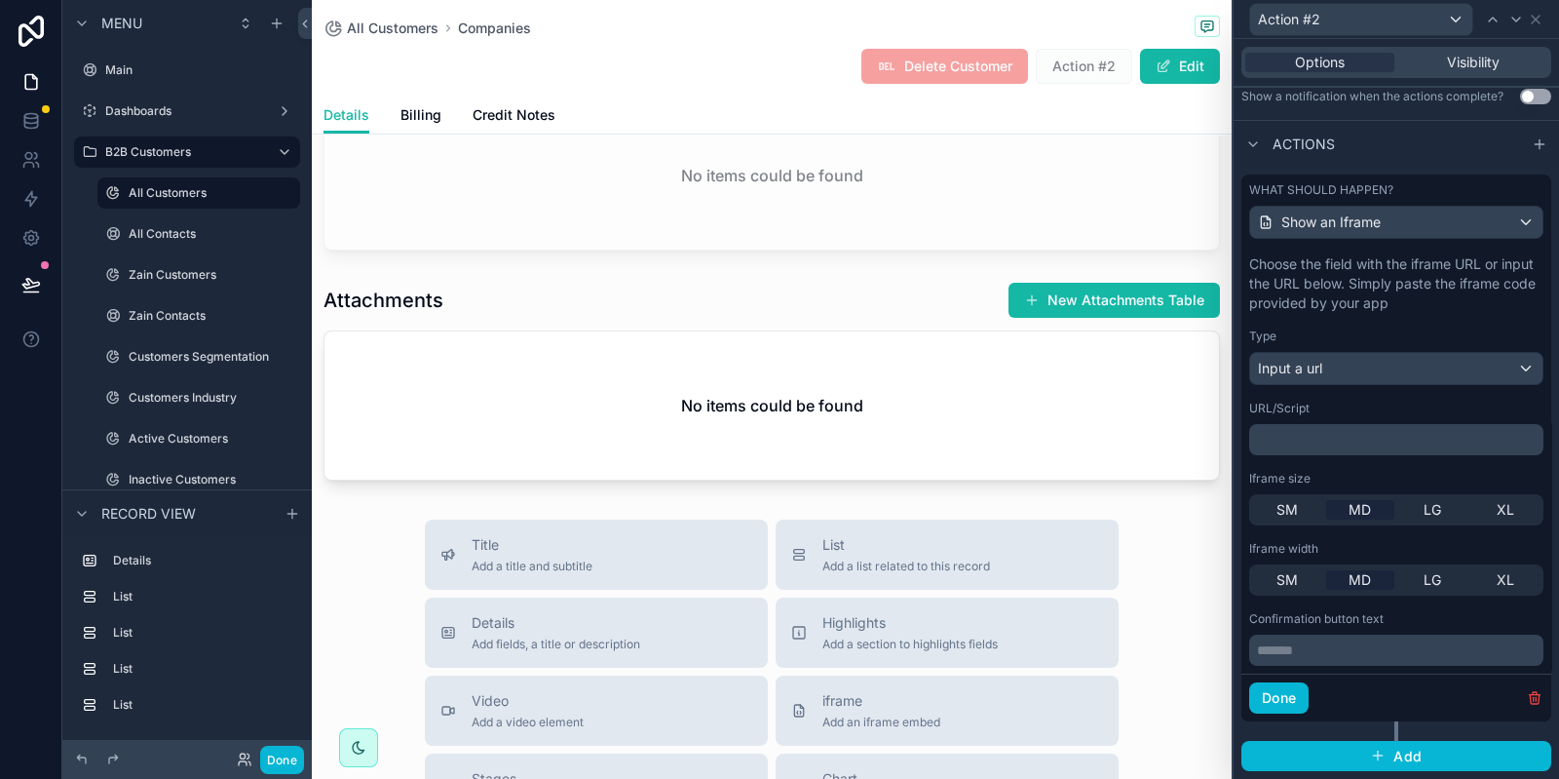
click at [1382, 653] on p "******* ﻿" at bounding box center [1398, 649] width 283 height 19
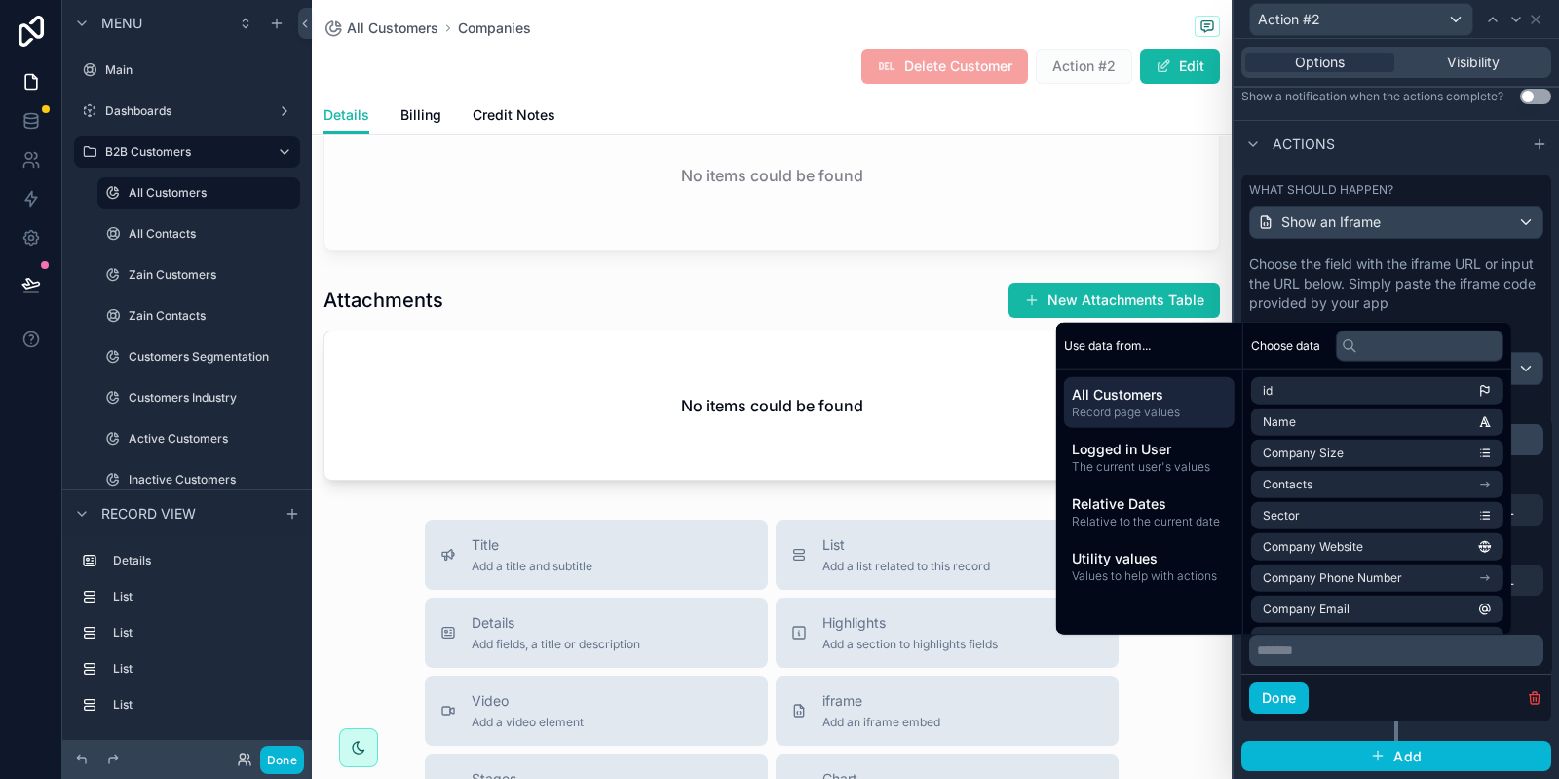
click at [1361, 692] on div "Done" at bounding box center [1397, 697] width 310 height 48
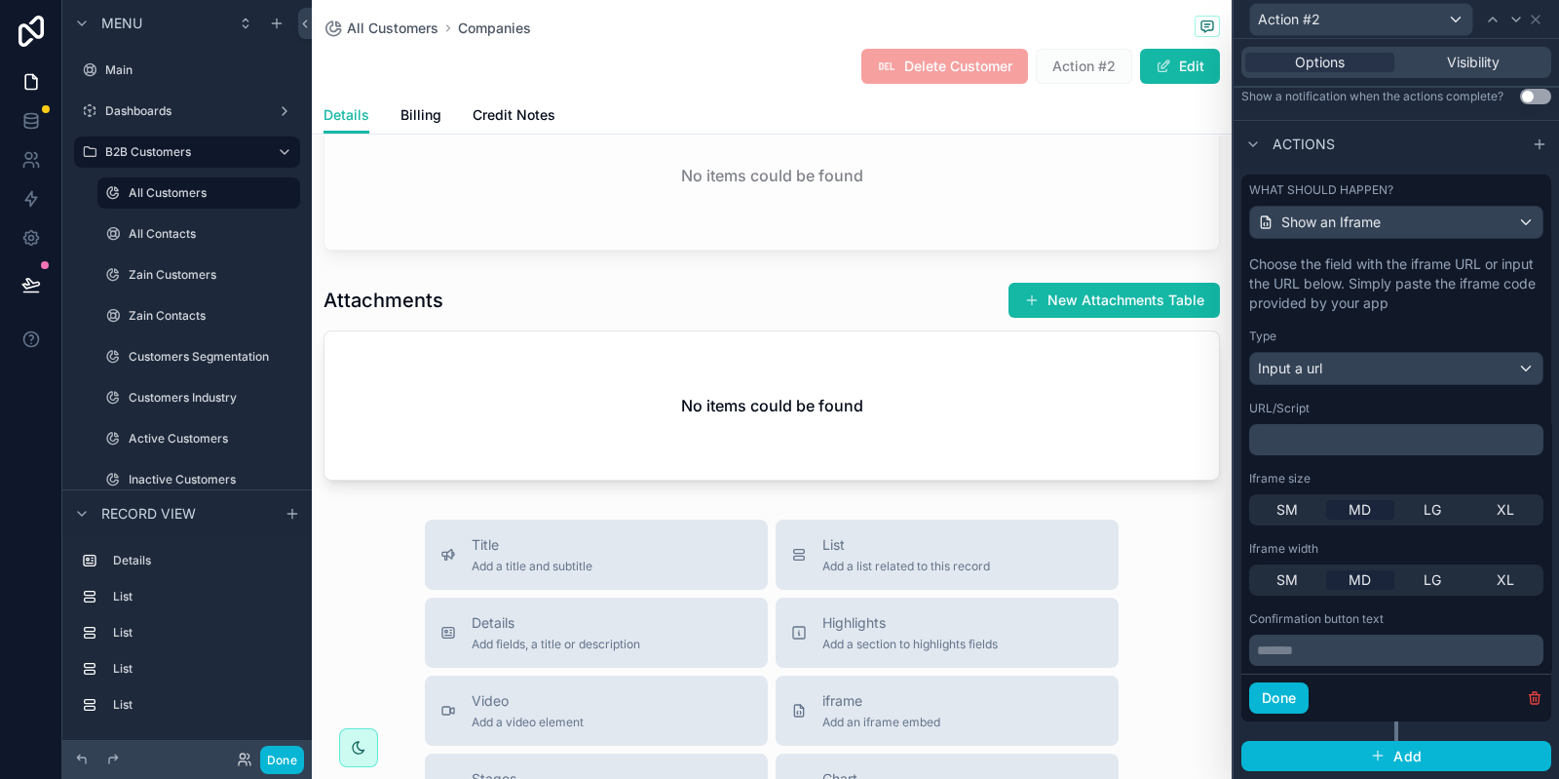
click at [1291, 436] on p "﻿" at bounding box center [1398, 439] width 283 height 19
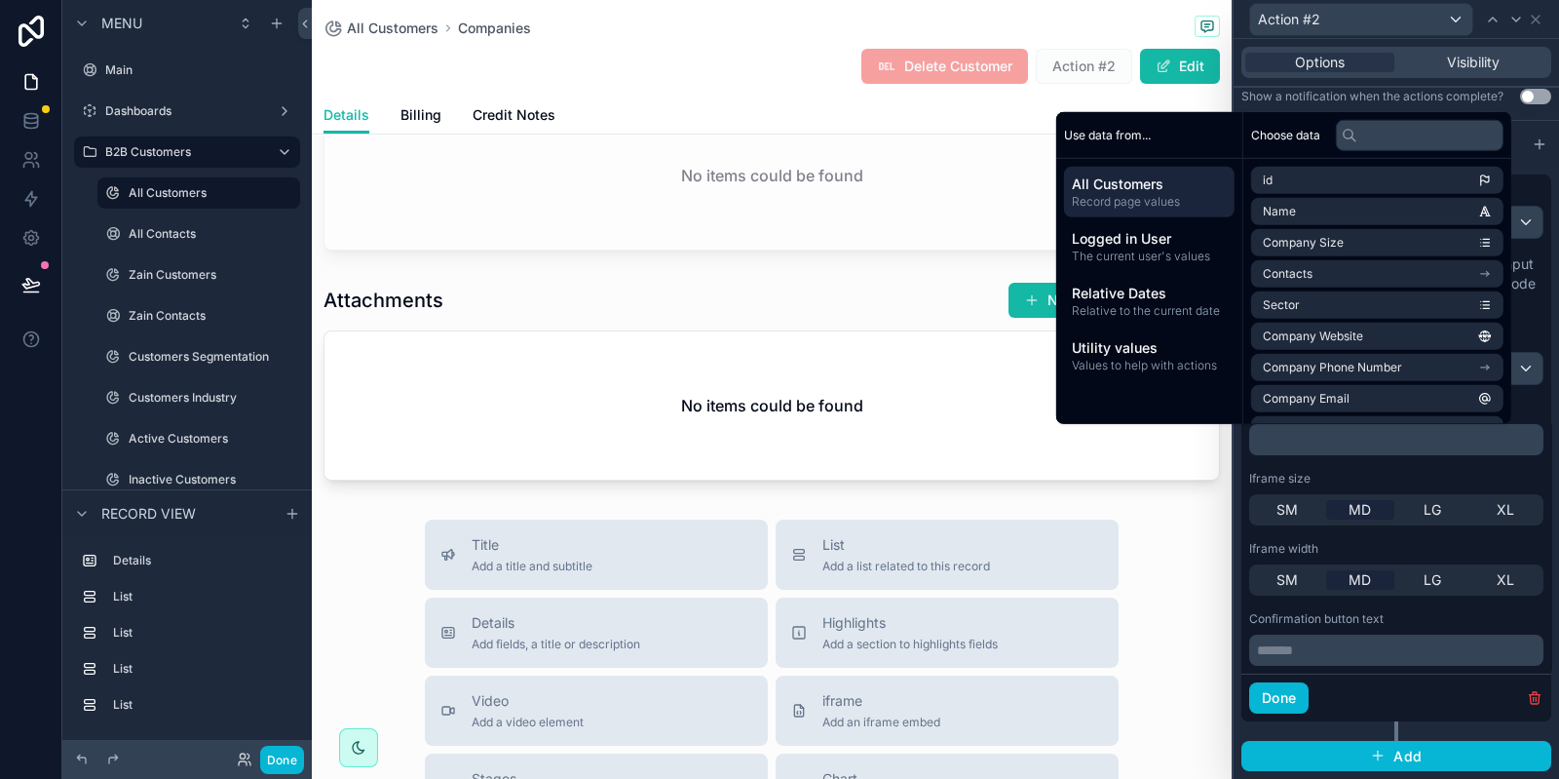
scroll to position [588, 0]
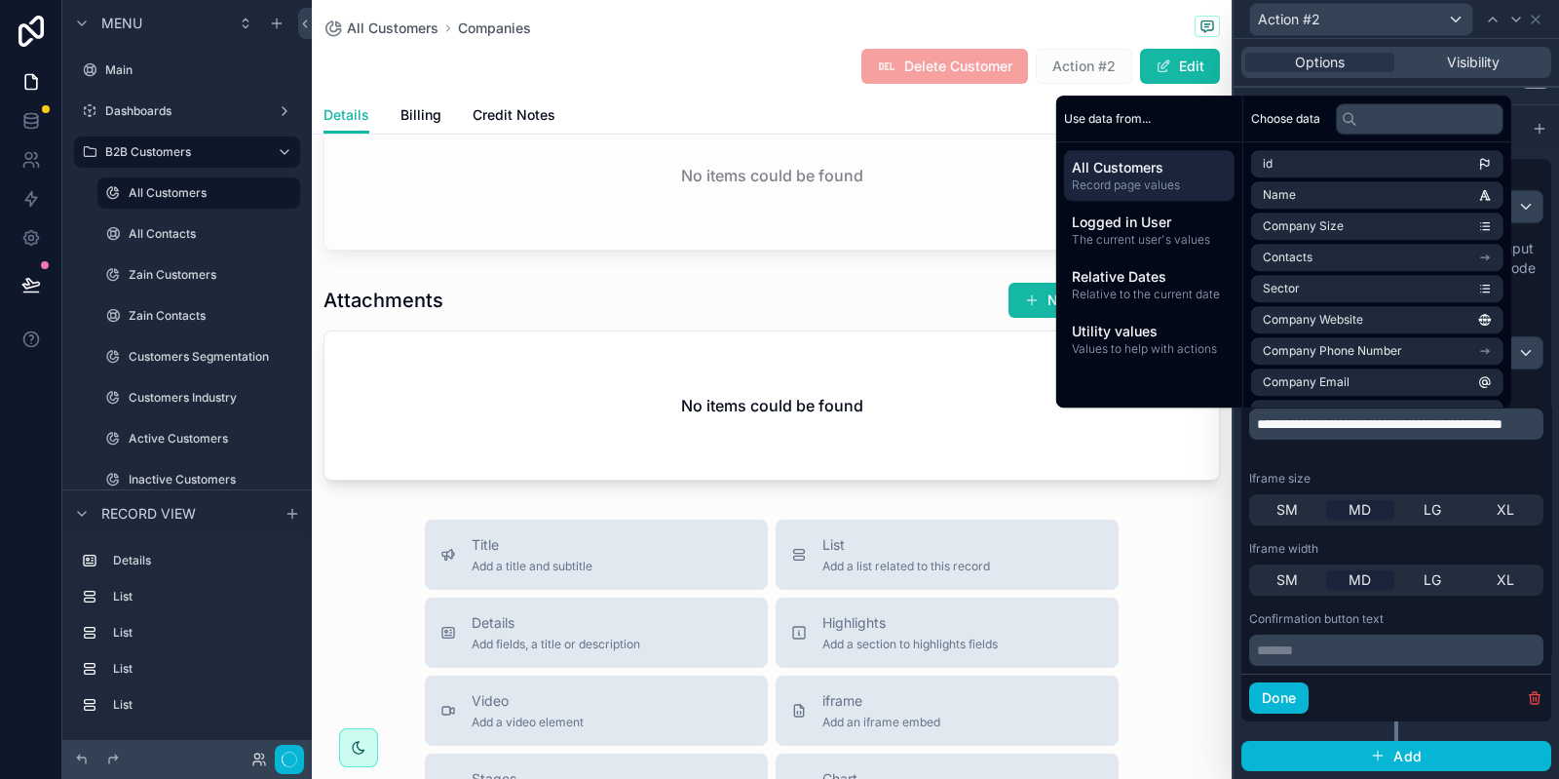
click at [1392, 476] on div "Iframe size" at bounding box center [1397, 479] width 294 height 16
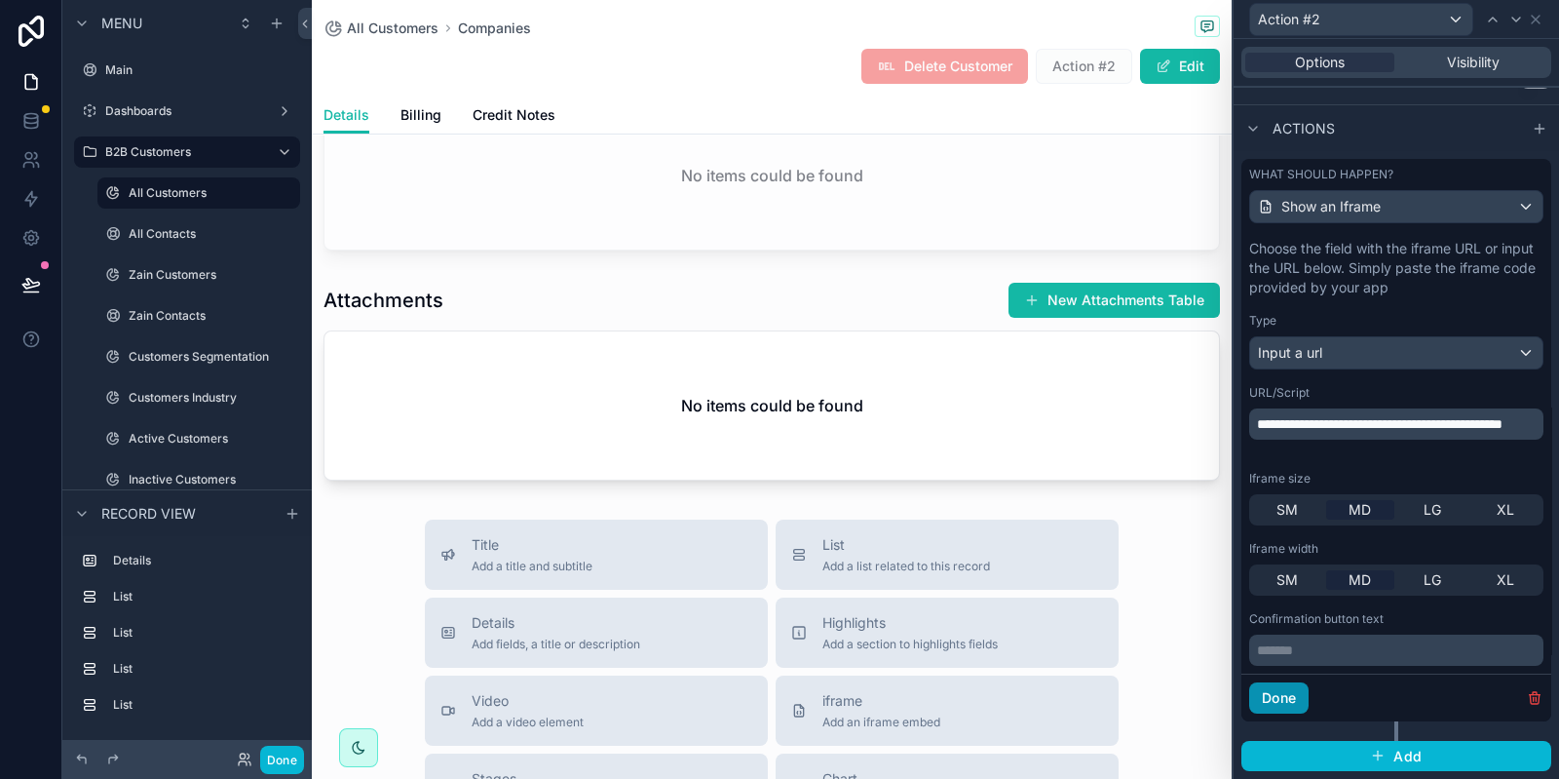
click at [1300, 690] on button "Done" at bounding box center [1279, 697] width 59 height 31
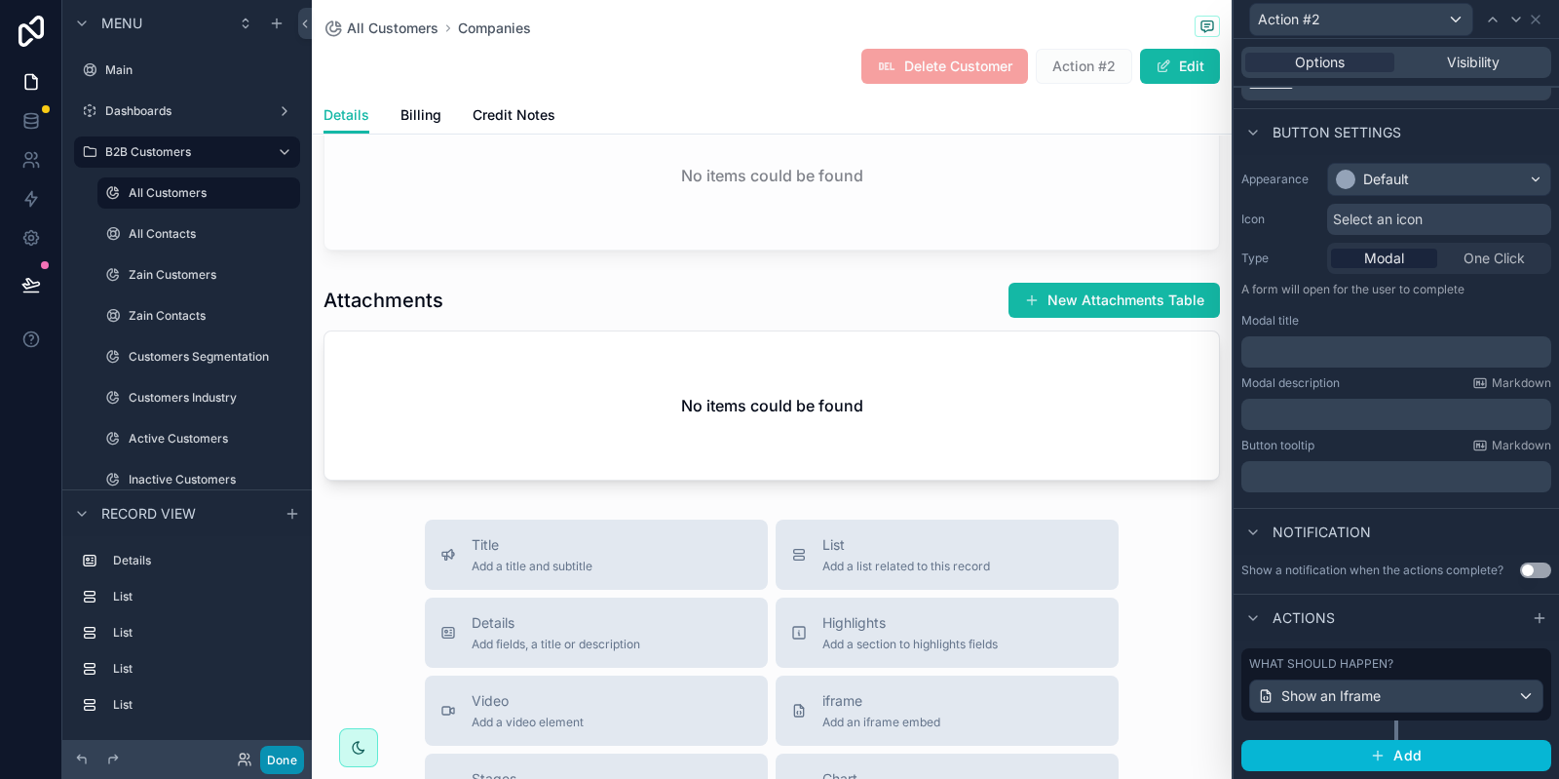
click at [291, 757] on button "Done" at bounding box center [282, 760] width 44 height 28
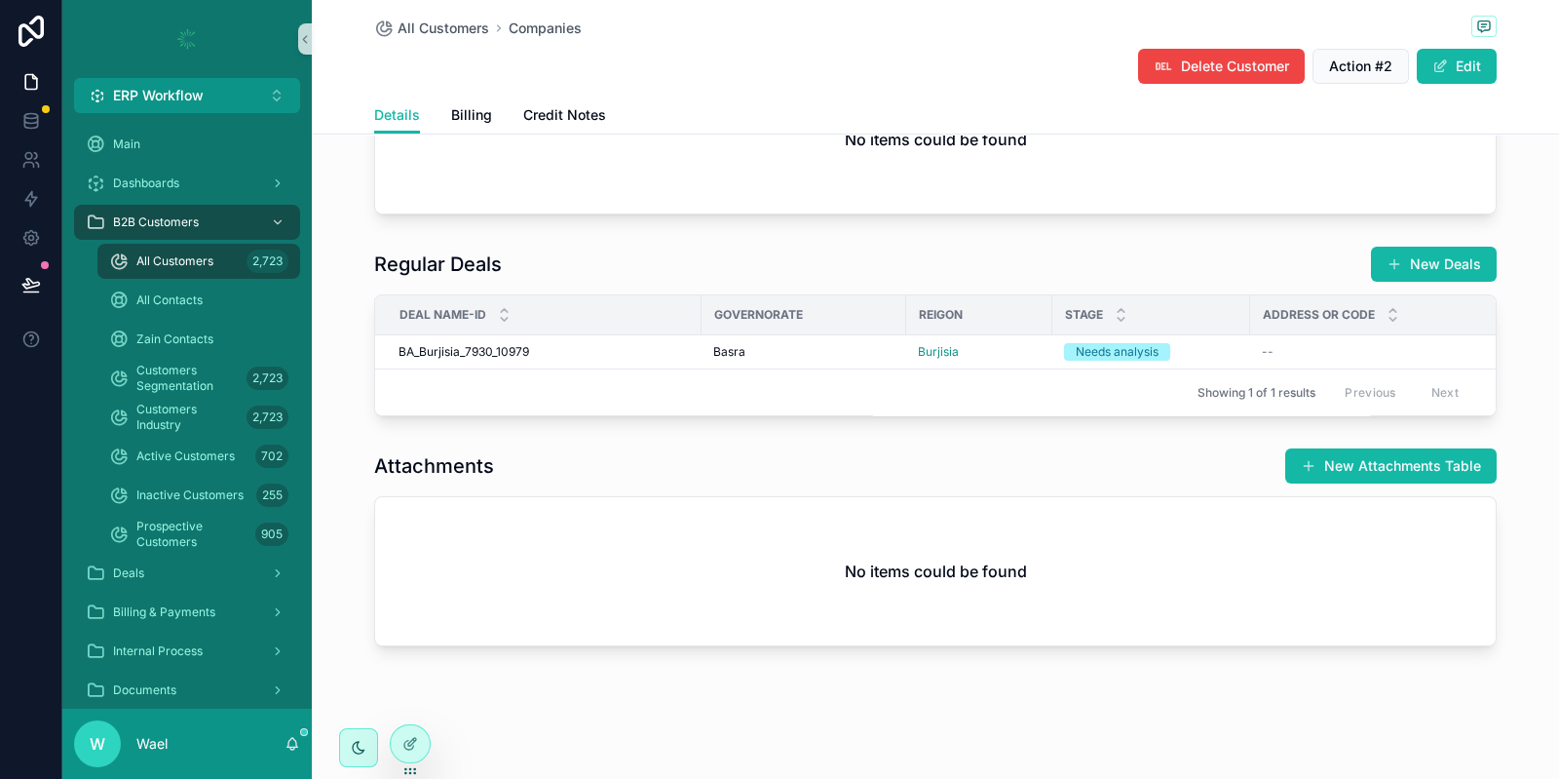
scroll to position [857, 0]
click at [1360, 75] on span "Action #2" at bounding box center [1360, 66] width 63 height 19
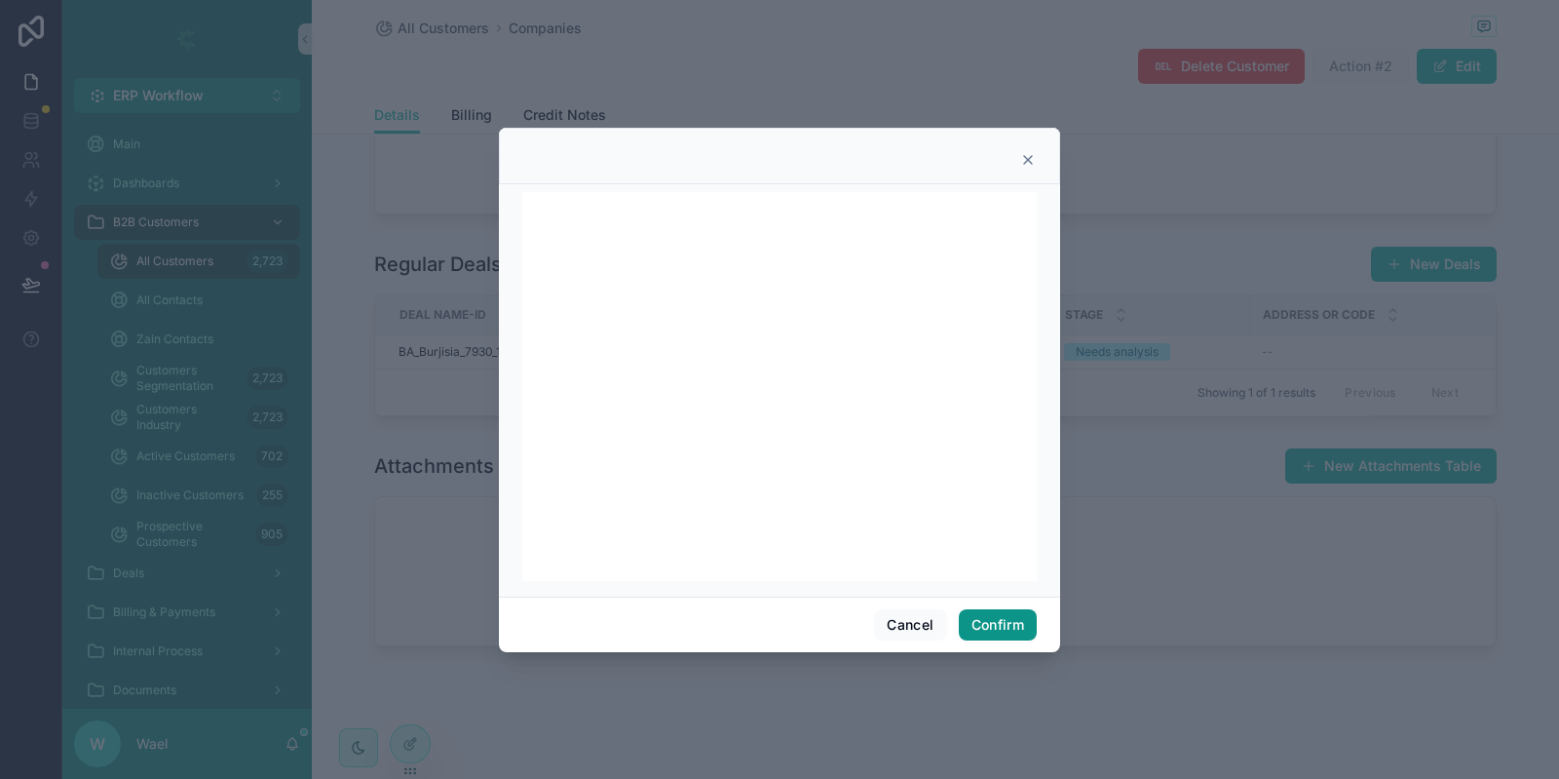
click at [1003, 625] on button "Confirm" at bounding box center [998, 624] width 78 height 31
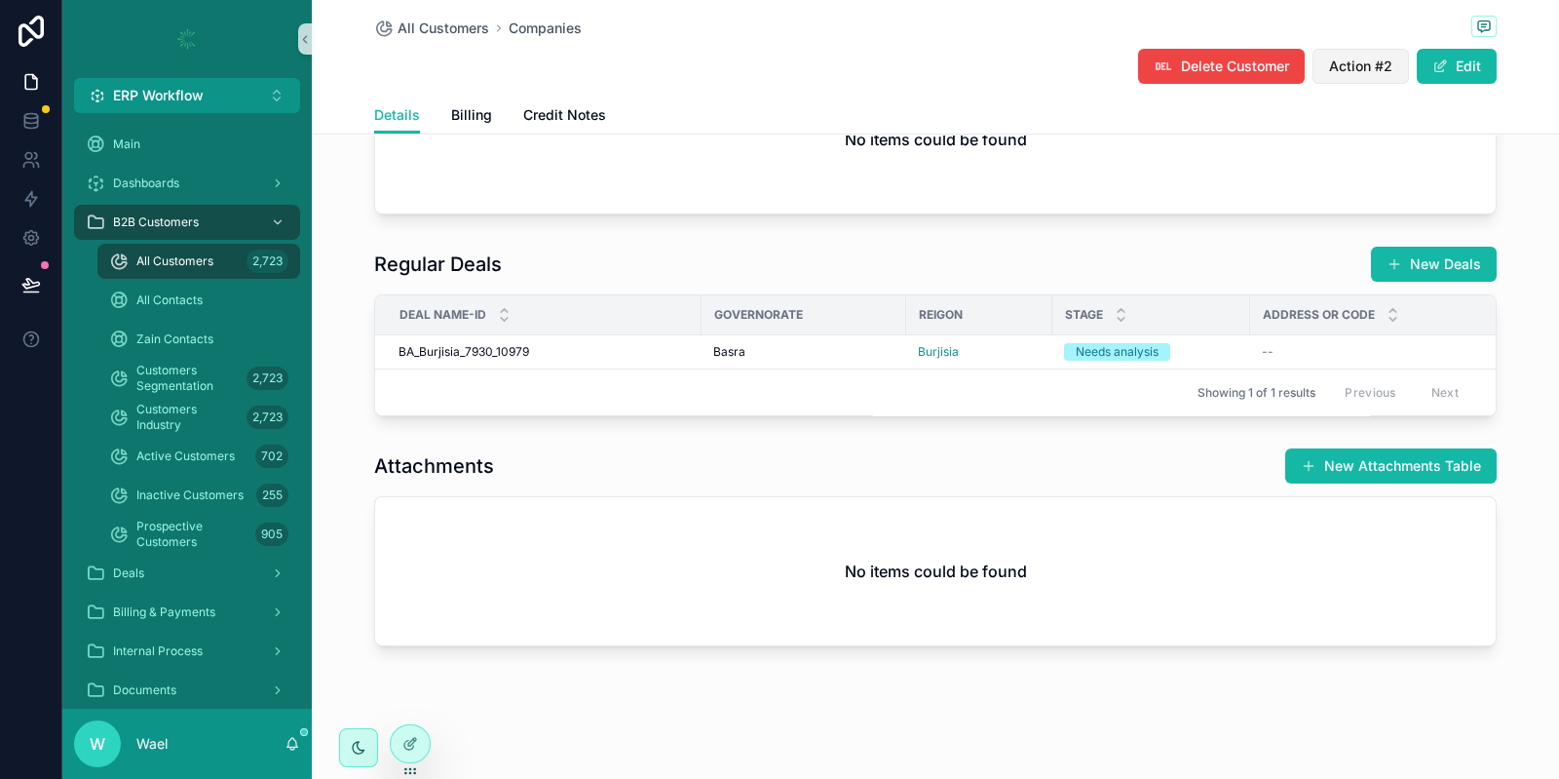
click at [1355, 64] on span "Action #2" at bounding box center [1360, 66] width 63 height 19
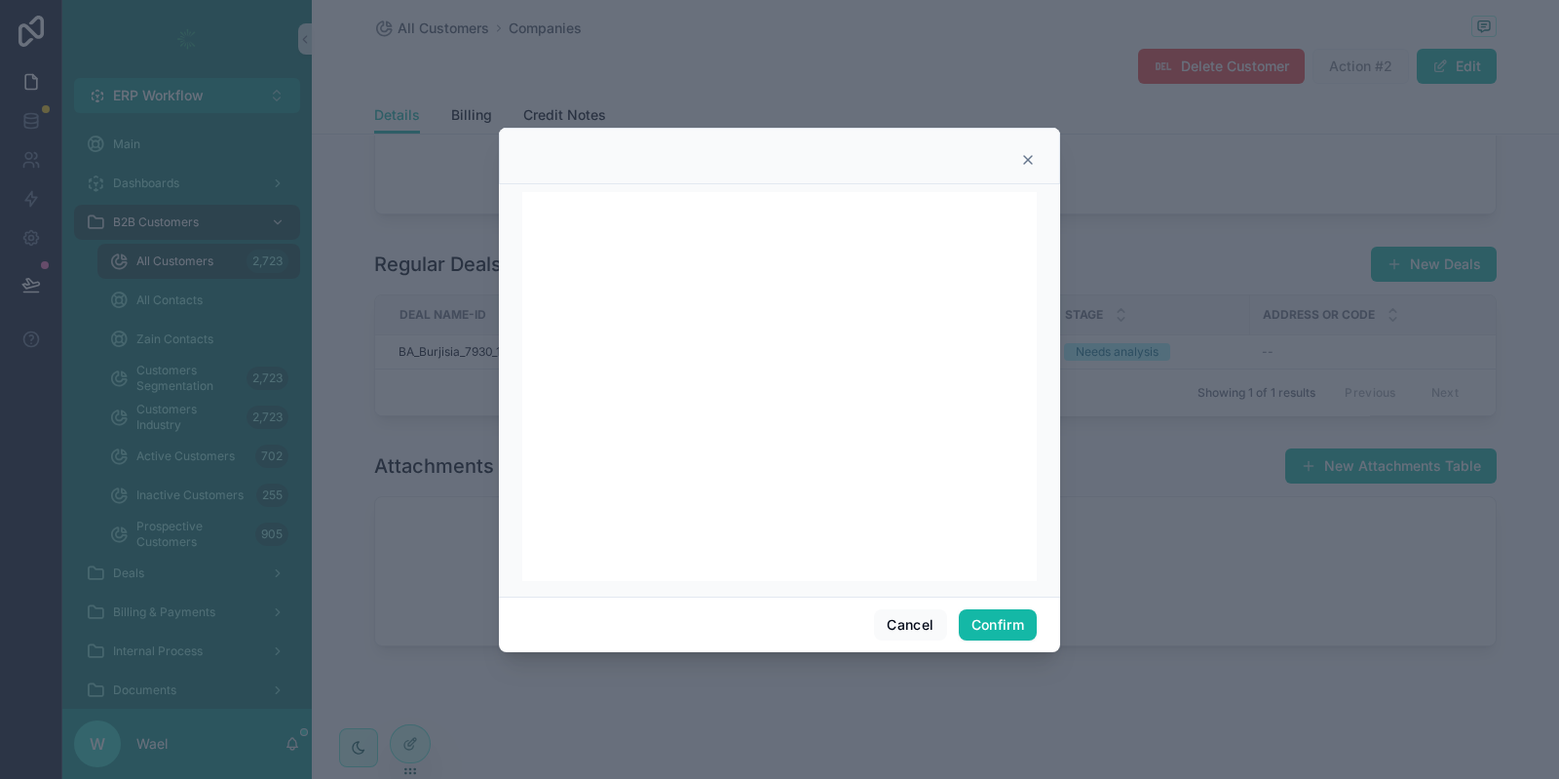
click at [1029, 163] on icon at bounding box center [1028, 160] width 16 height 16
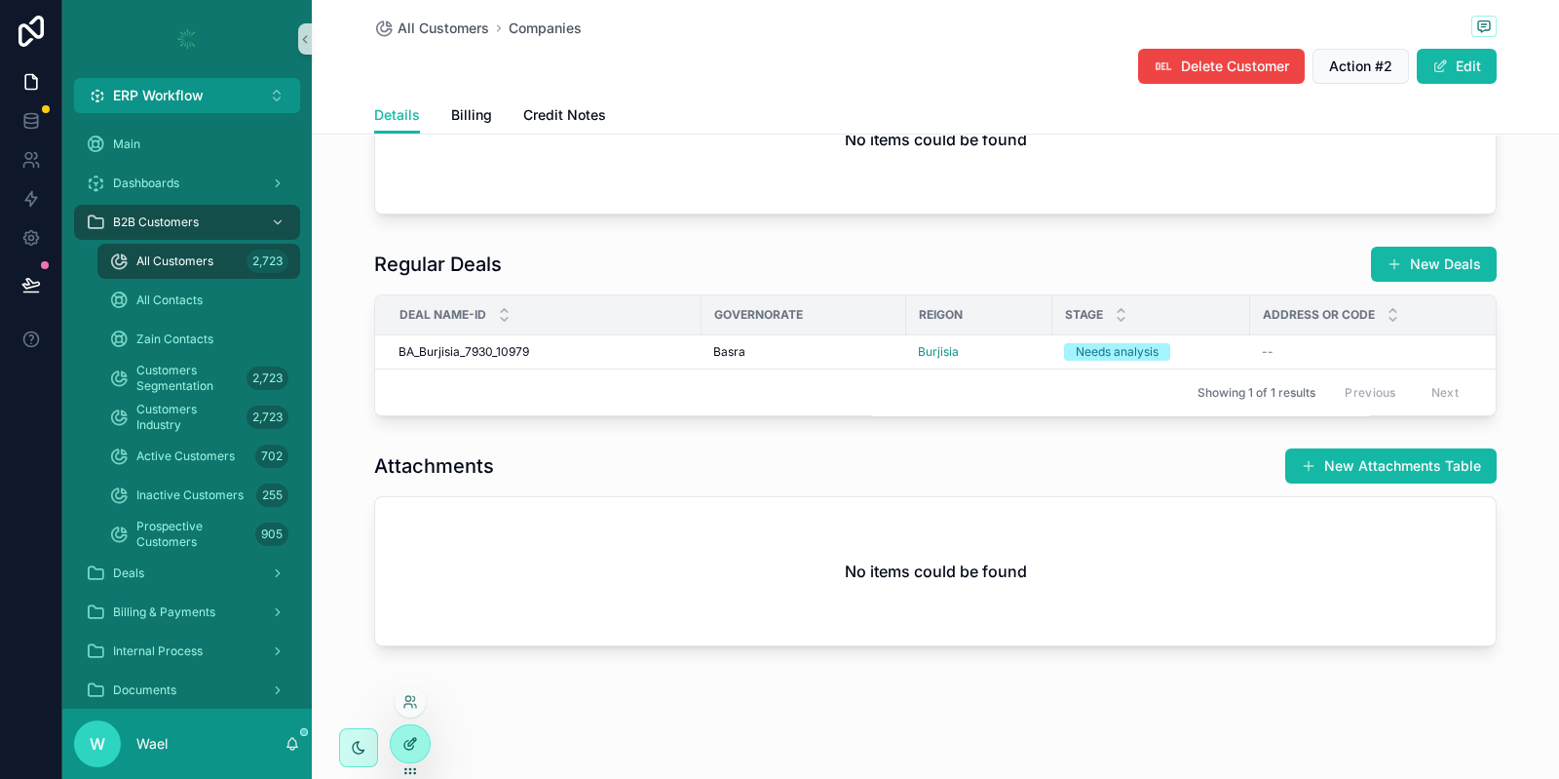
click at [404, 746] on icon at bounding box center [411, 744] width 16 height 16
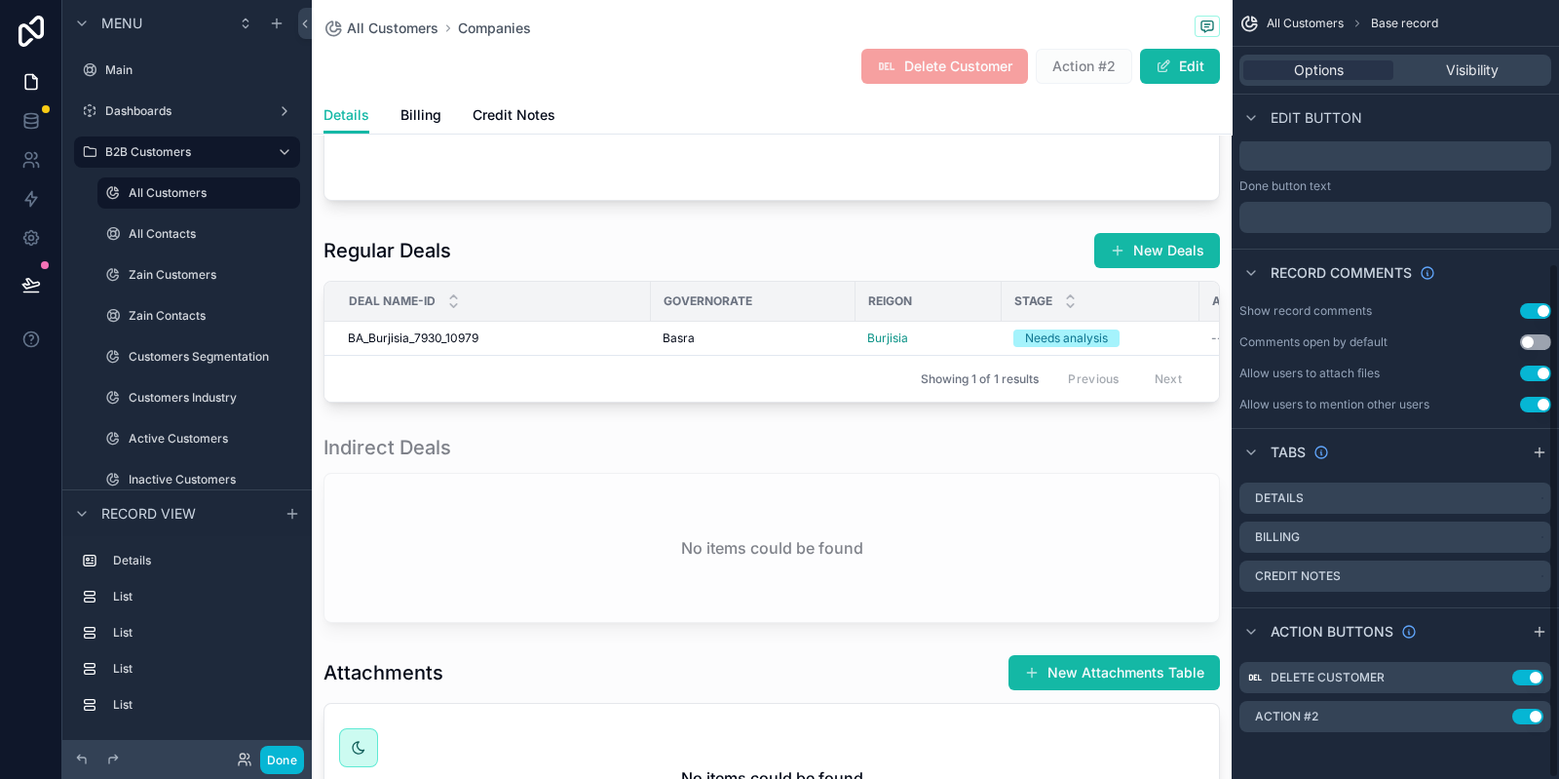
scroll to position [399, 0]
click at [1496, 721] on icon "scrollable content" at bounding box center [1496, 719] width 9 height 9
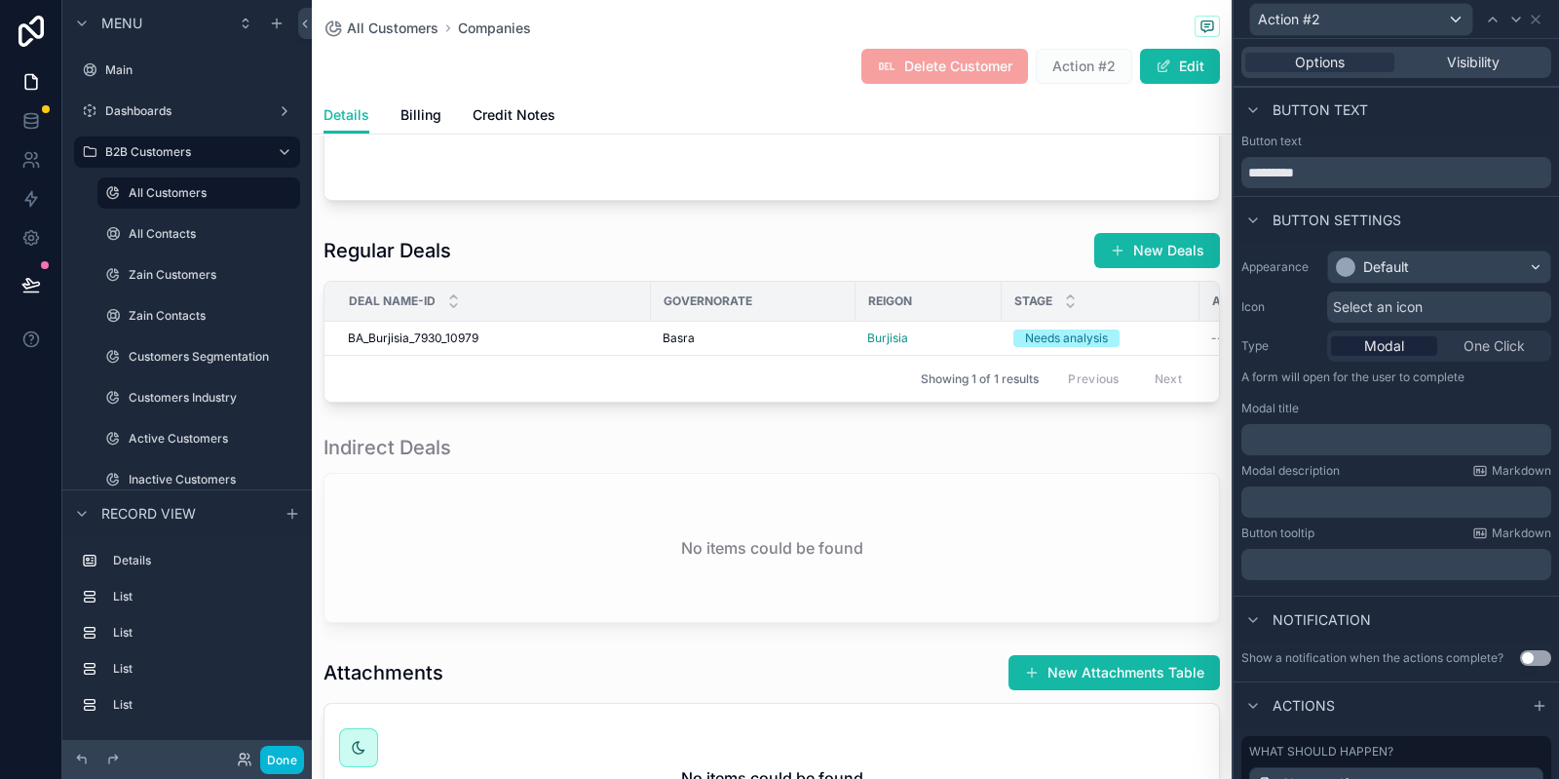
scroll to position [101, 0]
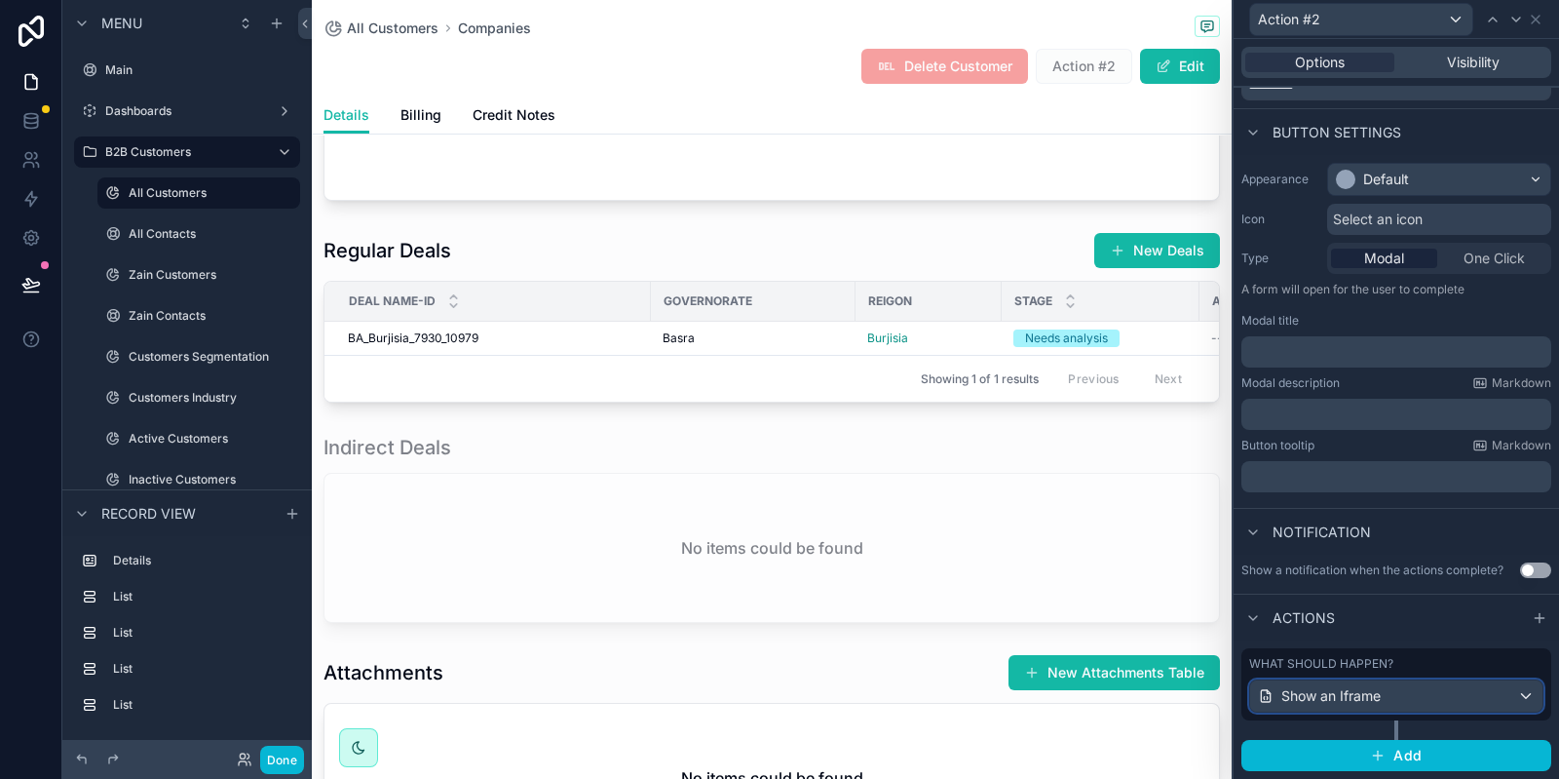
click at [1365, 694] on span "Show an Iframe" at bounding box center [1331, 695] width 99 height 19
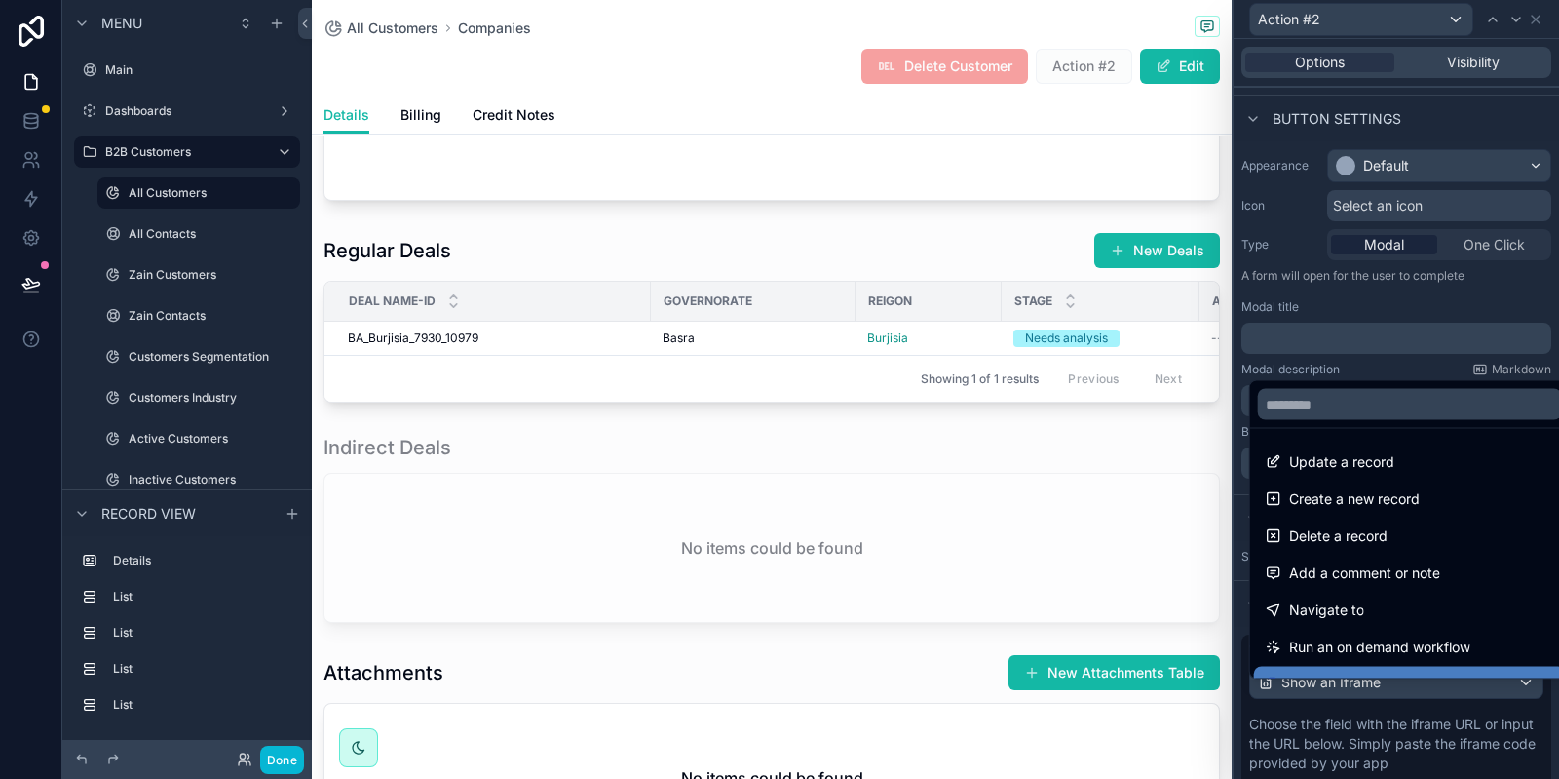
click at [1365, 694] on div at bounding box center [1397, 389] width 326 height 779
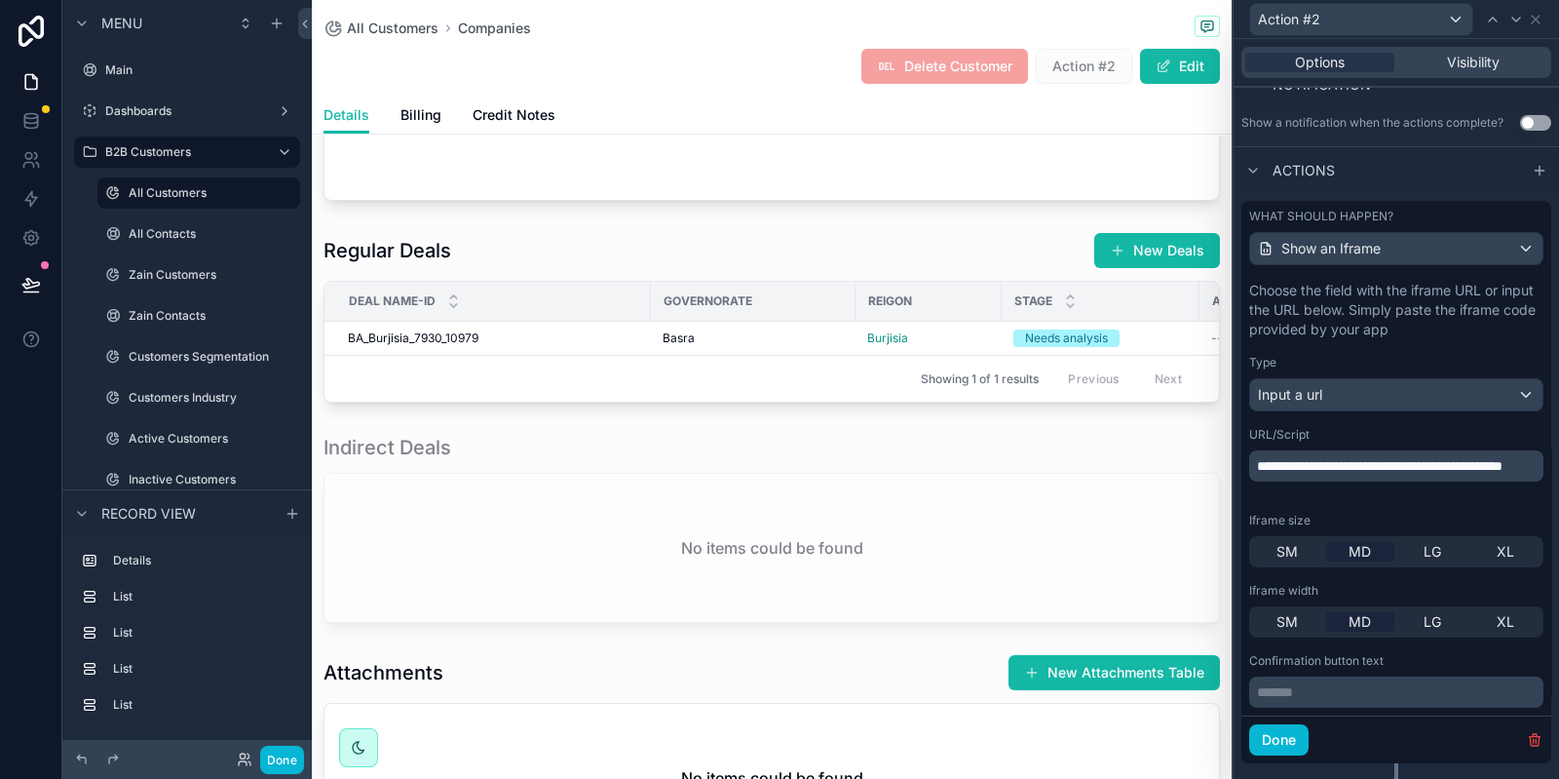
scroll to position [590, 0]
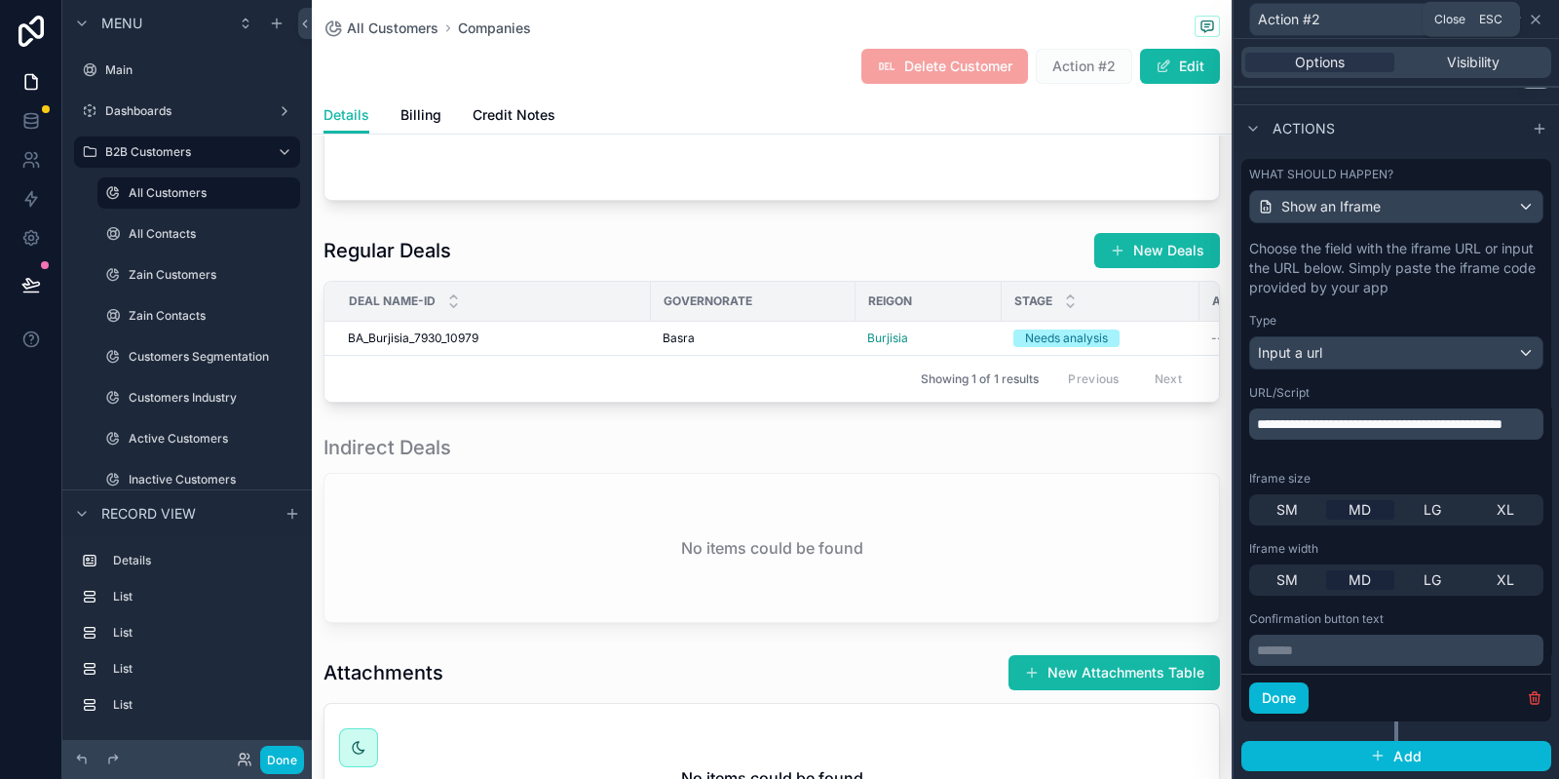
click at [1535, 17] on icon at bounding box center [1536, 20] width 16 height 16
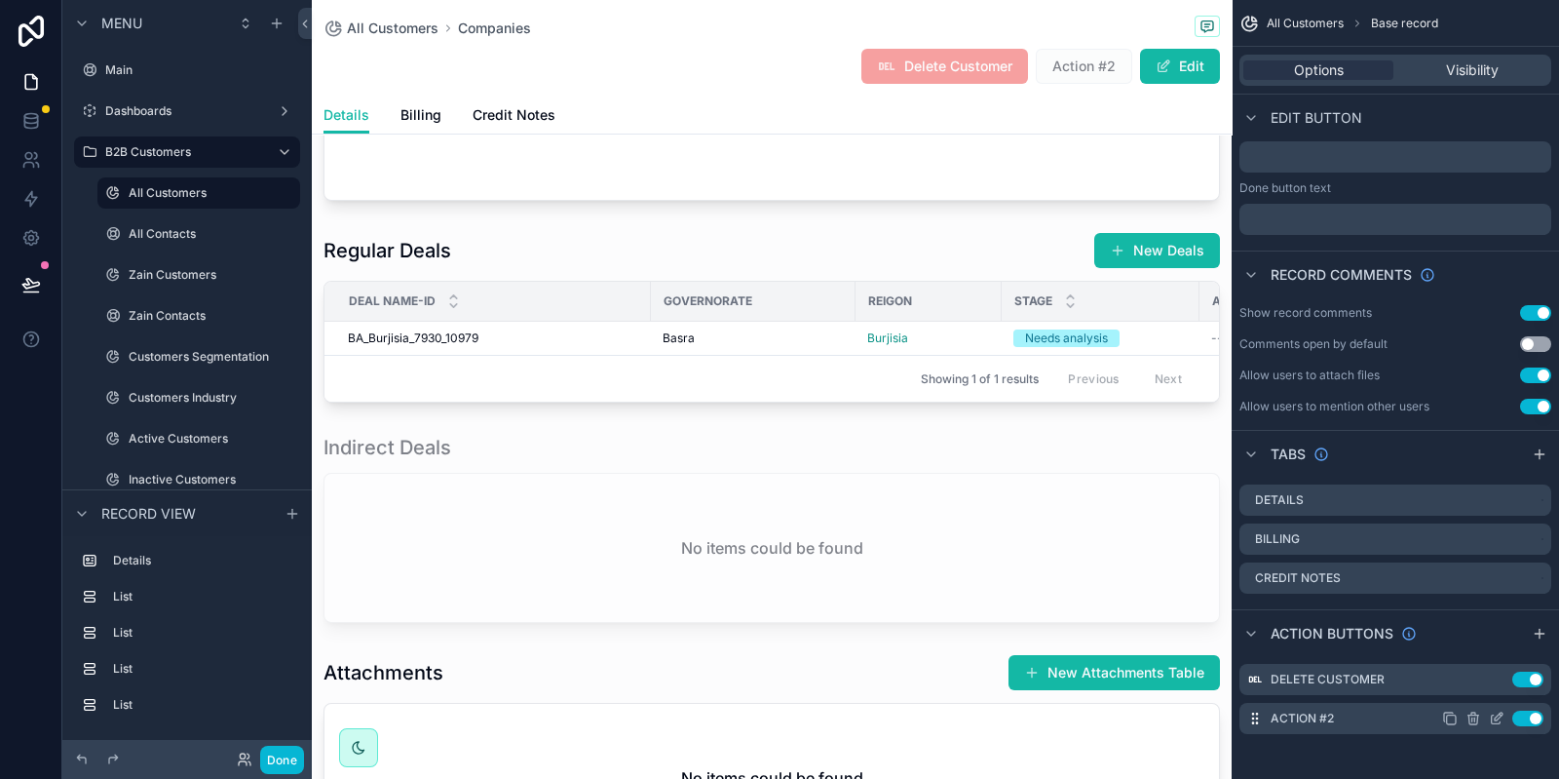
click at [1472, 720] on icon "scrollable content" at bounding box center [1474, 719] width 16 height 16
click at [1504, 689] on icon at bounding box center [1504, 687] width 0 height 4
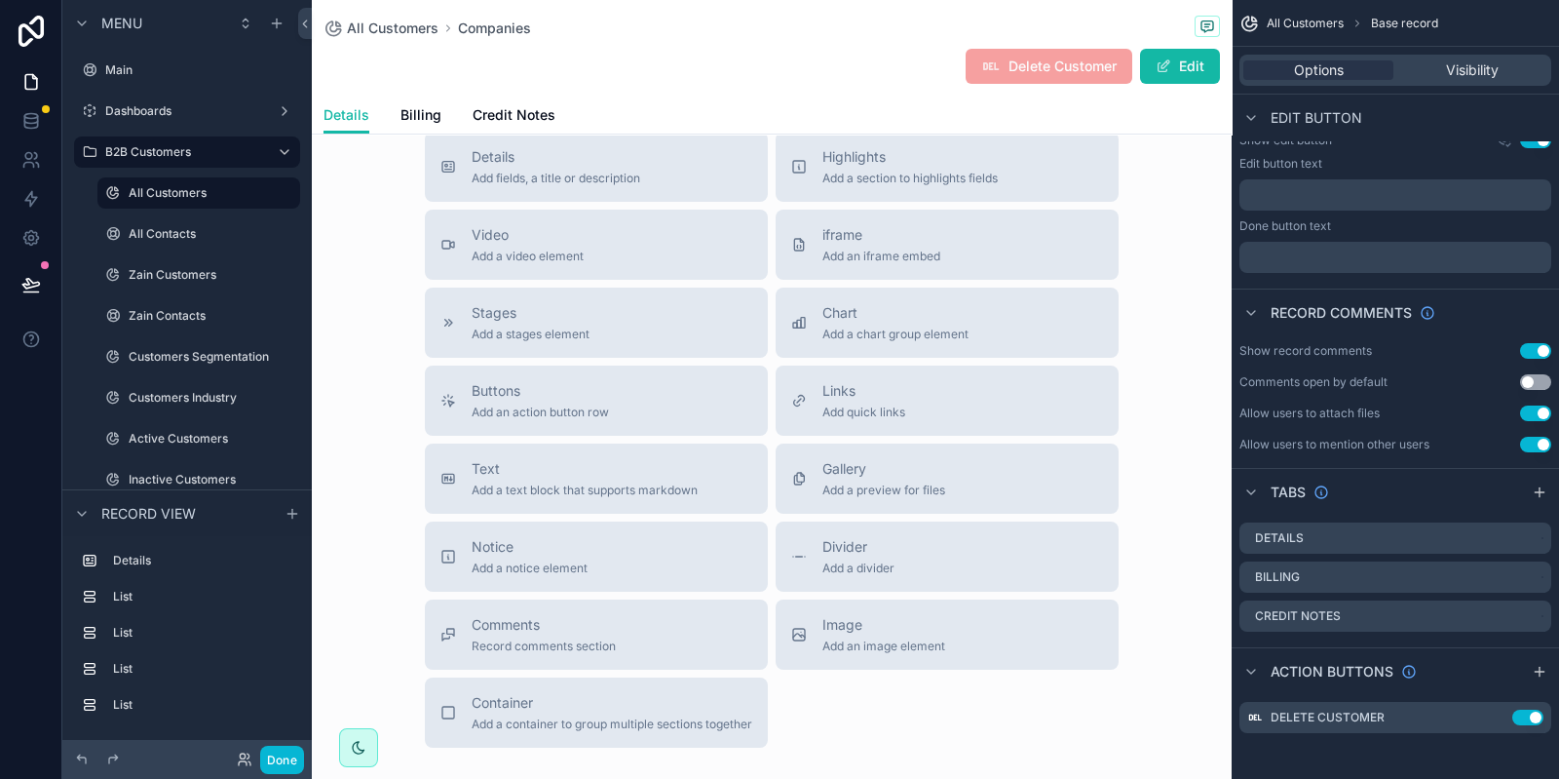
scroll to position [1694, 0]
click at [832, 246] on span "iframe" at bounding box center [882, 235] width 118 height 19
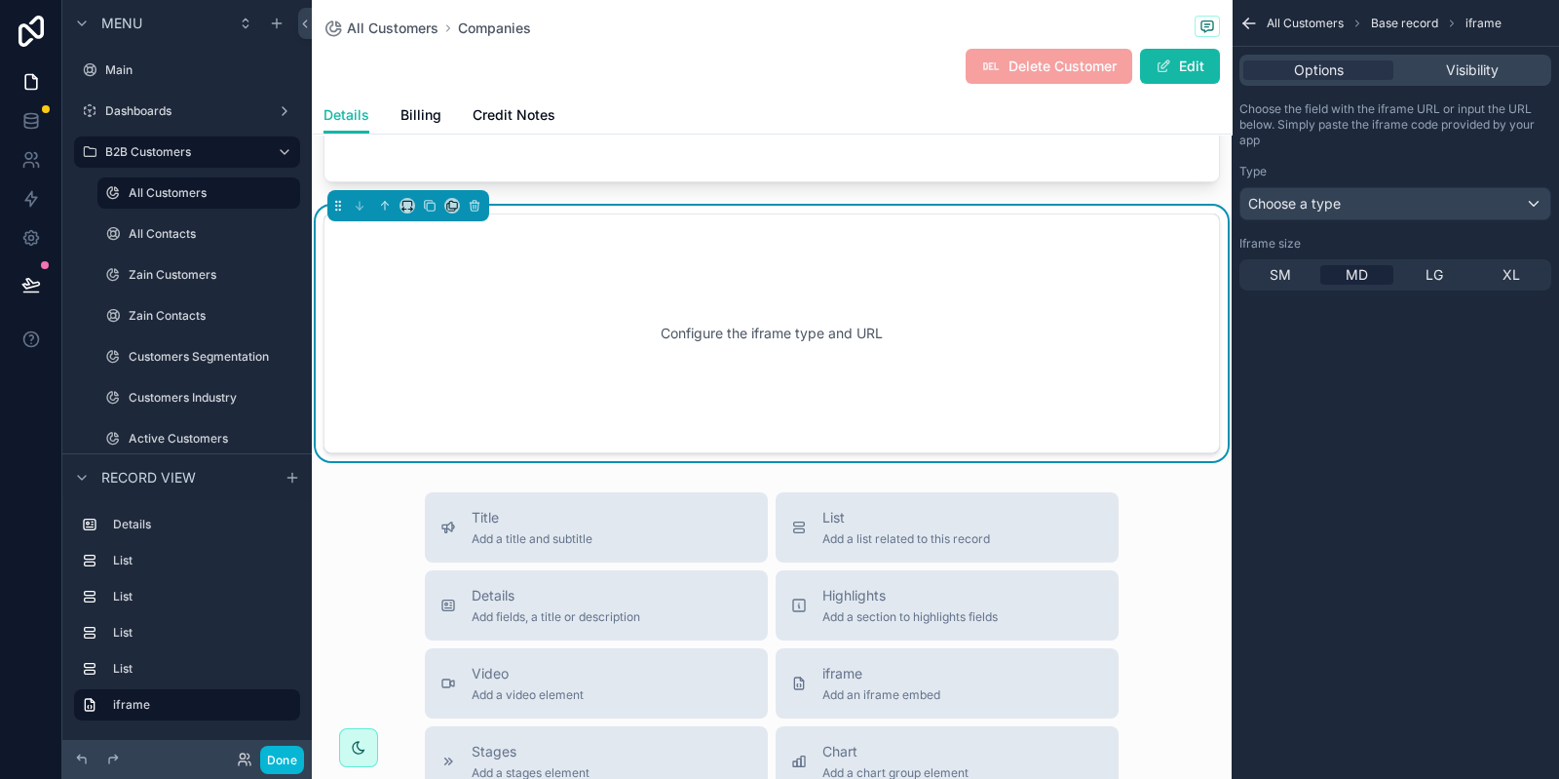
scroll to position [1485, 0]
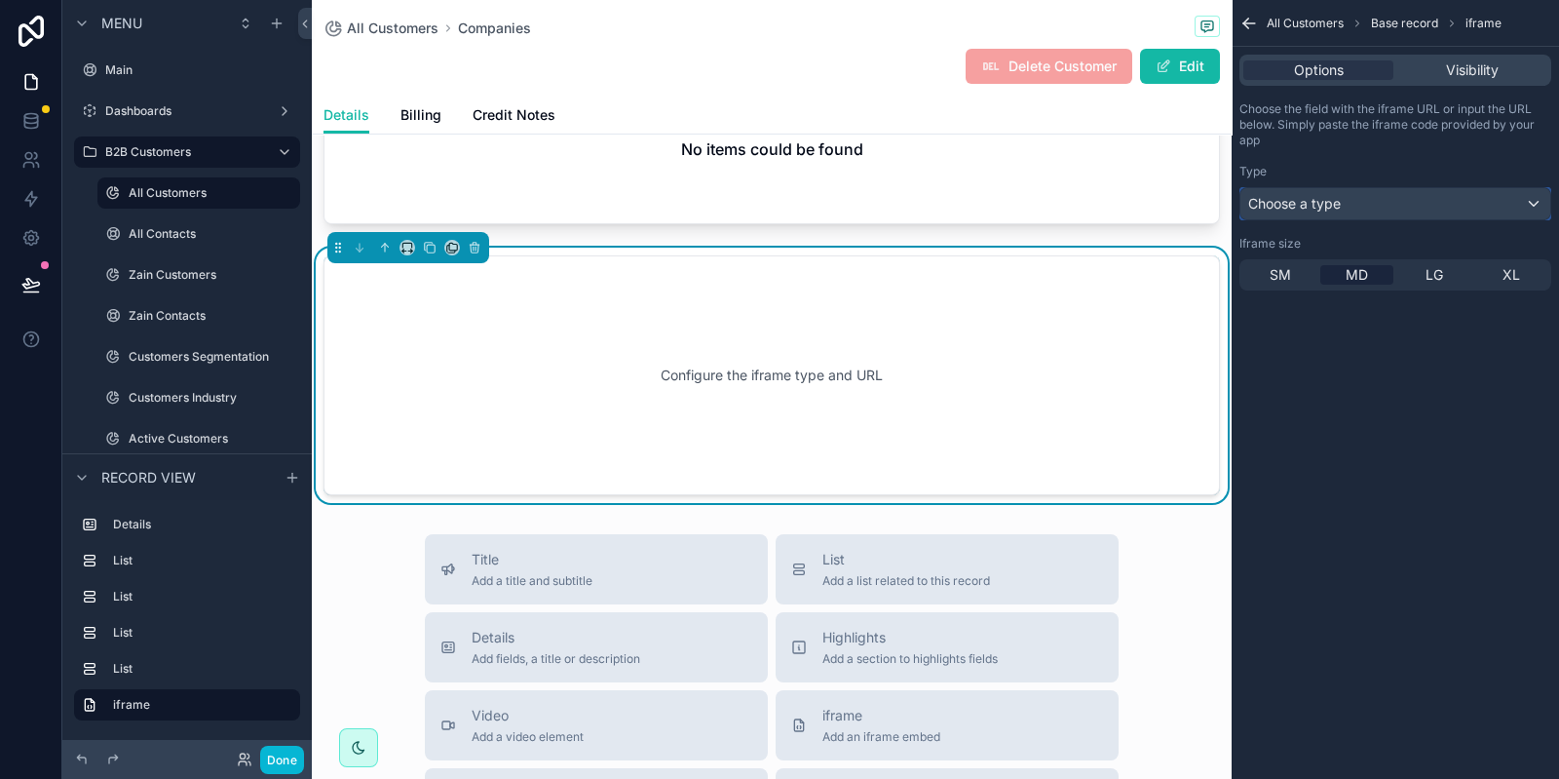
click at [1322, 204] on span "Choose a type" at bounding box center [1295, 203] width 93 height 17
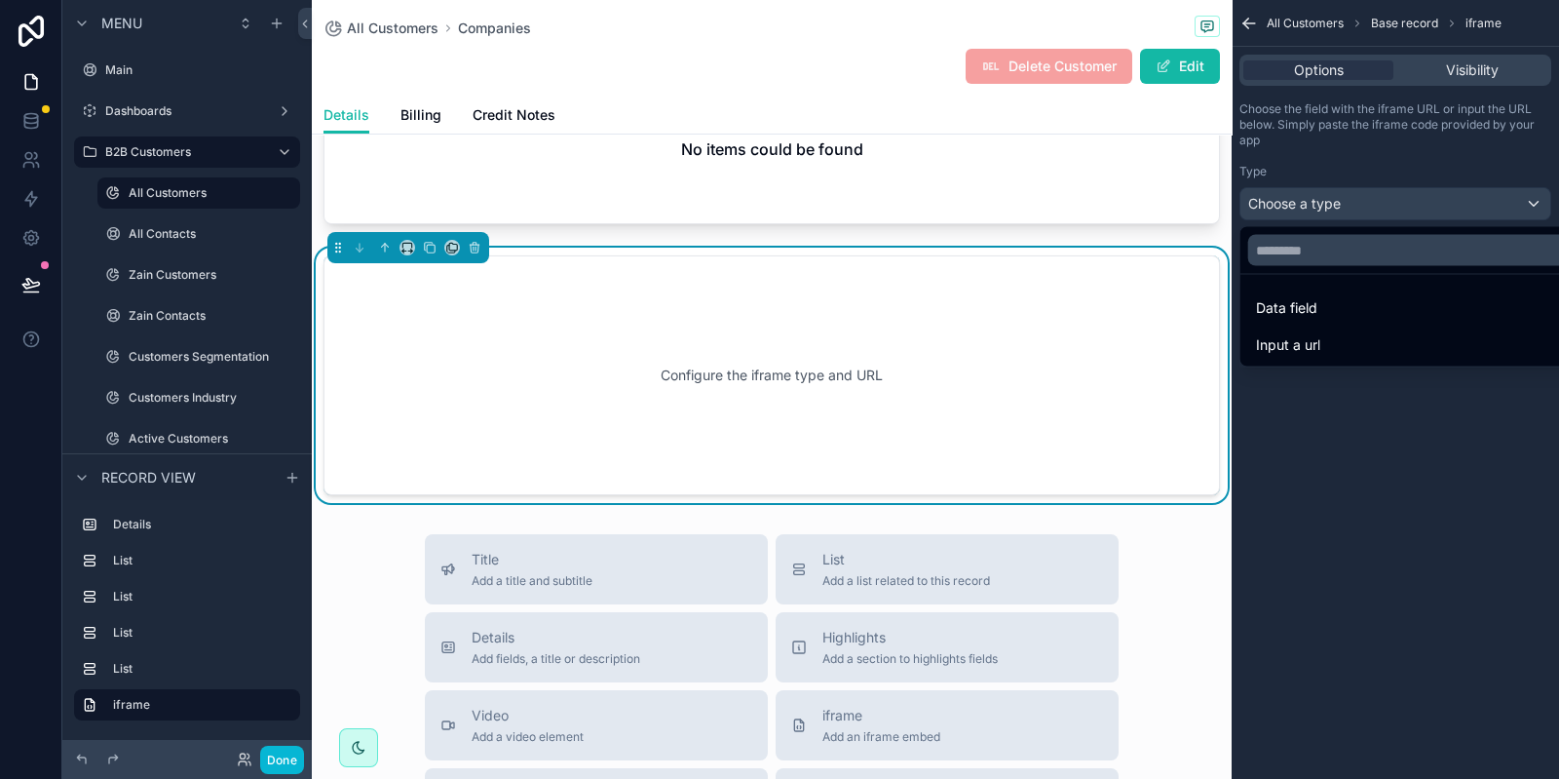
click at [1326, 333] on div "Input a url" at bounding box center [1418, 344] width 324 height 23
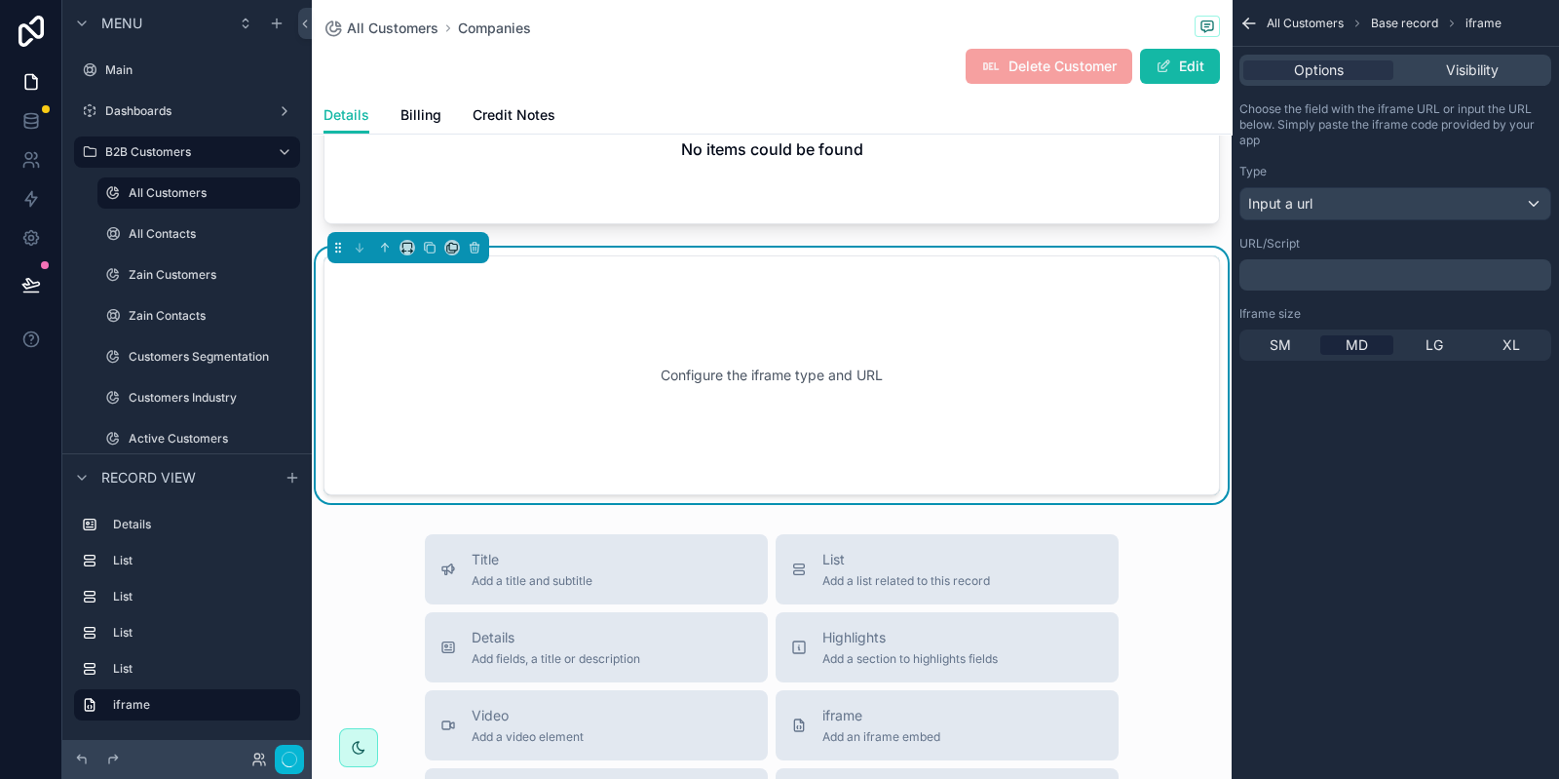
click at [1316, 283] on div "﻿" at bounding box center [1396, 274] width 312 height 31
click at [1325, 267] on p "﻿" at bounding box center [1398, 275] width 300 height 16
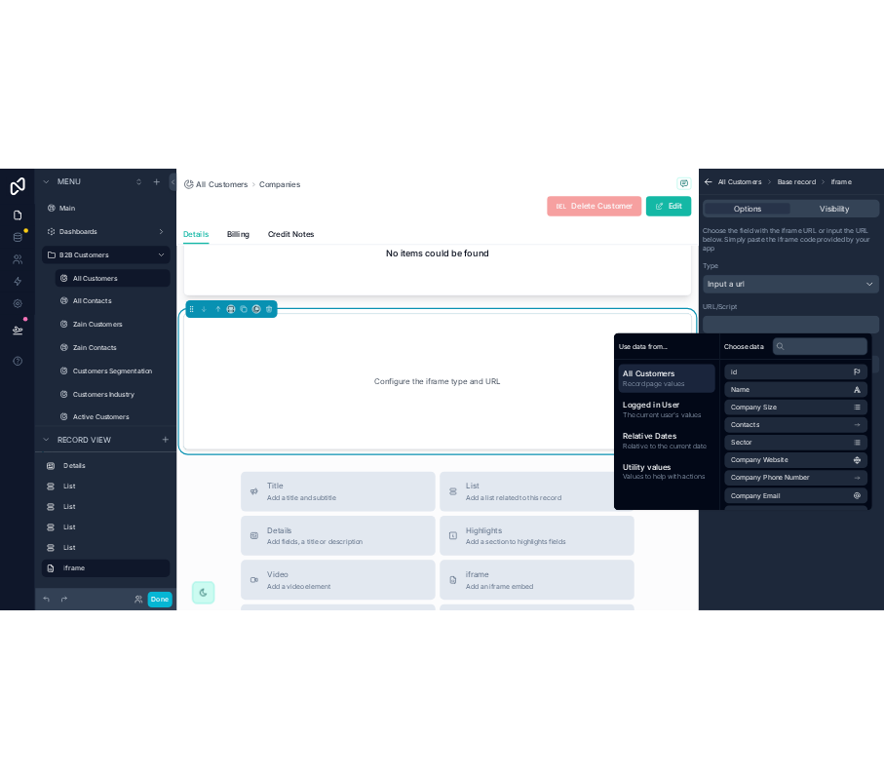
scroll to position [0, 0]
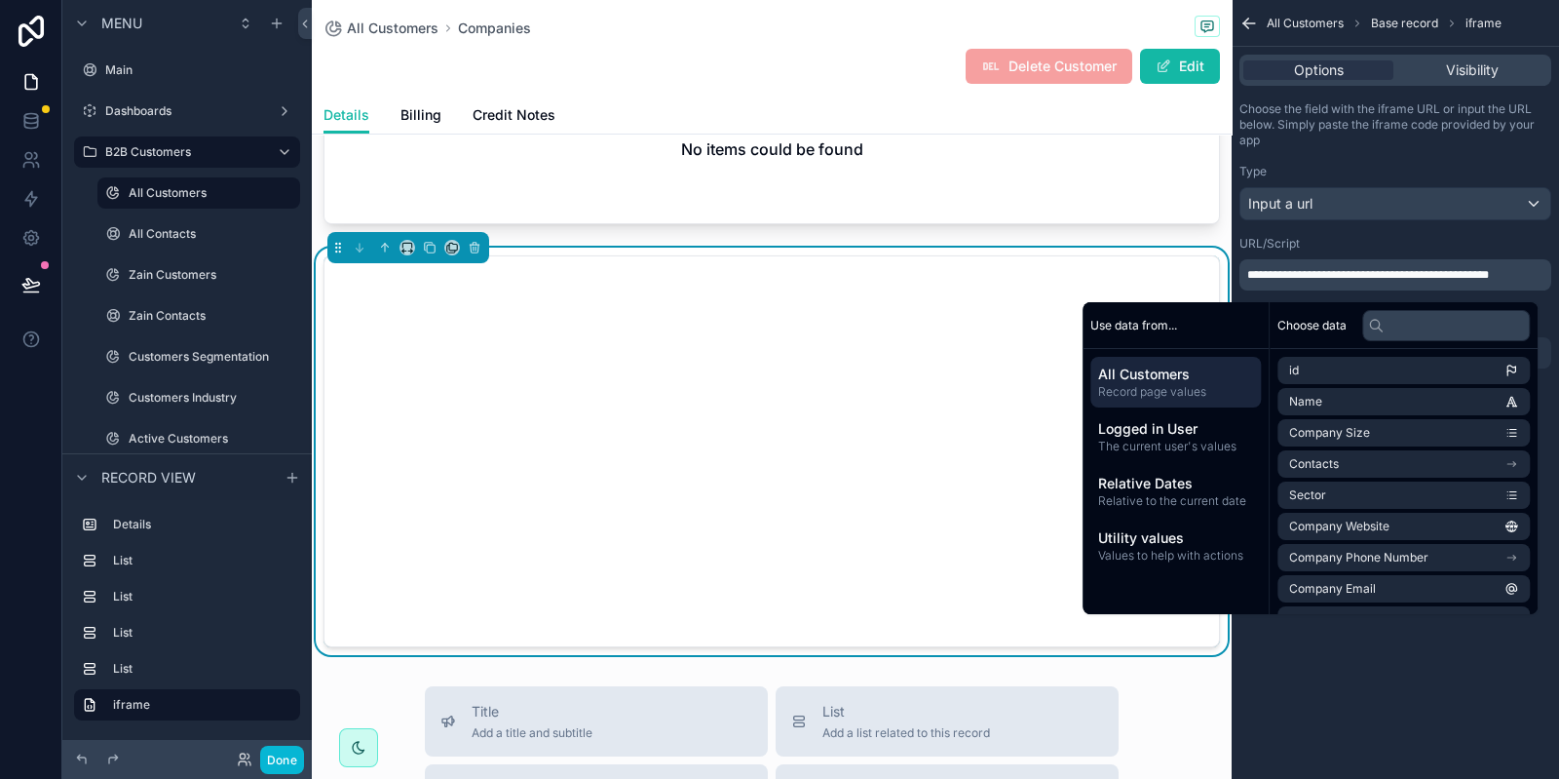
click at [1342, 650] on div "**********" at bounding box center [1395, 389] width 327 height 779
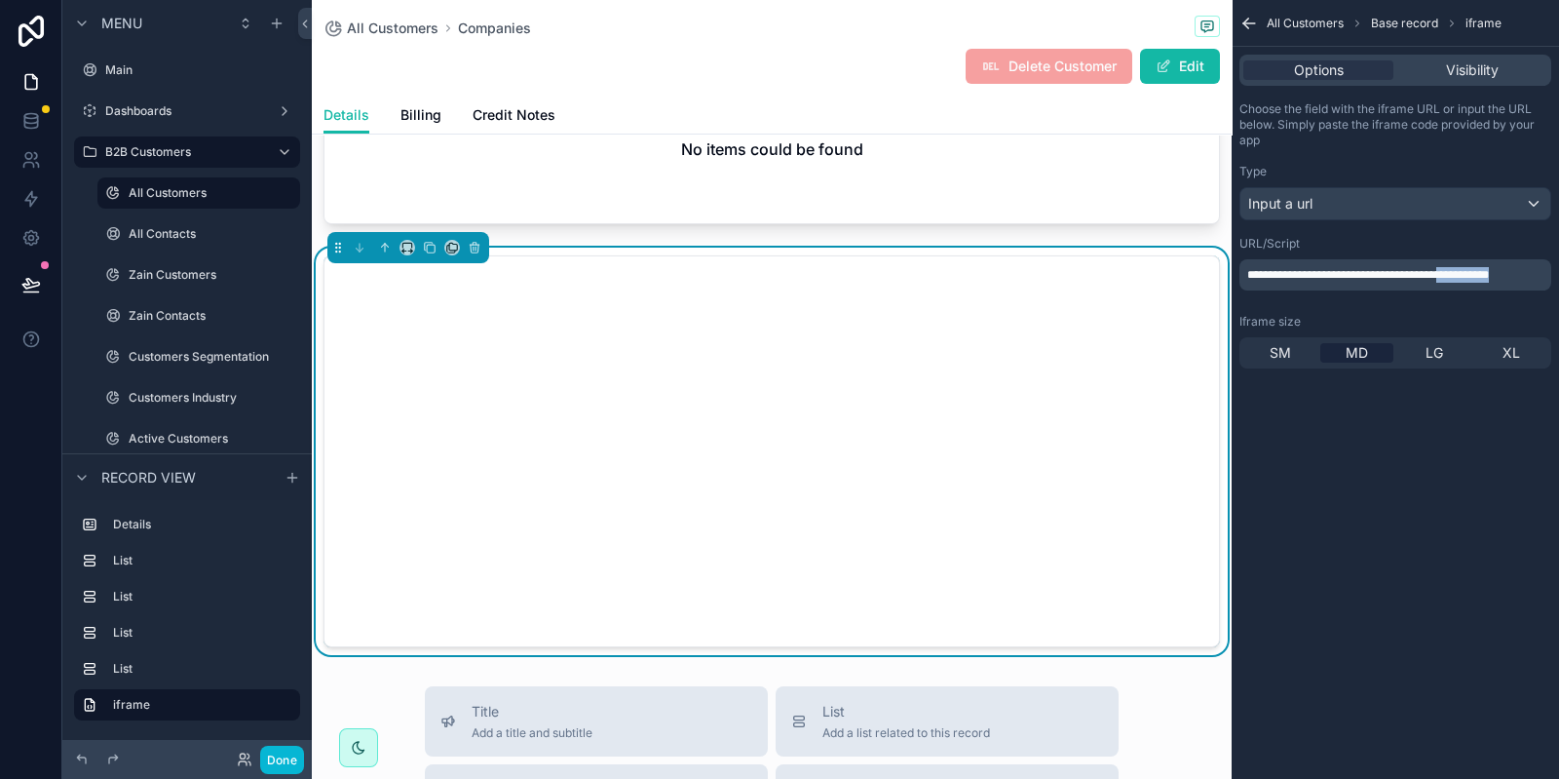
drag, startPoint x: 1277, startPoint y: 289, endPoint x: 1475, endPoint y: 271, distance: 198.7
click at [1475, 271] on p "**********" at bounding box center [1398, 275] width 300 height 16
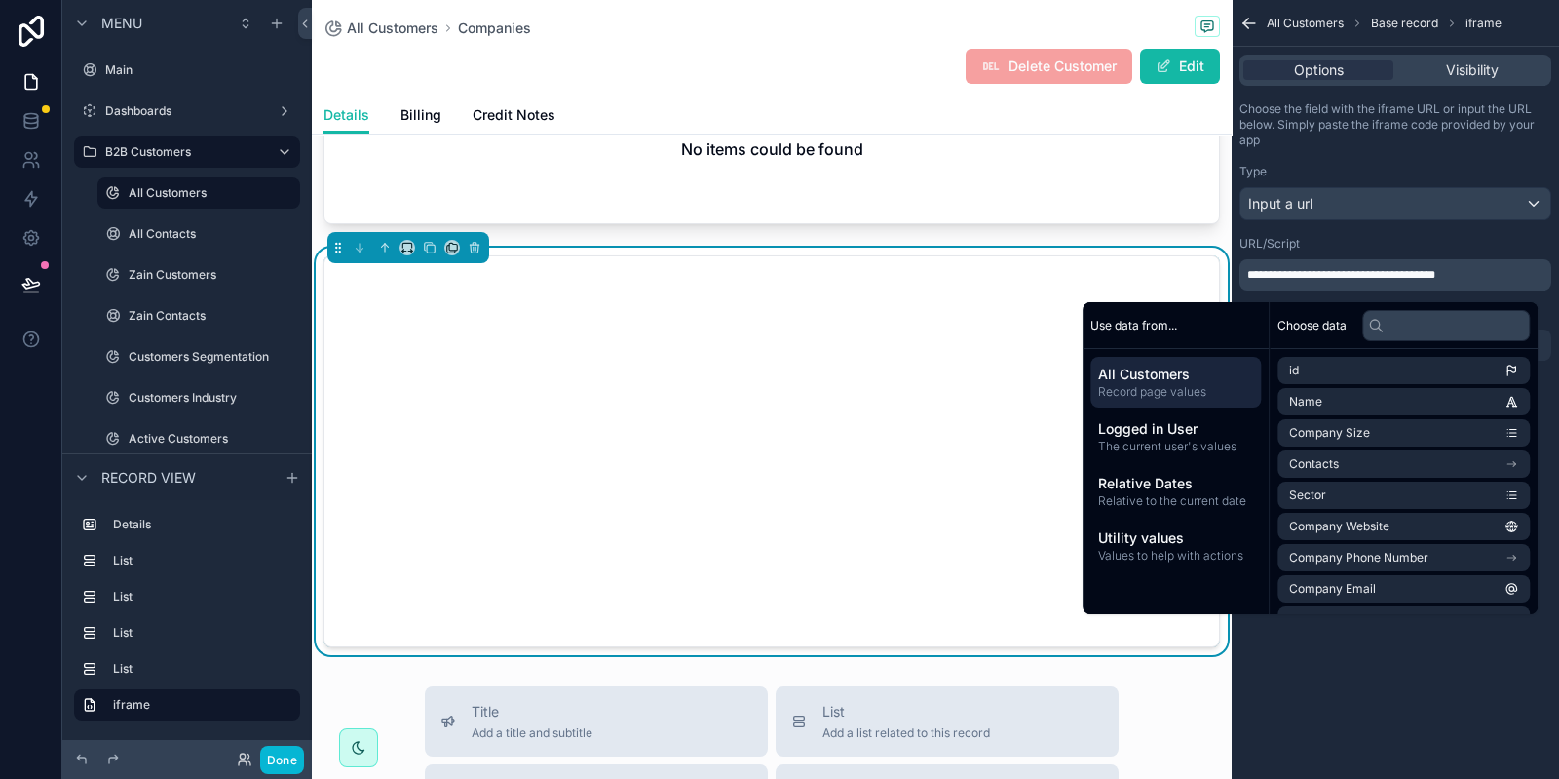
click at [1443, 704] on div "**********" at bounding box center [1395, 389] width 327 height 779
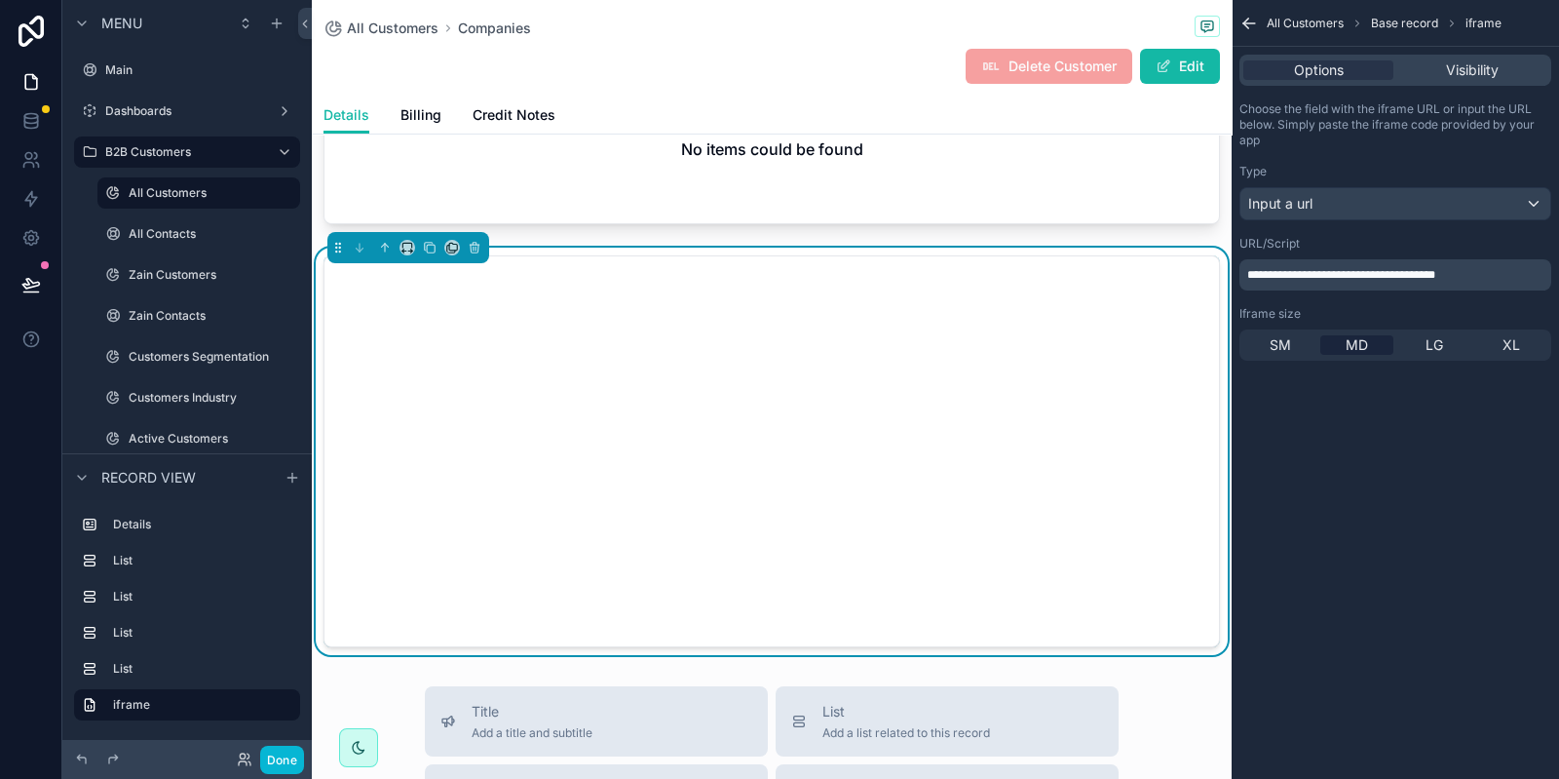
click at [1493, 280] on p "**********" at bounding box center [1398, 275] width 300 height 16
drag, startPoint x: 1493, startPoint y: 280, endPoint x: 1289, endPoint y: 278, distance: 203.7
click at [1289, 278] on p "**********" at bounding box center [1398, 275] width 300 height 16
click at [1438, 693] on div "**********" at bounding box center [1395, 389] width 327 height 779
click at [1362, 275] on p "**********" at bounding box center [1398, 275] width 300 height 16
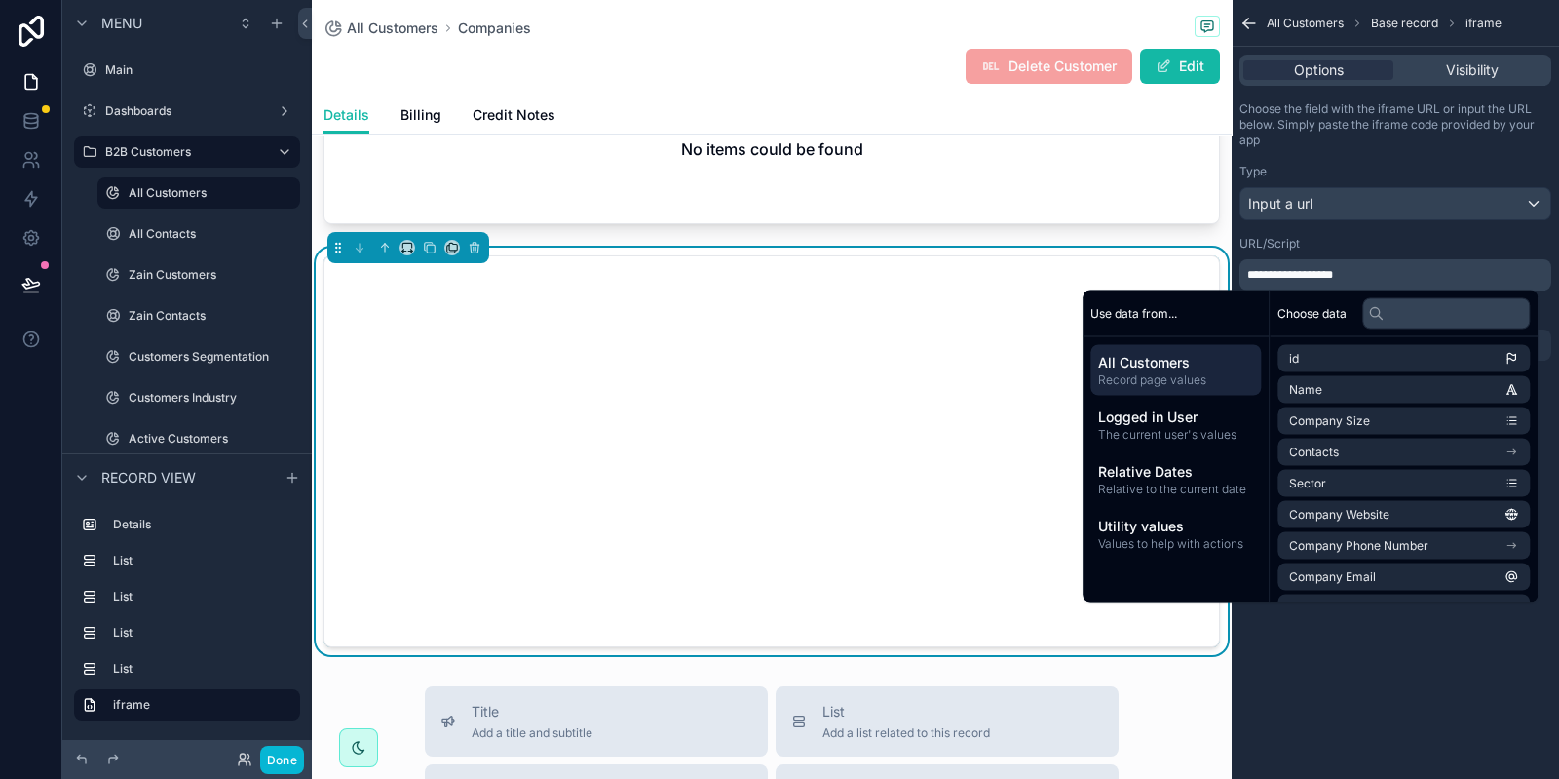
click at [1377, 271] on p "**********" at bounding box center [1398, 275] width 300 height 16
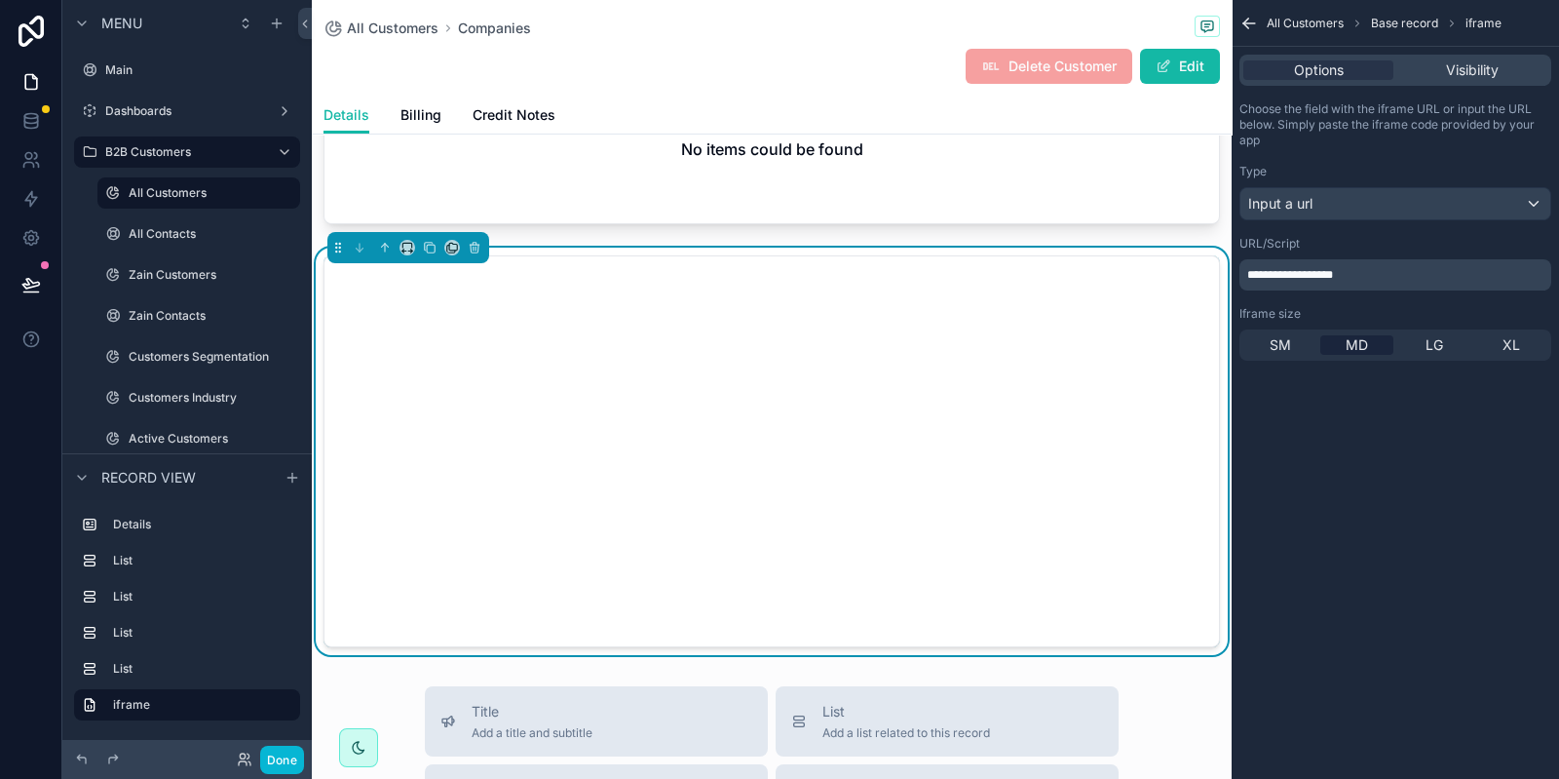
click at [1377, 271] on p "**********" at bounding box center [1398, 275] width 300 height 16
click at [1467, 672] on div "**********" at bounding box center [1395, 389] width 327 height 779
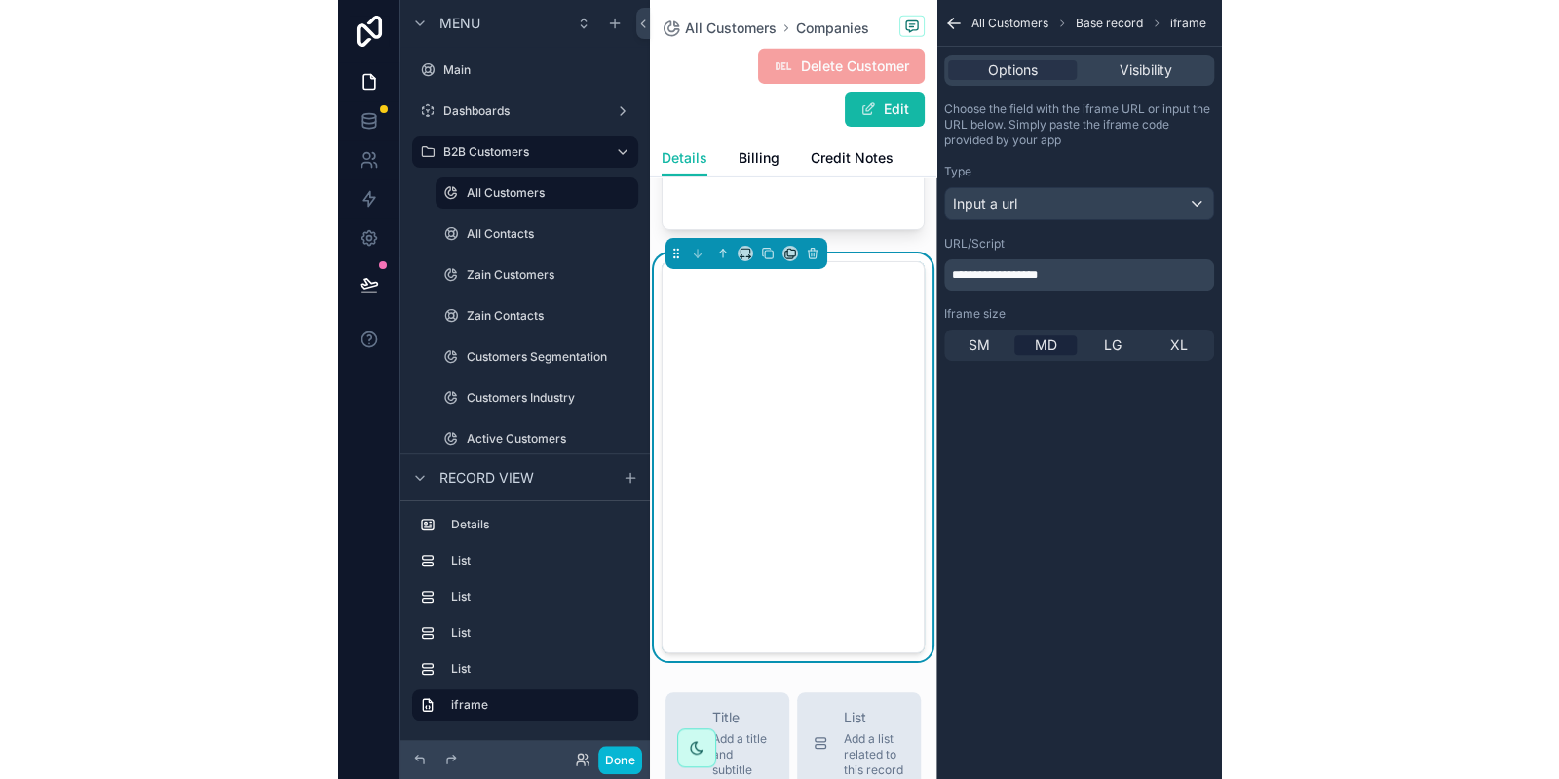
scroll to position [1476, 0]
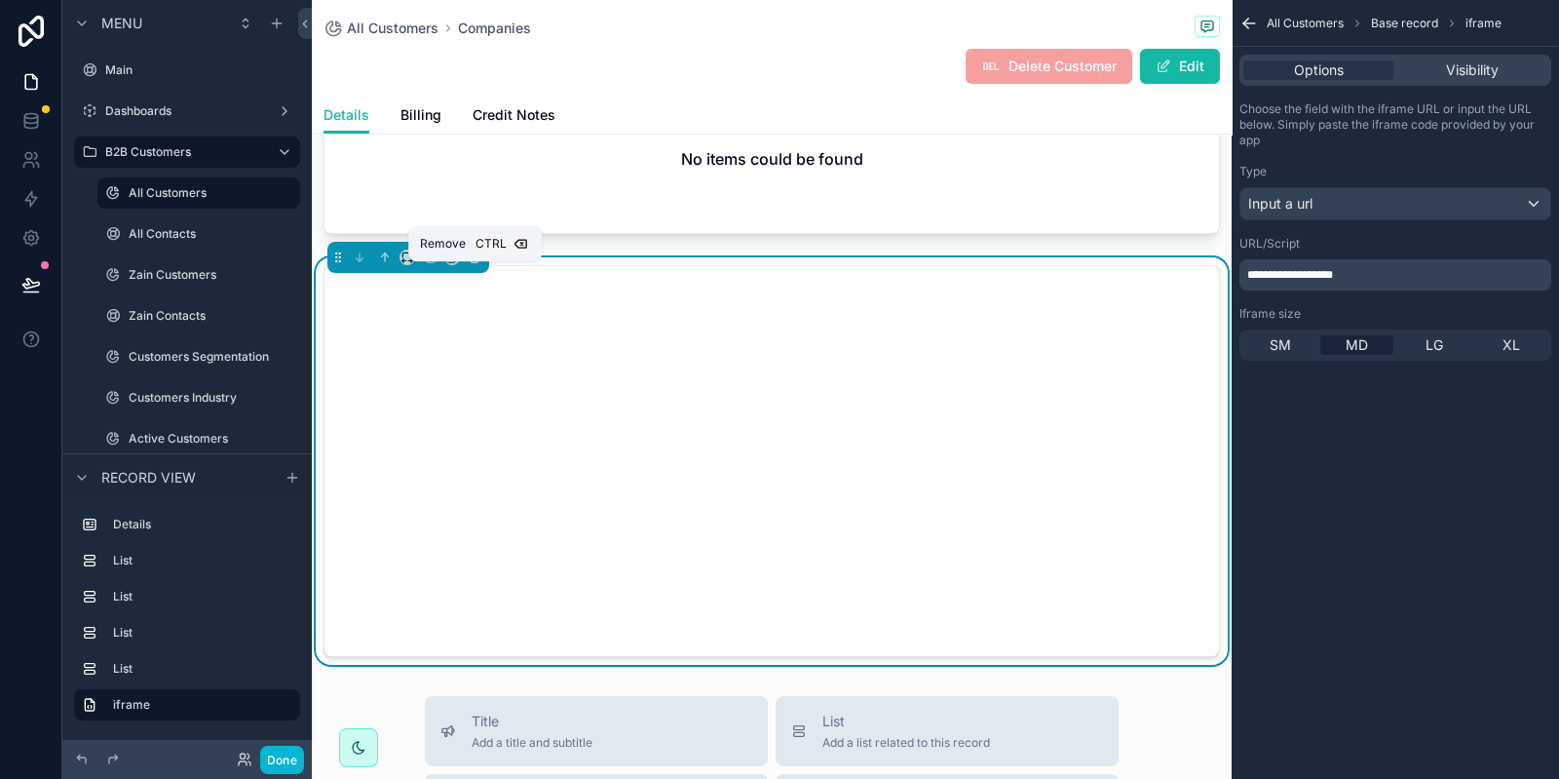
click at [476, 264] on icon "scrollable content" at bounding box center [475, 257] width 14 height 14
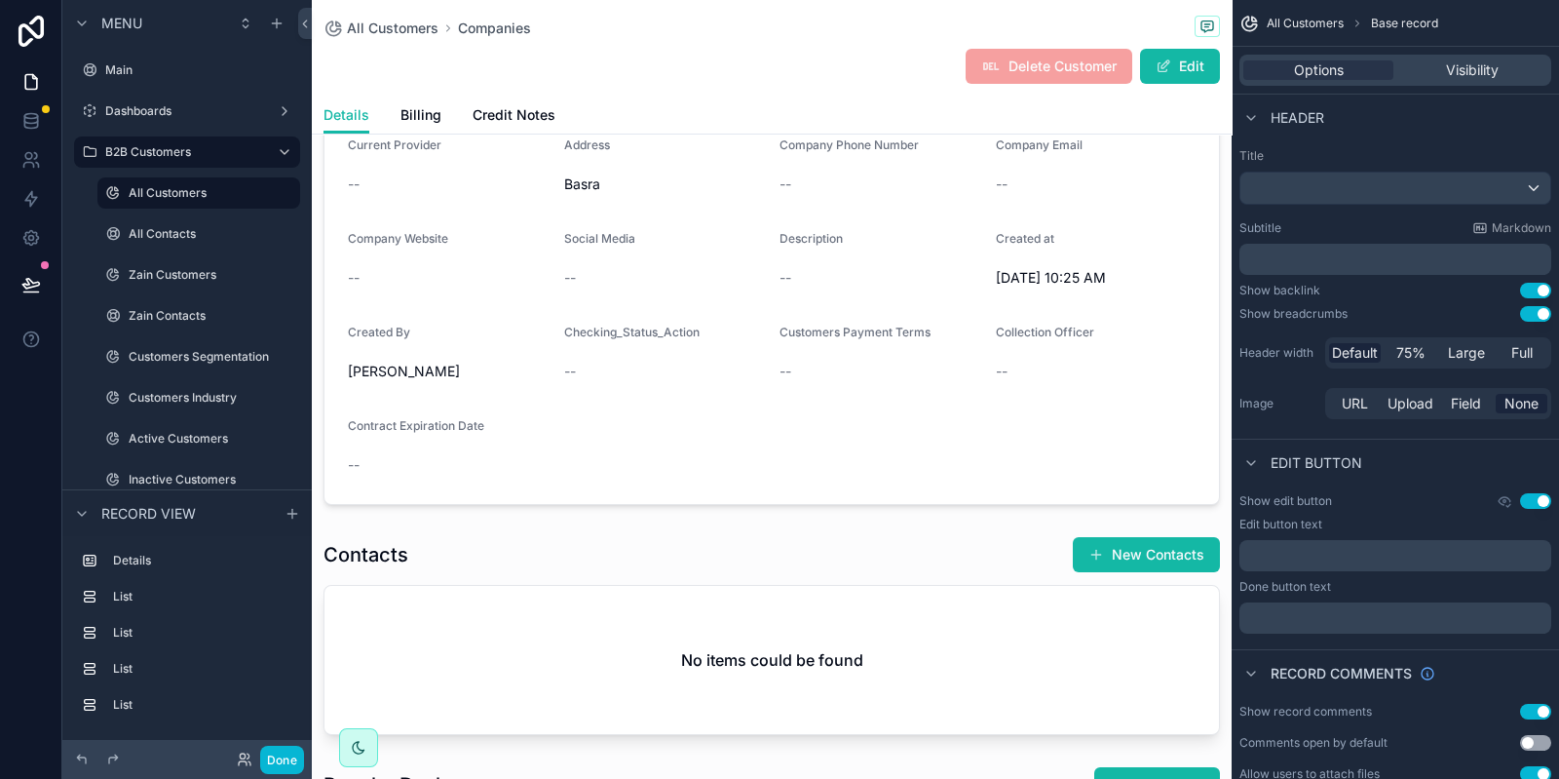
scroll to position [322, 0]
click at [287, 753] on button "Done" at bounding box center [282, 760] width 44 height 28
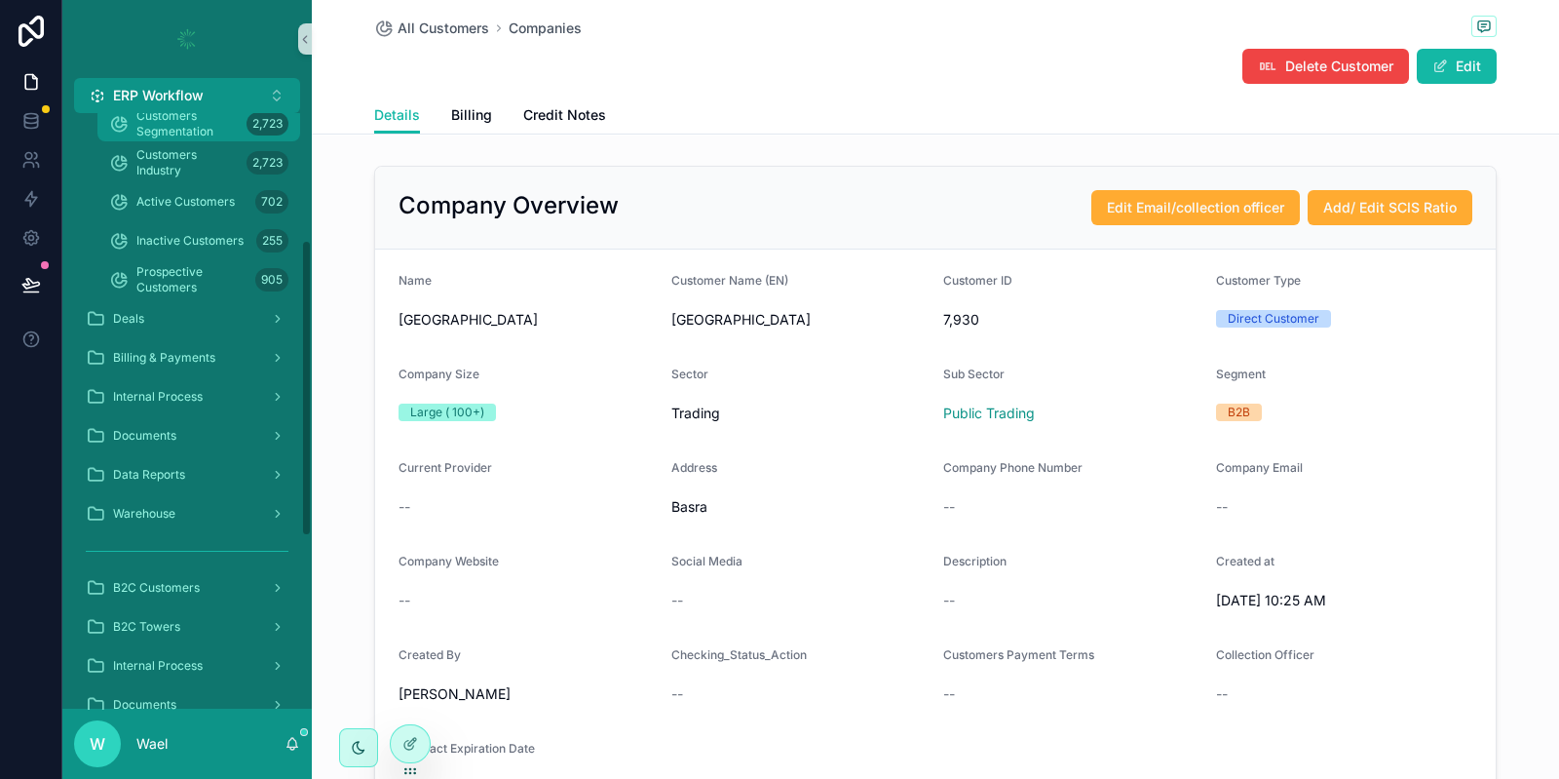
scroll to position [257, 0]
click at [163, 314] on div "Deals" at bounding box center [187, 315] width 203 height 31
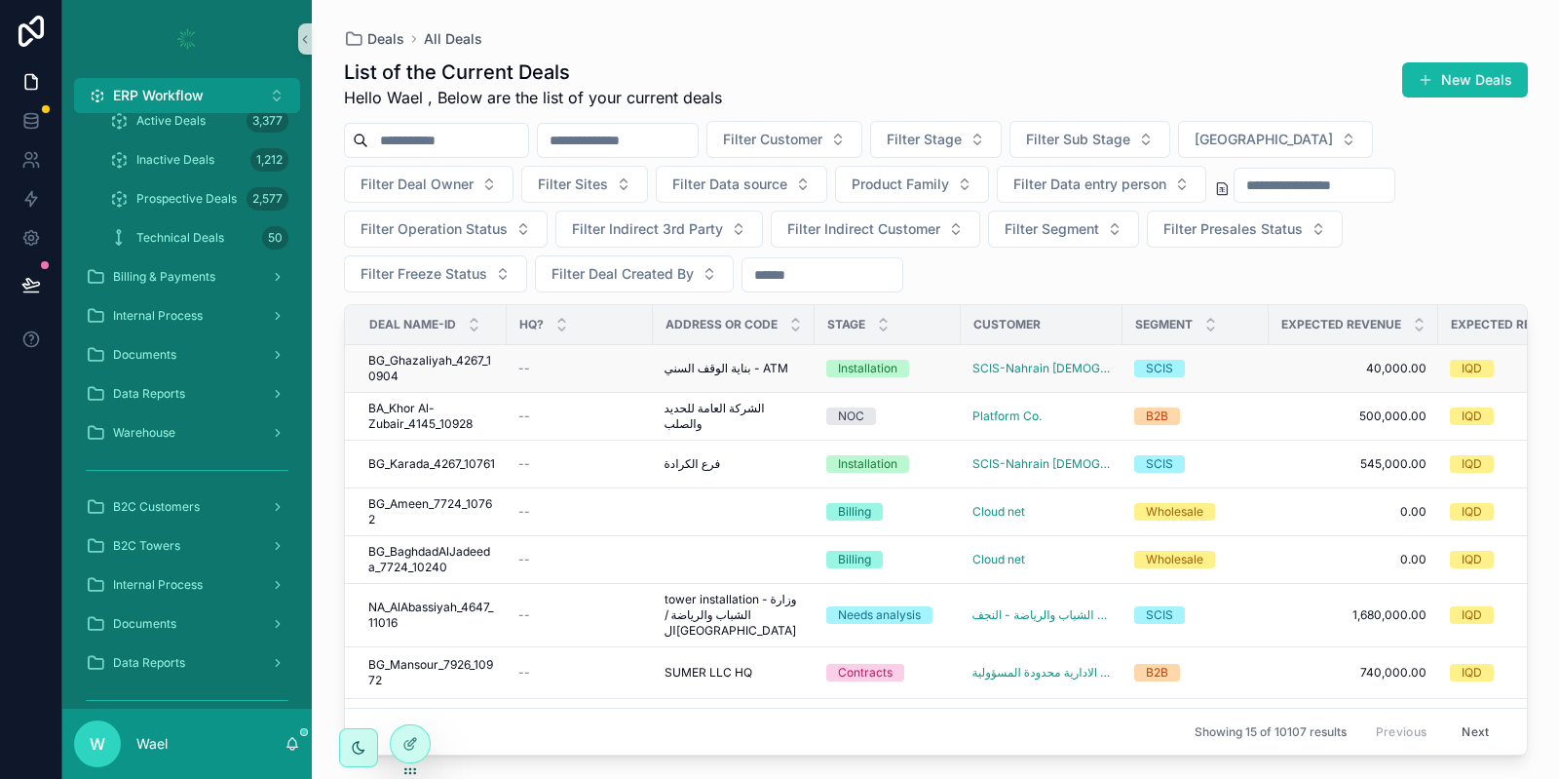
click at [439, 366] on span "BG_Ghazaliyah_4267_10904" at bounding box center [431, 368] width 127 height 31
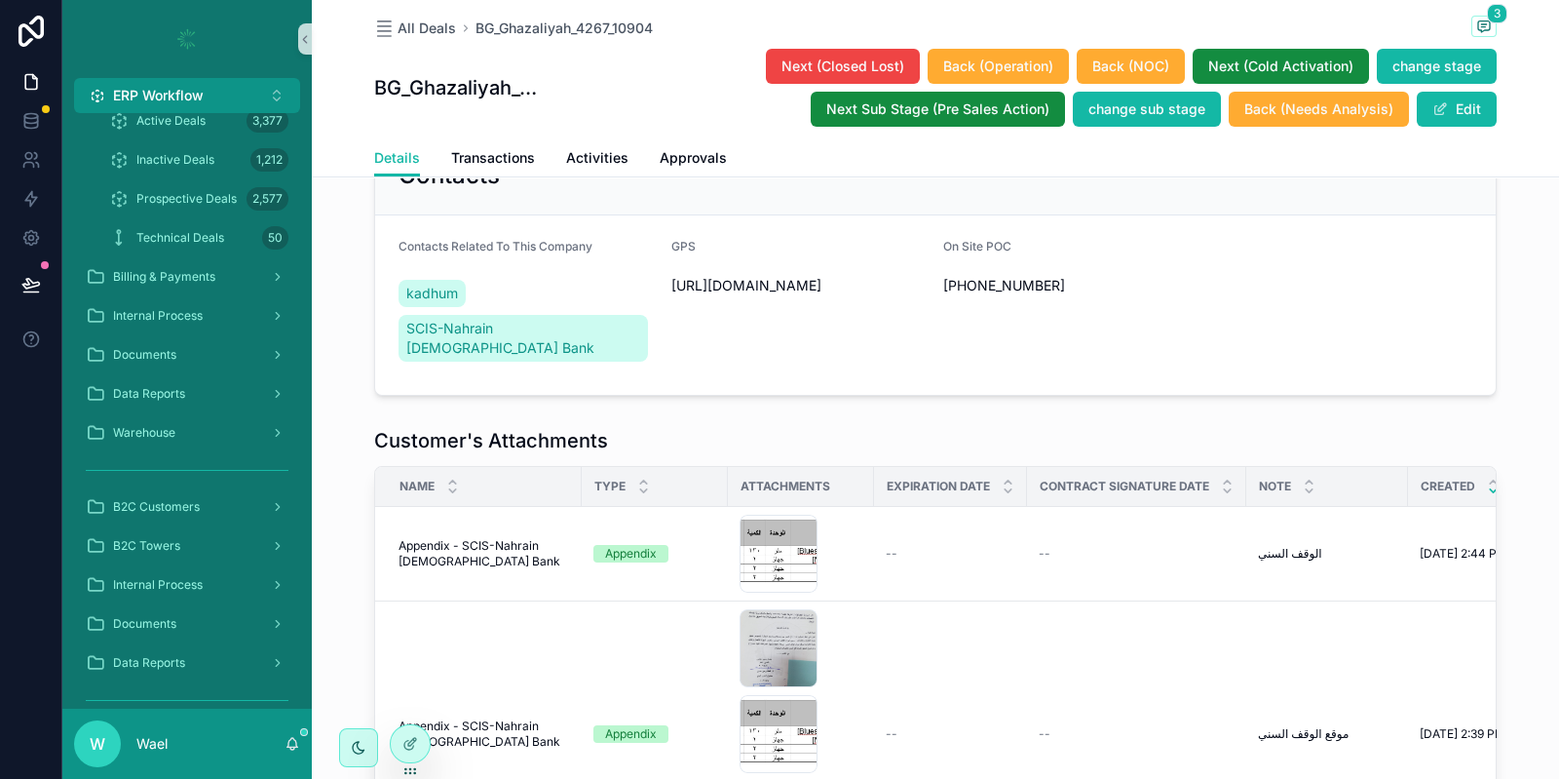
scroll to position [1291, 0]
click at [687, 297] on span "[URL][DOMAIN_NAME]" at bounding box center [800, 287] width 257 height 19
copy span "[URL][DOMAIN_NAME]"
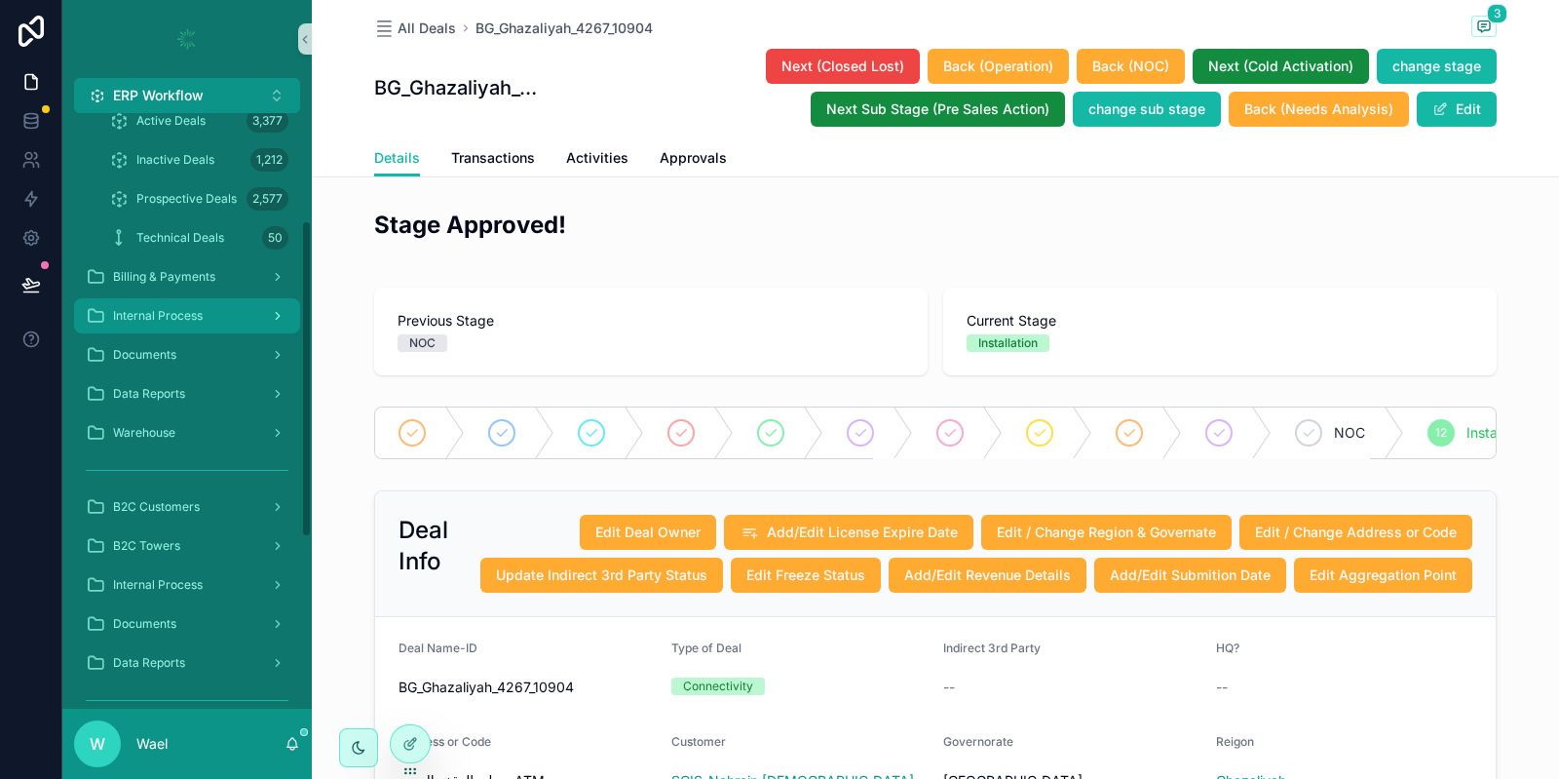
scroll to position [62, 0]
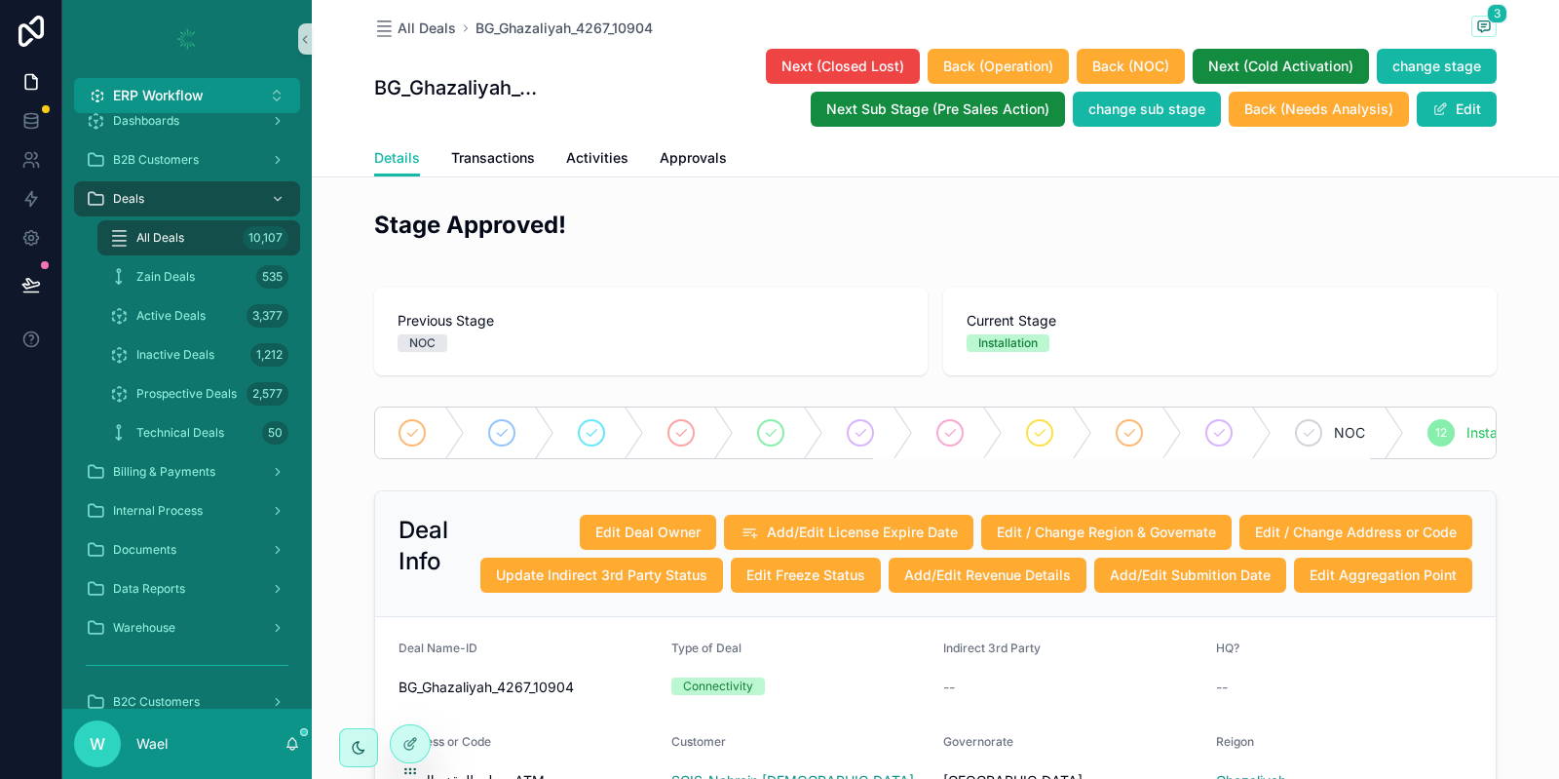
click at [173, 241] on span "All Deals" at bounding box center [160, 238] width 48 height 16
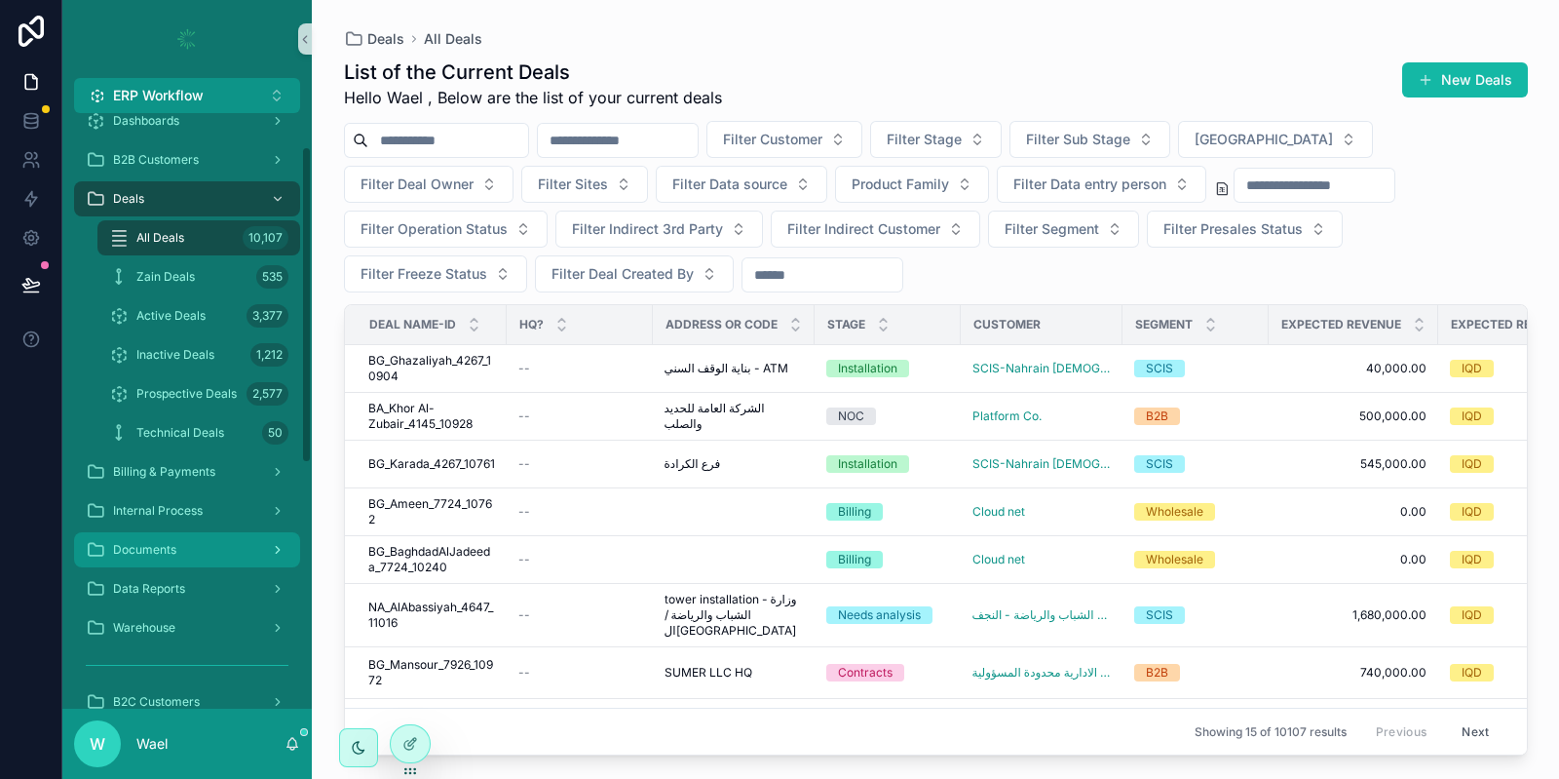
click at [210, 547] on div "Documents" at bounding box center [187, 549] width 203 height 31
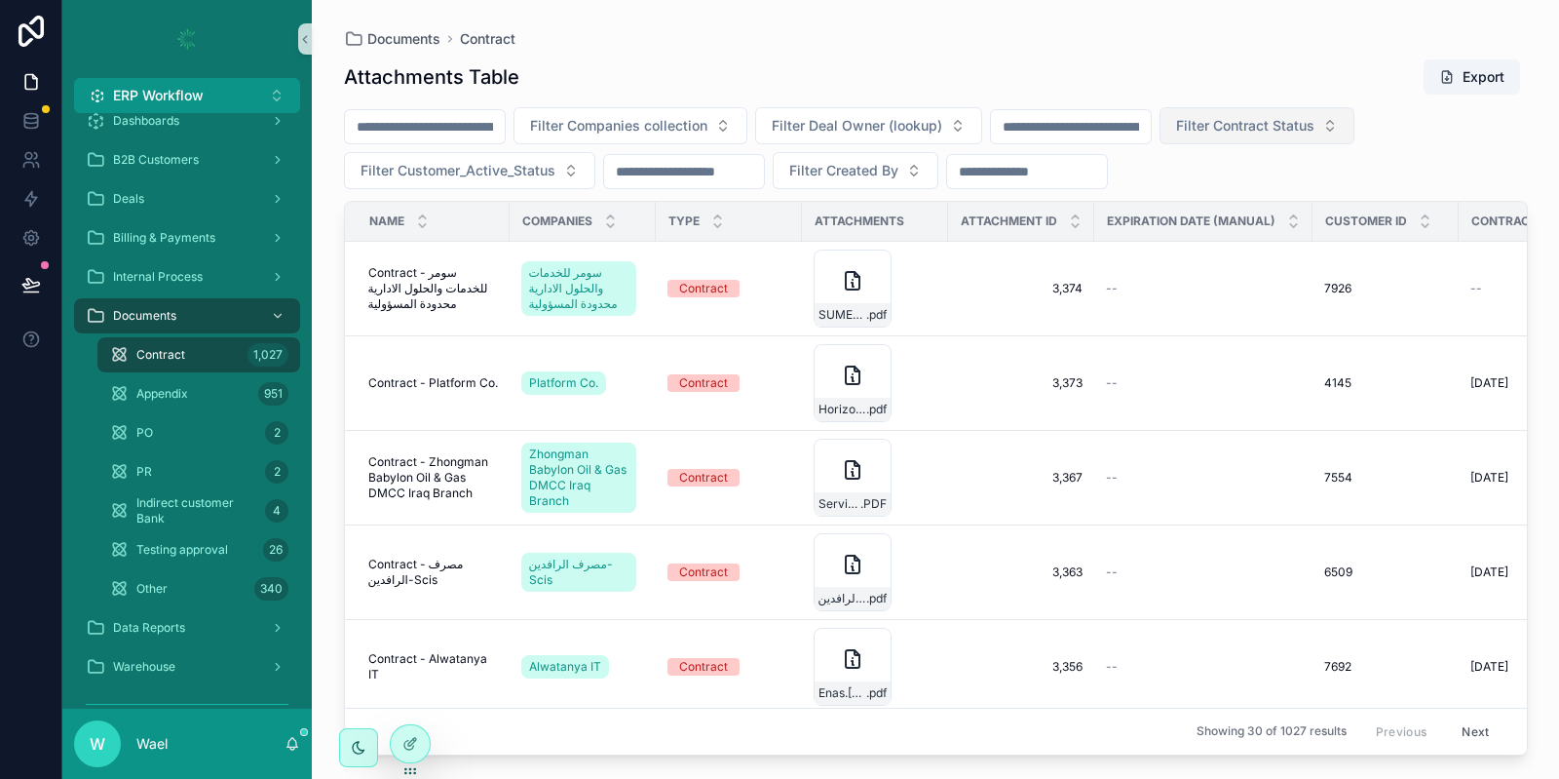
click at [1335, 135] on button "Filter Contract Status" at bounding box center [1257, 125] width 195 height 37
click at [175, 583] on div "Other 340" at bounding box center [198, 588] width 179 height 31
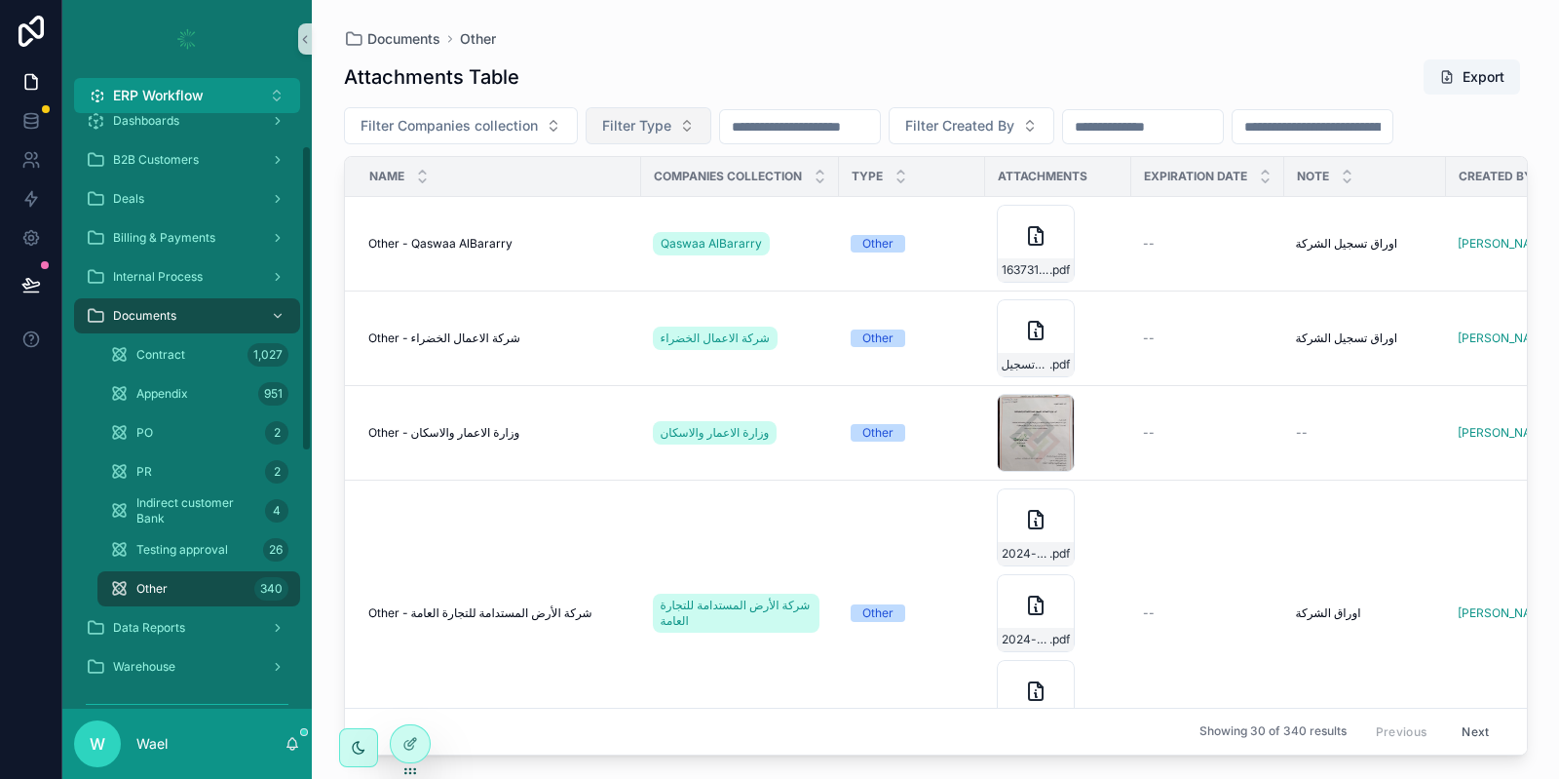
click at [643, 124] on span "Filter Type" at bounding box center [636, 125] width 69 height 19
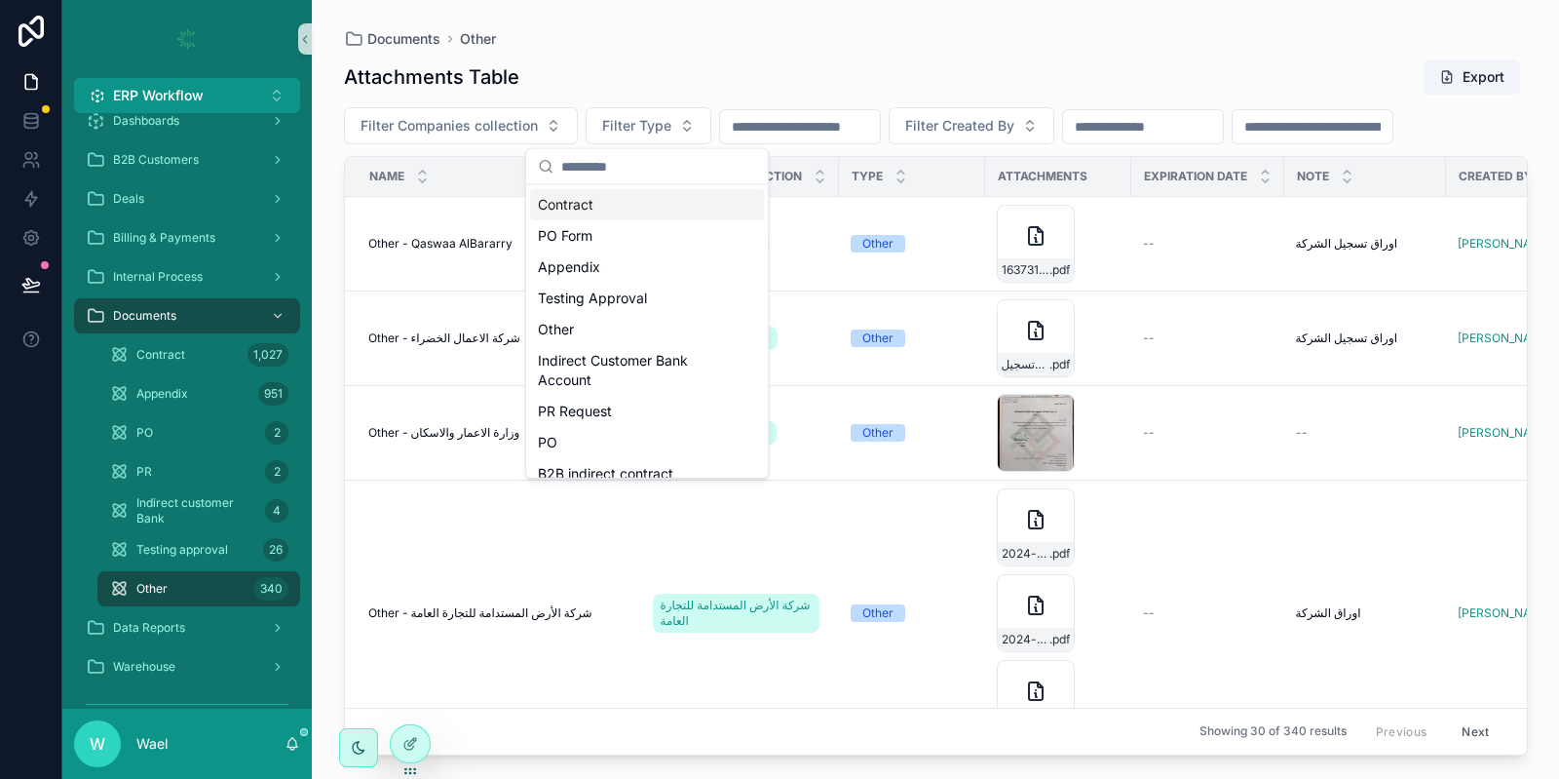
click at [667, 66] on div "Attachments Table Export" at bounding box center [936, 76] width 1184 height 37
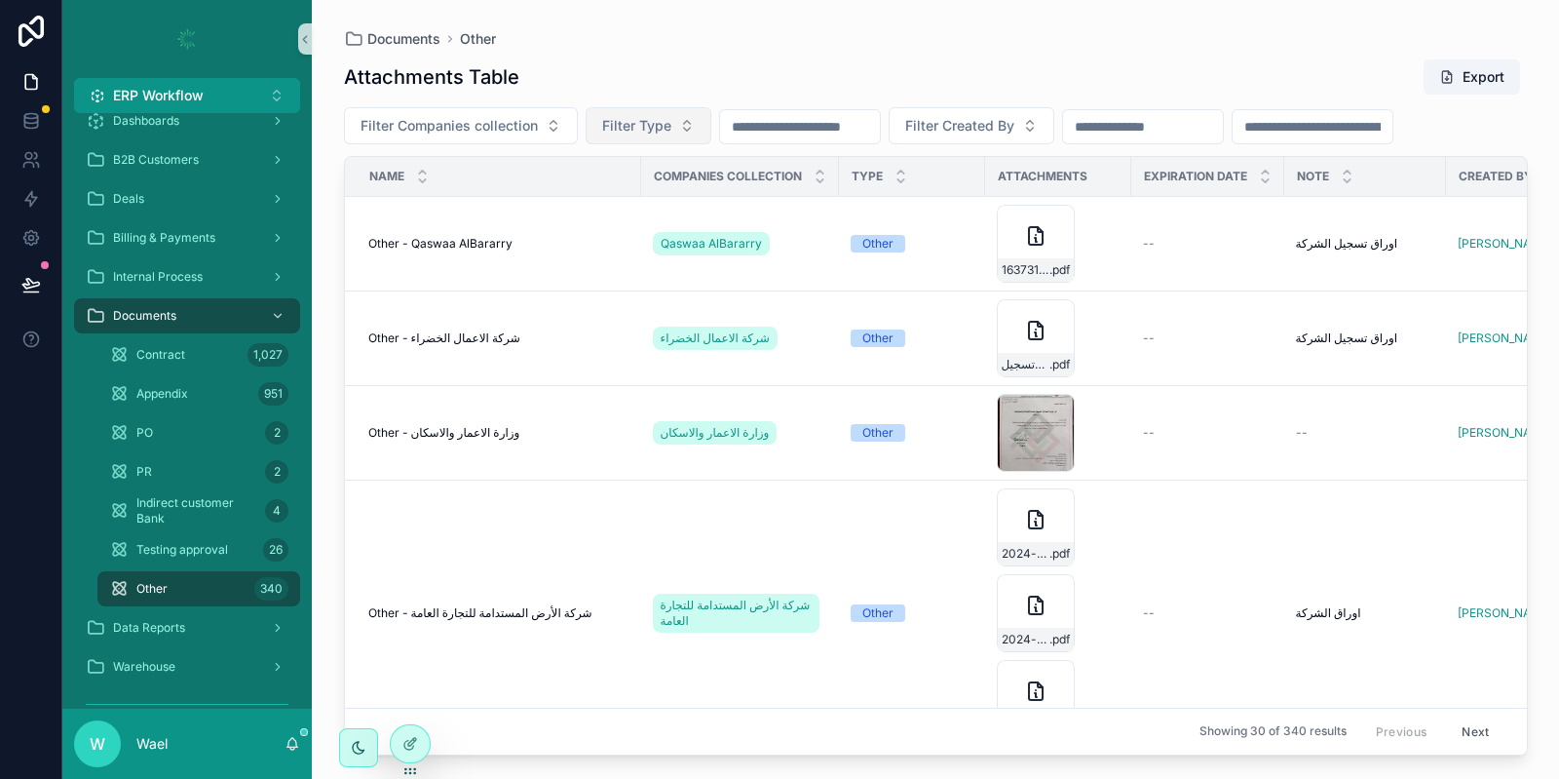
click at [635, 135] on span "Filter Type" at bounding box center [636, 125] width 69 height 19
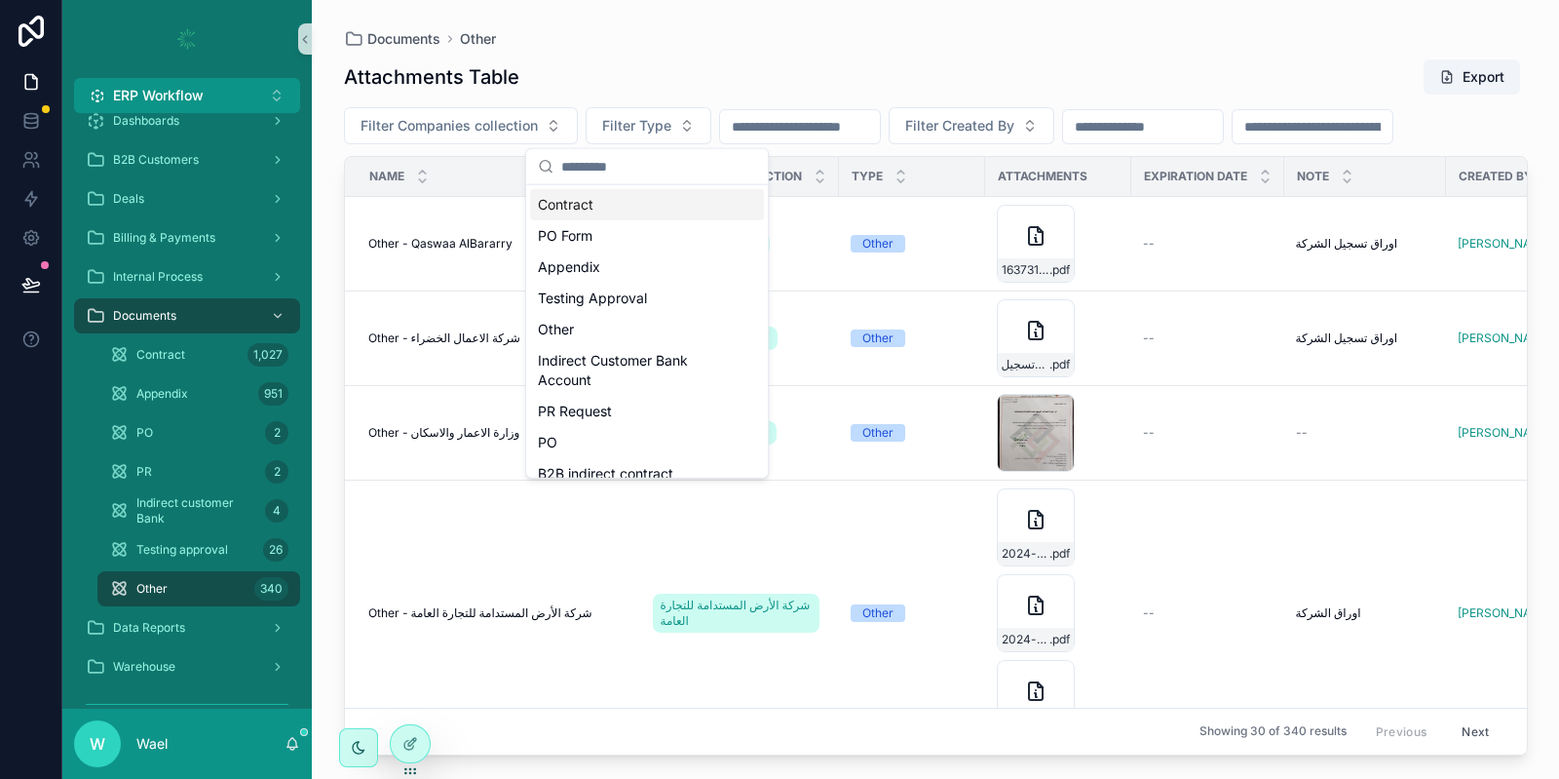
click at [702, 58] on div "Attachments Table Export" at bounding box center [936, 76] width 1184 height 37
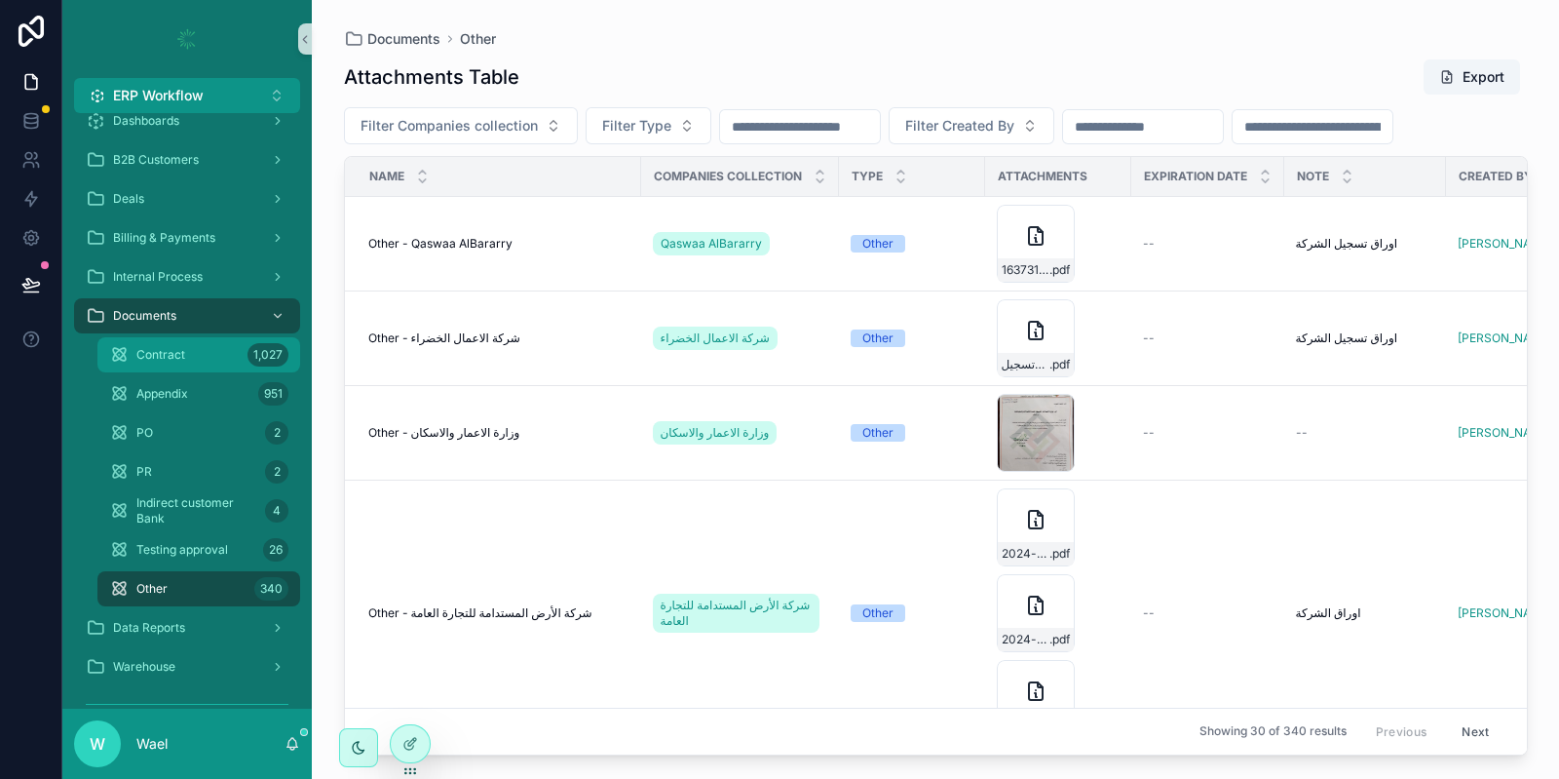
click at [169, 348] on span "Contract" at bounding box center [160, 355] width 49 height 16
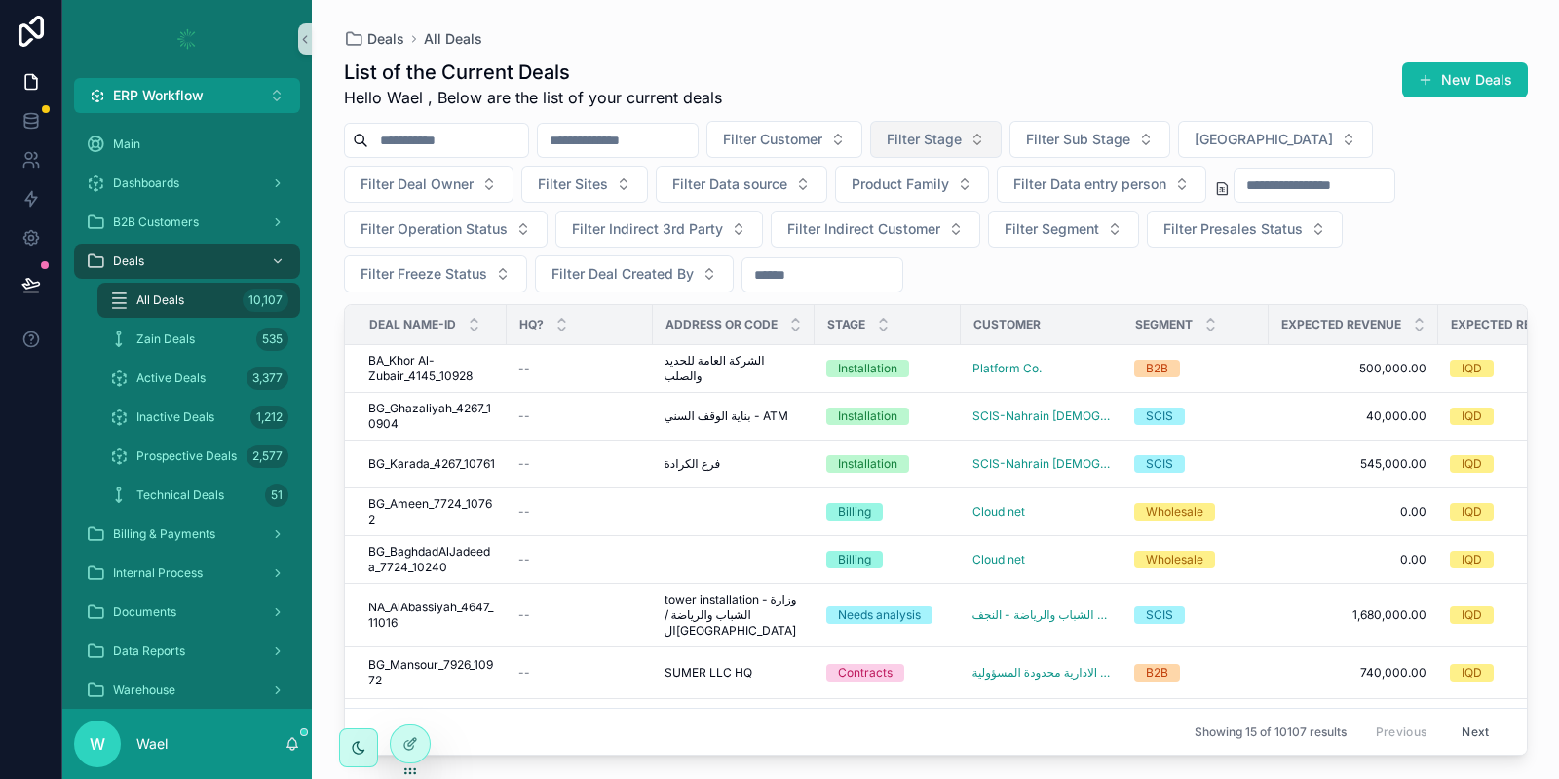
click at [993, 150] on button "Filter Stage" at bounding box center [936, 139] width 132 height 37
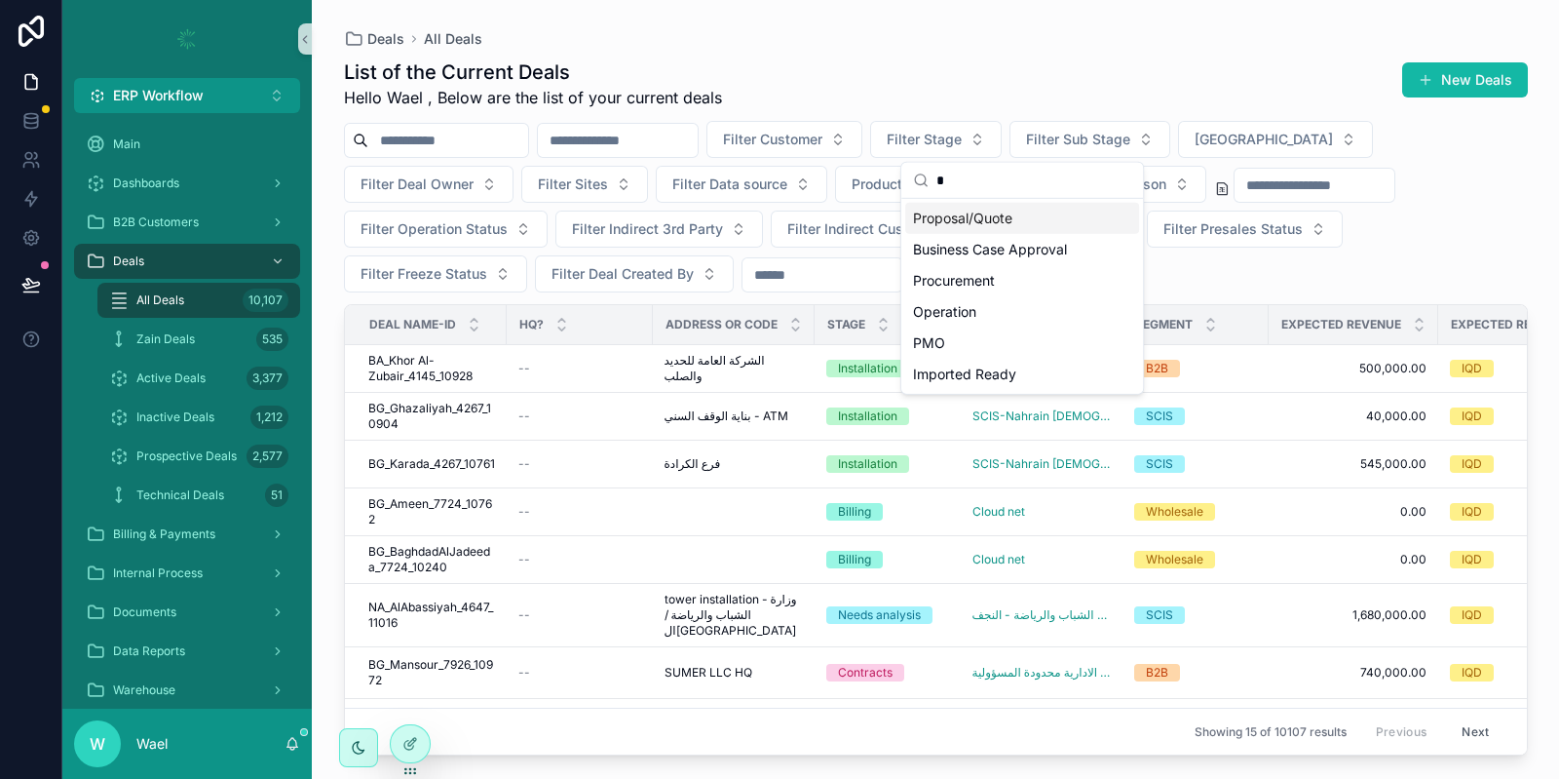
type input "*"
click at [991, 216] on div "Proposal/Quote" at bounding box center [1022, 218] width 234 height 31
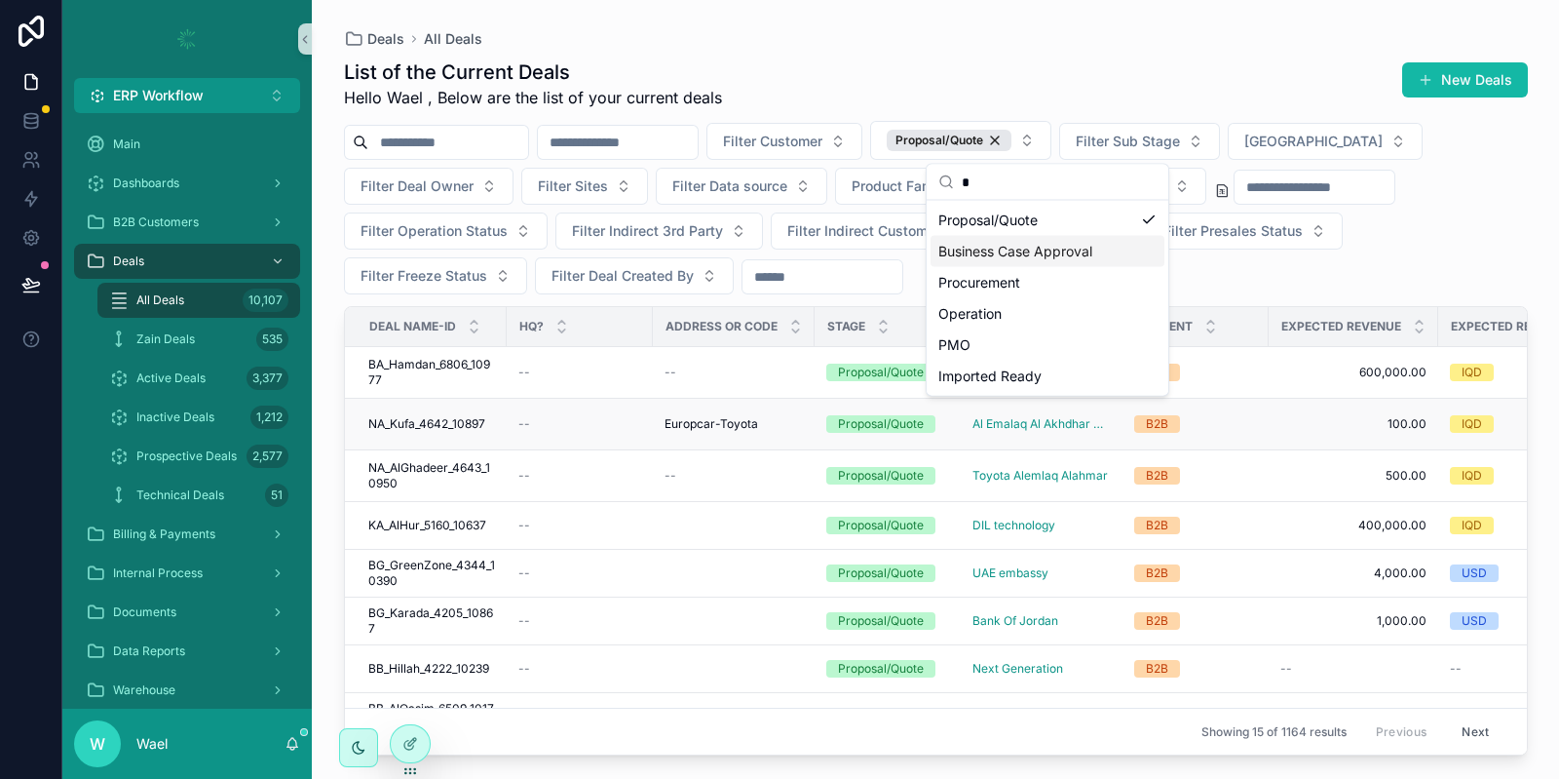
click at [458, 416] on span "NA_Kufa_4642_10897" at bounding box center [426, 424] width 117 height 16
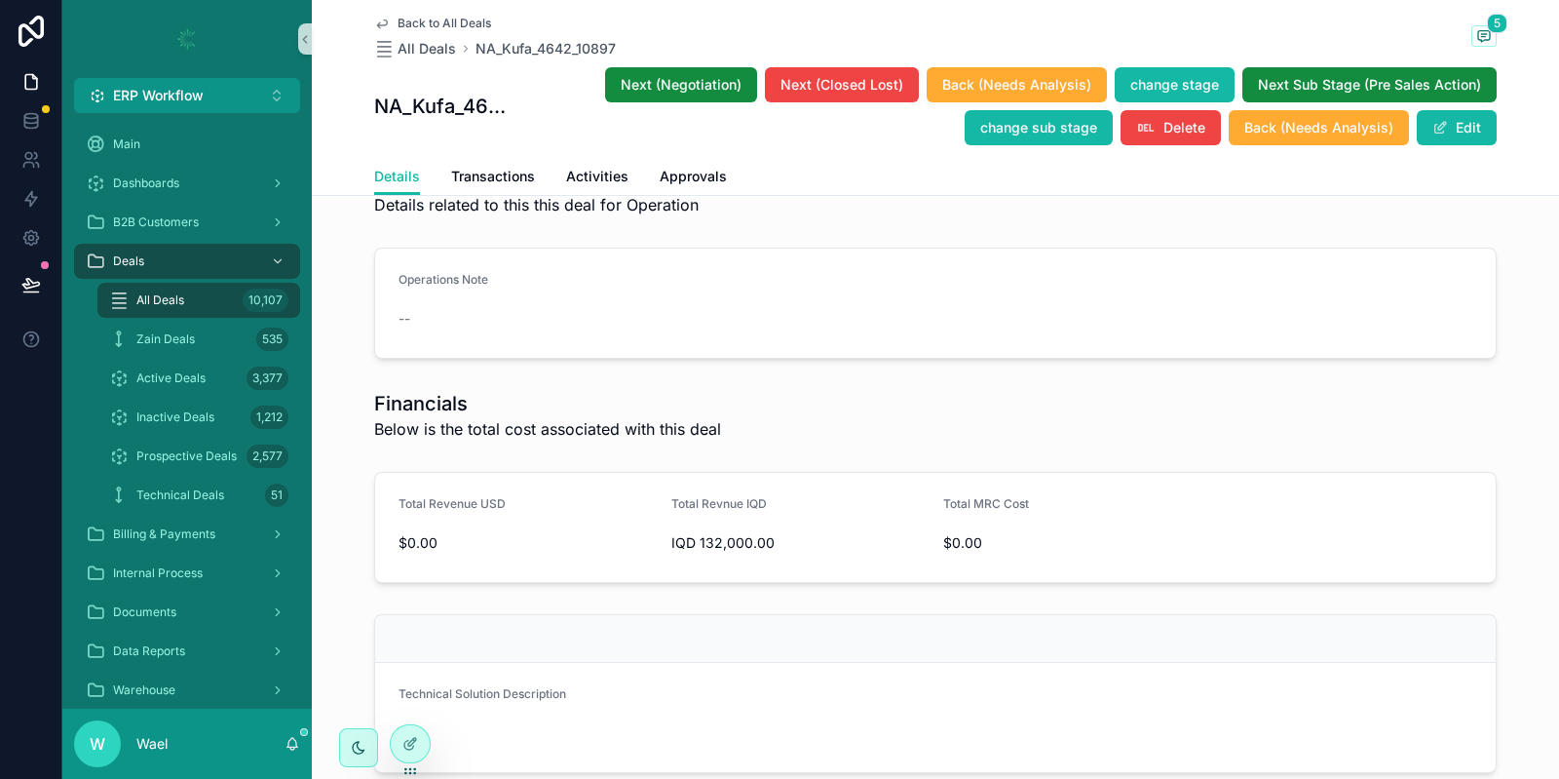
scroll to position [5481, 0]
